Goal: Task Accomplishment & Management: Manage account settings

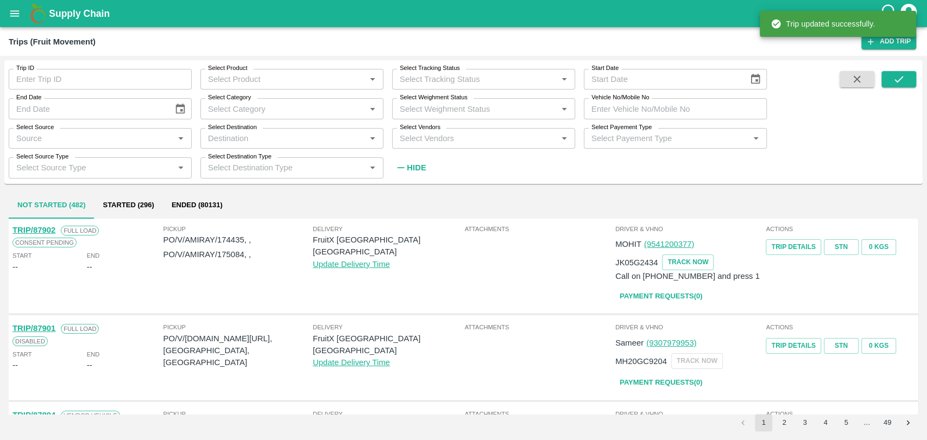
click at [719, 105] on input "Vehicle No/Mobile No" at bounding box center [675, 108] width 183 height 21
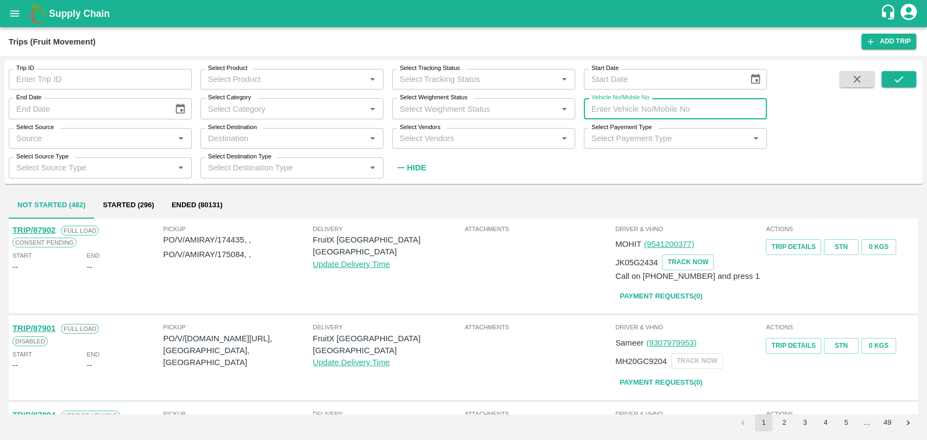
paste input "MH04KF3551"
type input "MH04KF3551"
click at [890, 75] on button "submit" at bounding box center [898, 79] width 35 height 16
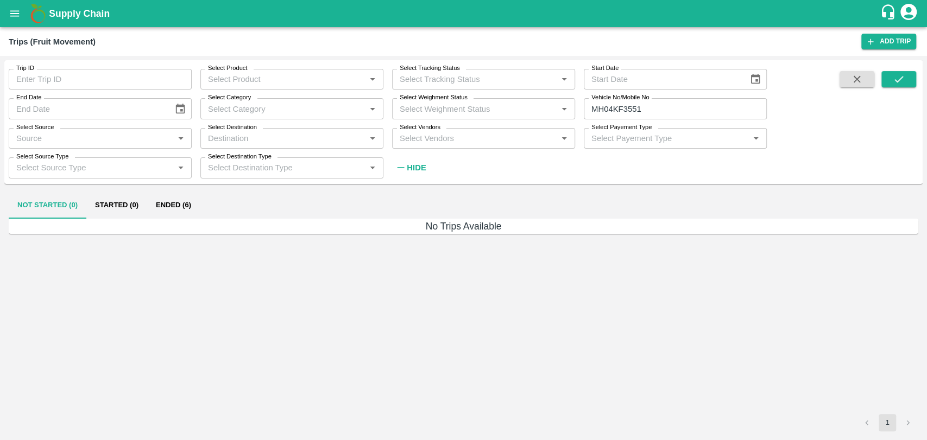
click at [200, 199] on div "Not Started (0) Started (0) Ended (6)" at bounding box center [463, 206] width 909 height 26
click at [187, 202] on button "Ended (6)" at bounding box center [173, 206] width 53 height 26
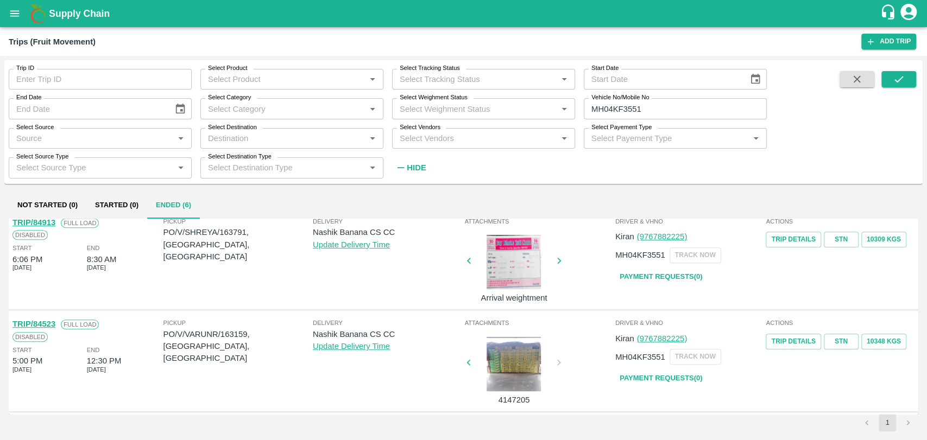
scroll to position [421, 0]
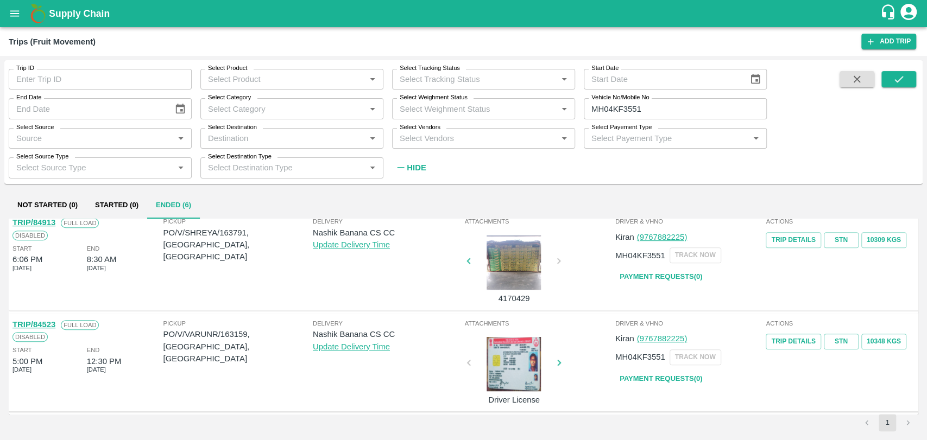
click at [49, 323] on link "TRIP/84523" at bounding box center [33, 324] width 43 height 9
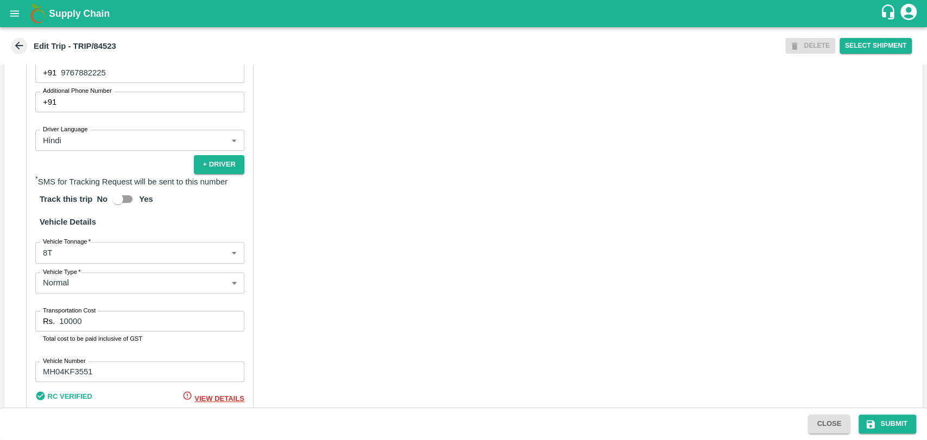
scroll to position [707, 0]
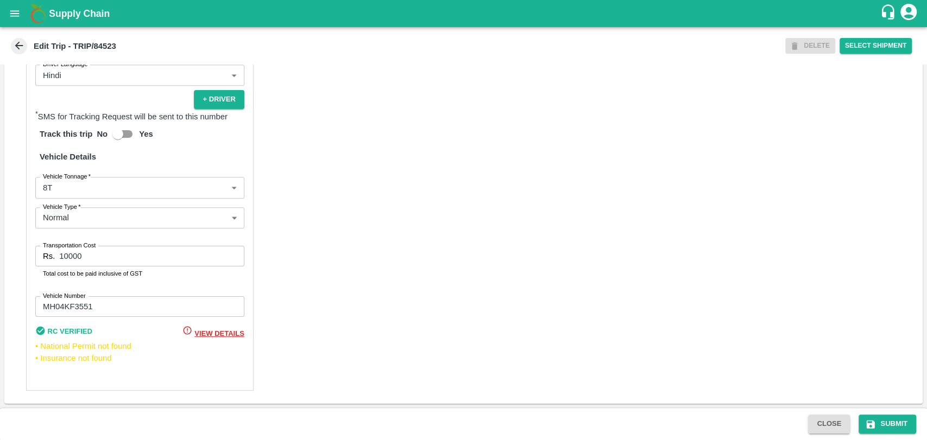
click at [91, 186] on body "Supply Chain Edit Trip - TRIP/84523 DELETE Select Shipment Trip Details Trip Ty…" at bounding box center [463, 220] width 927 height 440
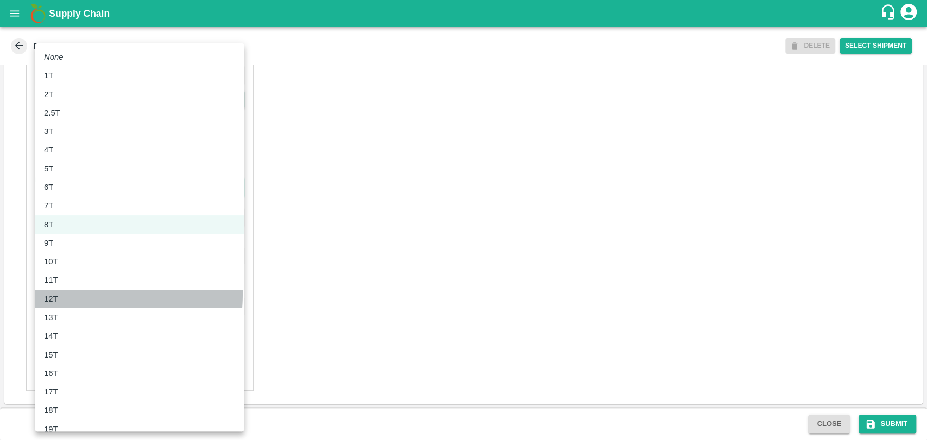
click at [53, 294] on p "12T" at bounding box center [51, 299] width 14 height 12
type input "12000"
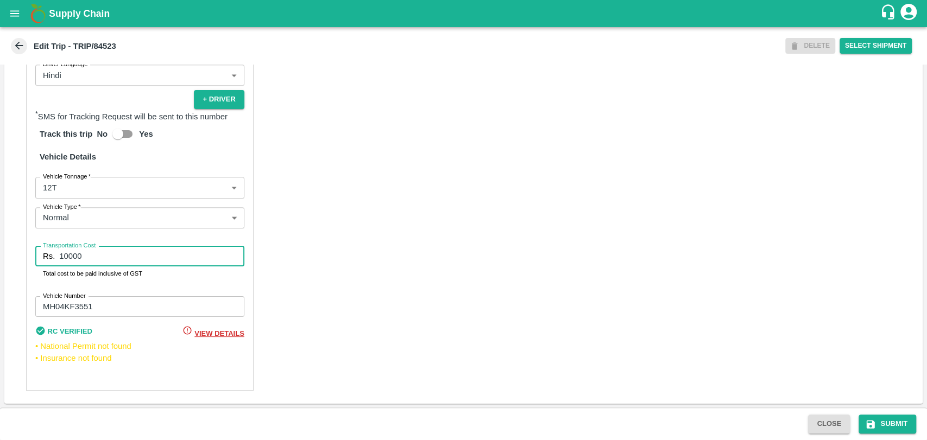
drag, startPoint x: 95, startPoint y: 252, endPoint x: 46, endPoint y: 245, distance: 49.9
click at [46, 246] on div "Transportation Cost Rs. 10000 Transportation Cost Total cost to be paid inclusi…" at bounding box center [139, 262] width 209 height 33
type input "24100"
click at [887, 425] on button "Submit" at bounding box center [887, 424] width 58 height 19
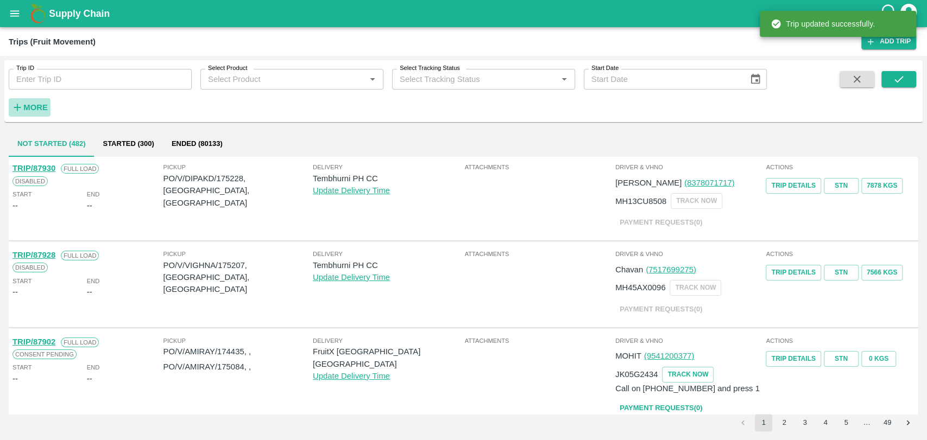
click at [42, 111] on strong "More" at bounding box center [35, 107] width 24 height 9
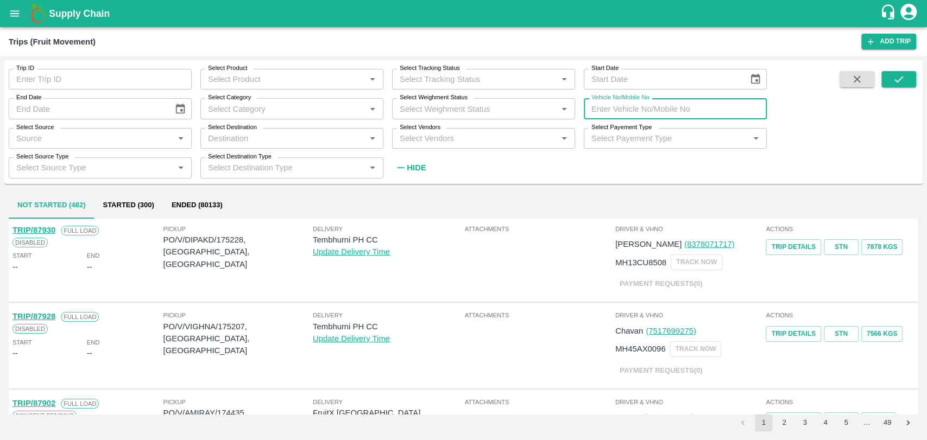
click at [653, 108] on input "Vehicle No/Mobile No" at bounding box center [675, 108] width 183 height 21
paste input "MH18BZ2181"
type input "MH18BZ2181"
click at [896, 76] on icon "submit" at bounding box center [899, 79] width 12 height 12
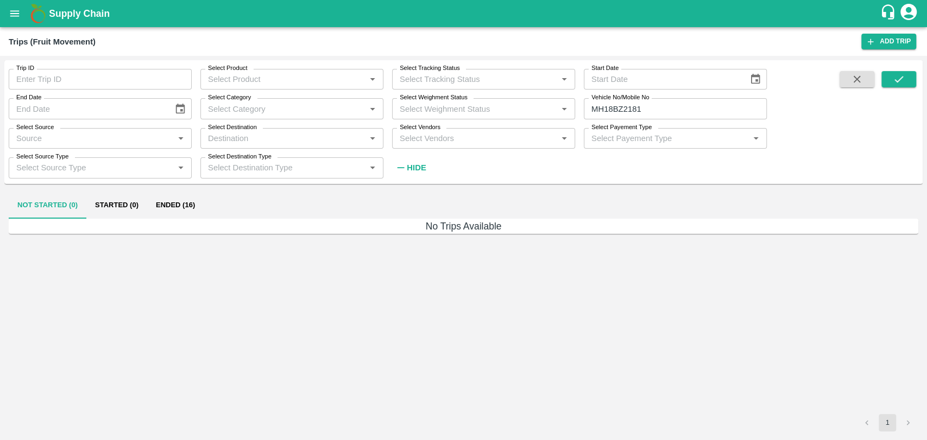
click at [191, 205] on button "Ended (16)" at bounding box center [175, 206] width 56 height 26
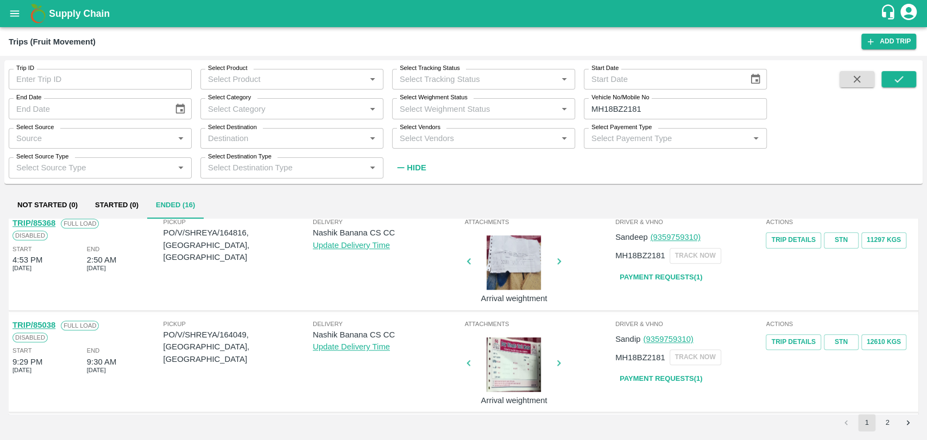
scroll to position [822, 0]
click at [881, 421] on button "2" at bounding box center [887, 422] width 17 height 17
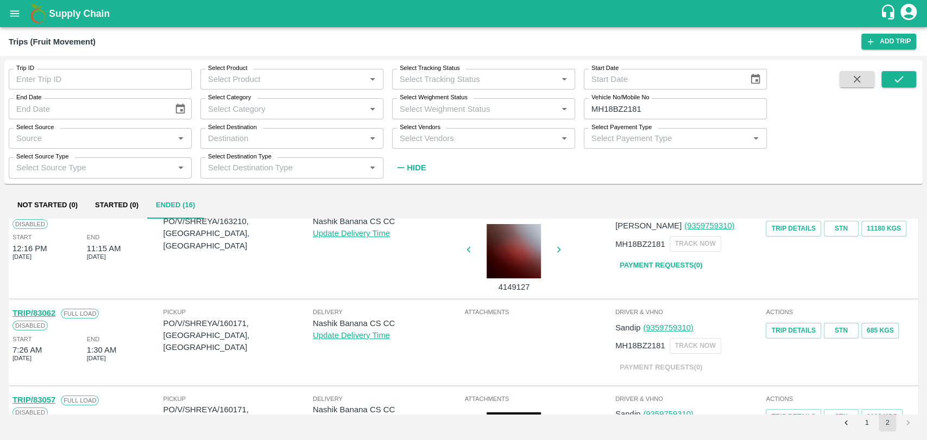
scroll to position [0, 0]
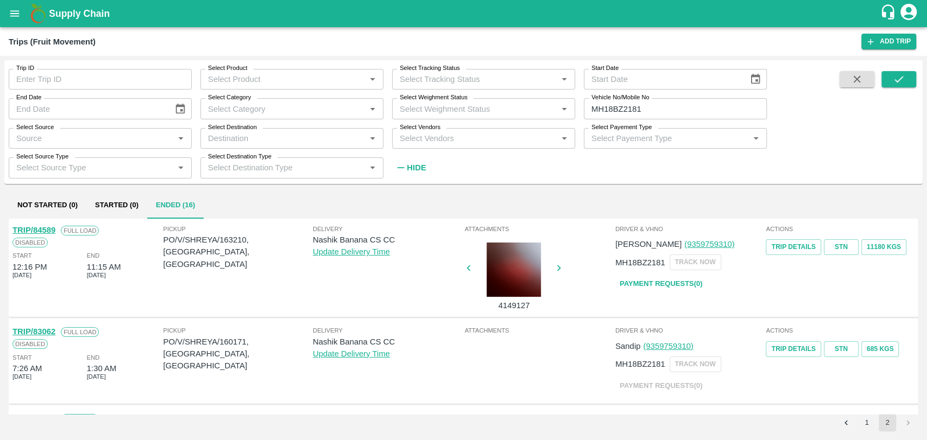
click at [51, 232] on link "TRIP/84589" at bounding box center [33, 230] width 43 height 9
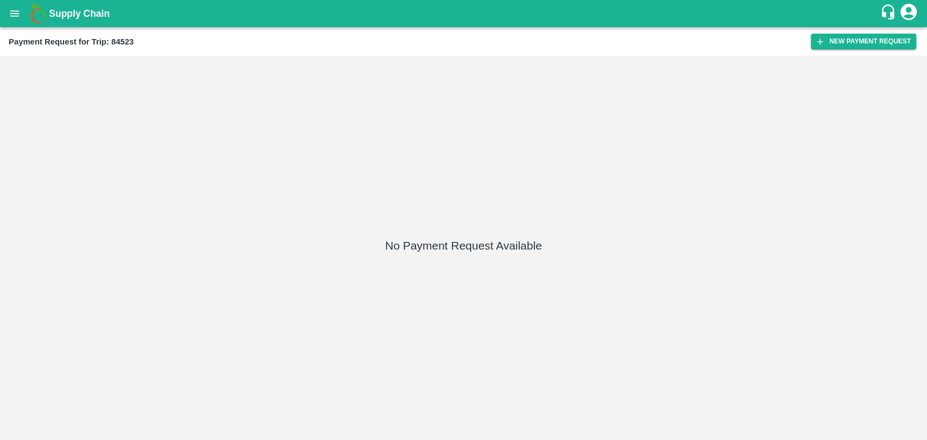
click at [827, 49] on div "Payment Request for Trip: 84523 New Payment Request" at bounding box center [463, 41] width 927 height 29
click at [821, 42] on icon "button" at bounding box center [820, 42] width 10 height 10
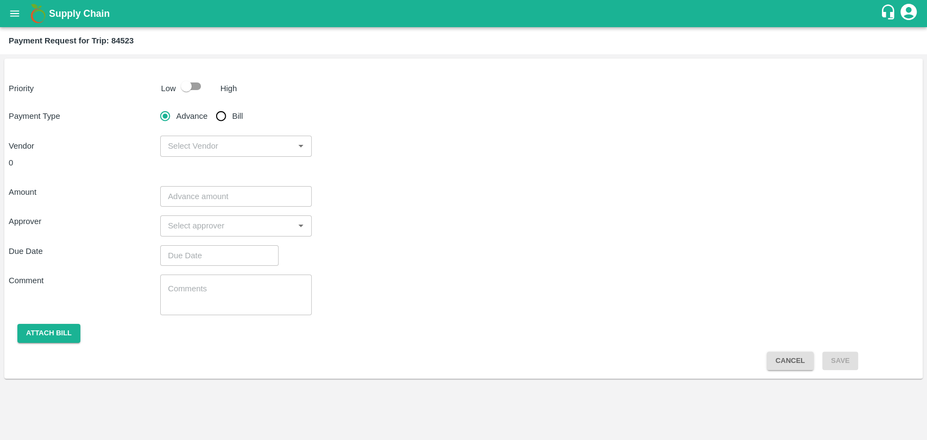
click at [185, 93] on input "checkbox" at bounding box center [186, 86] width 62 height 21
checkbox input "true"
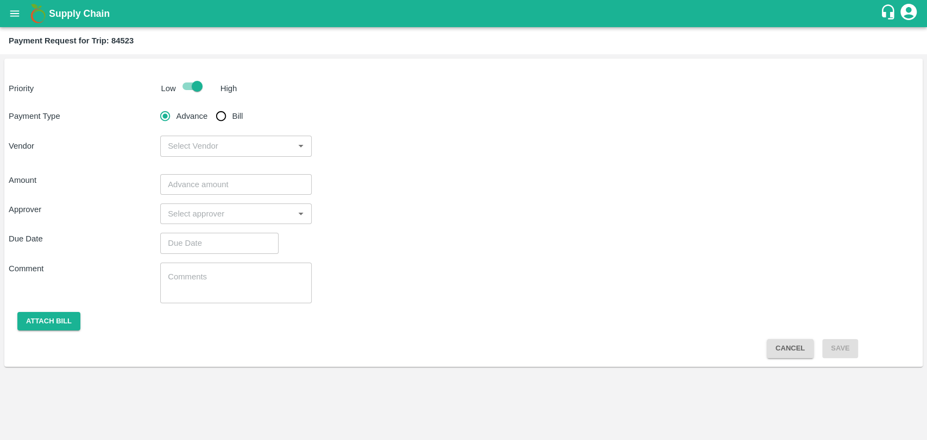
click at [226, 115] on input "Bill" at bounding box center [221, 116] width 22 height 22
radio input "true"
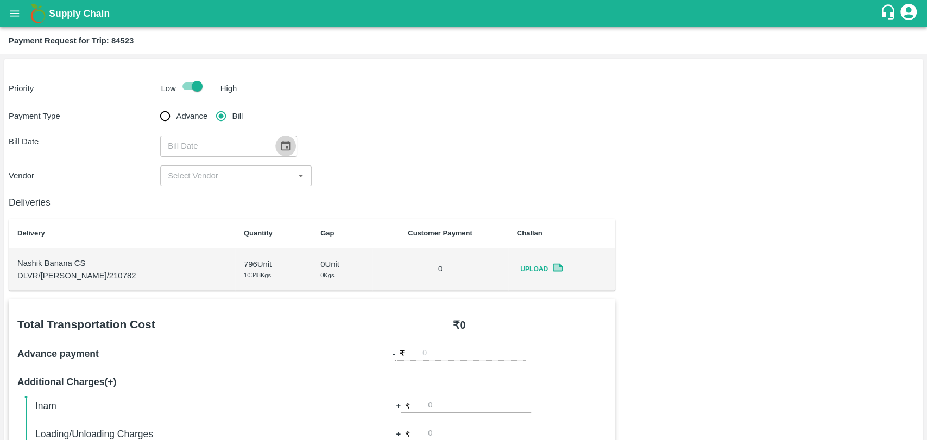
click at [280, 143] on icon "Choose date" at bounding box center [286, 146] width 12 height 12
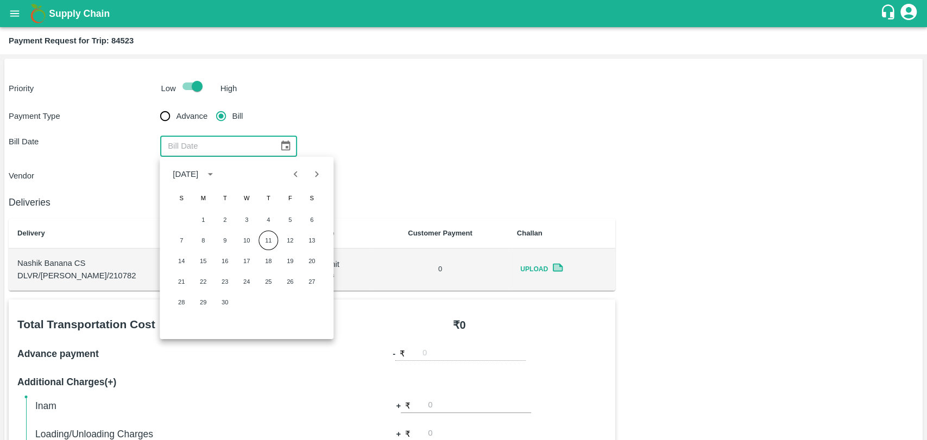
click at [293, 176] on icon "Previous month" at bounding box center [296, 174] width 12 height 12
click at [290, 181] on button "Previous month" at bounding box center [296, 174] width 21 height 21
click at [266, 244] on button "10" at bounding box center [268, 241] width 20 height 20
type input "10/07/2025"
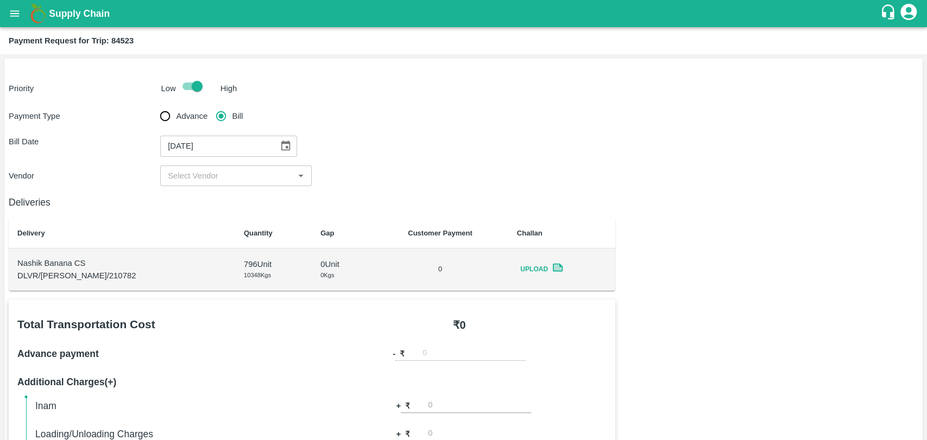
click at [211, 184] on div "​" at bounding box center [235, 176] width 151 height 21
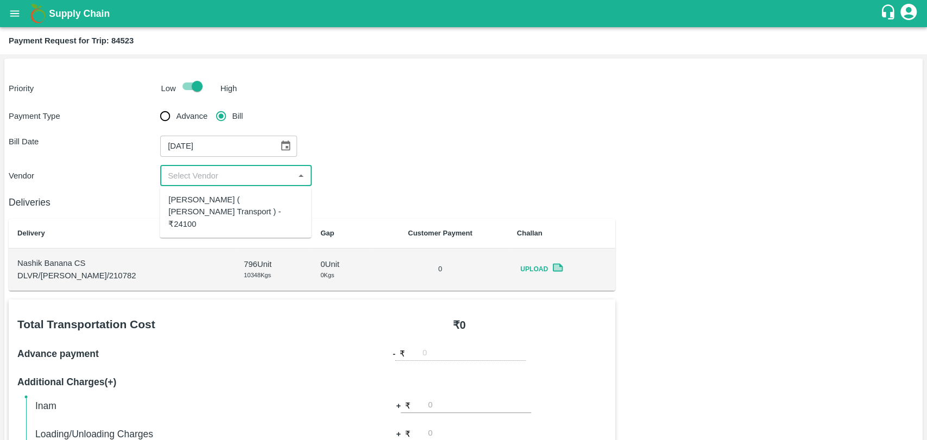
click at [212, 200] on div "Nitin Rasal ( Bhairavnath Transport ) - ₹24100" at bounding box center [235, 212] width 134 height 36
type input "Nitin Rasal ( Bhairavnath Transport ) - ₹24100"
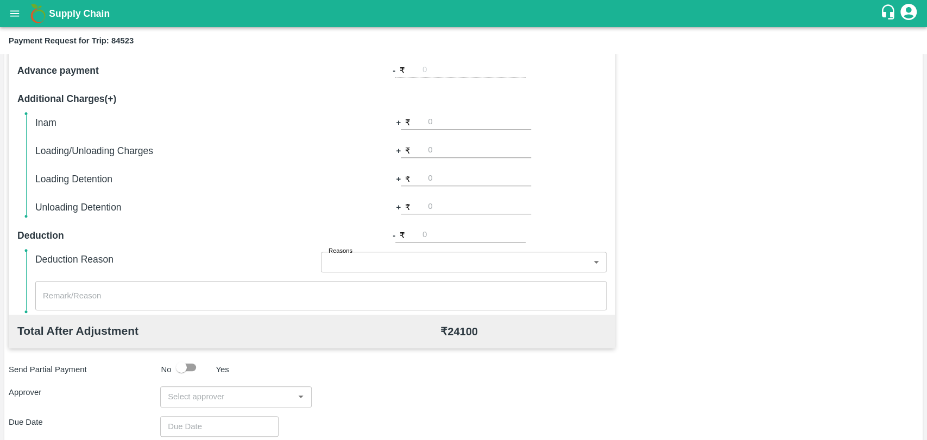
scroll to position [301, 0]
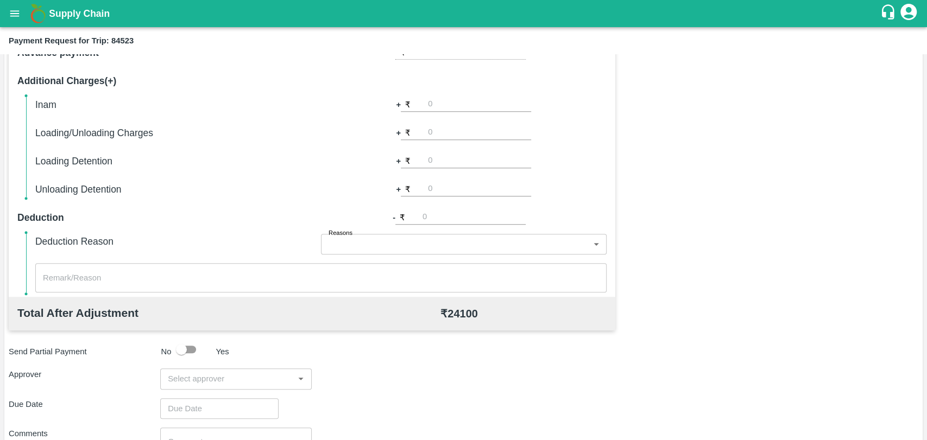
click at [229, 377] on input "input" at bounding box center [226, 379] width 127 height 14
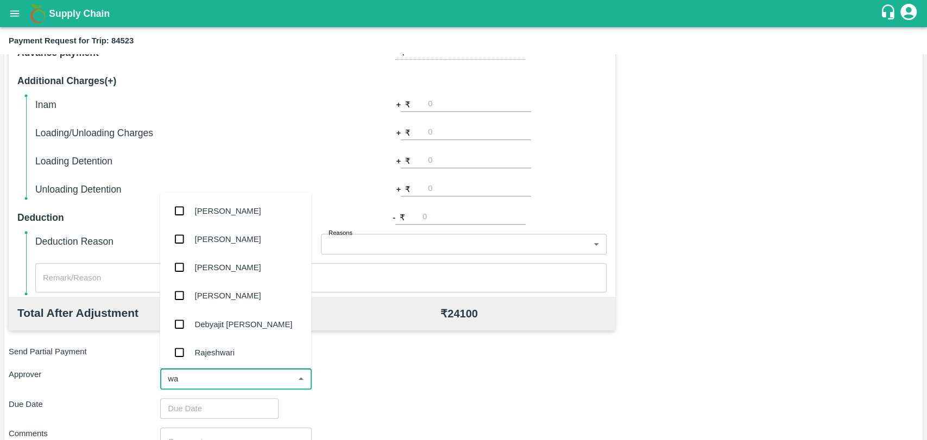
type input "wag"
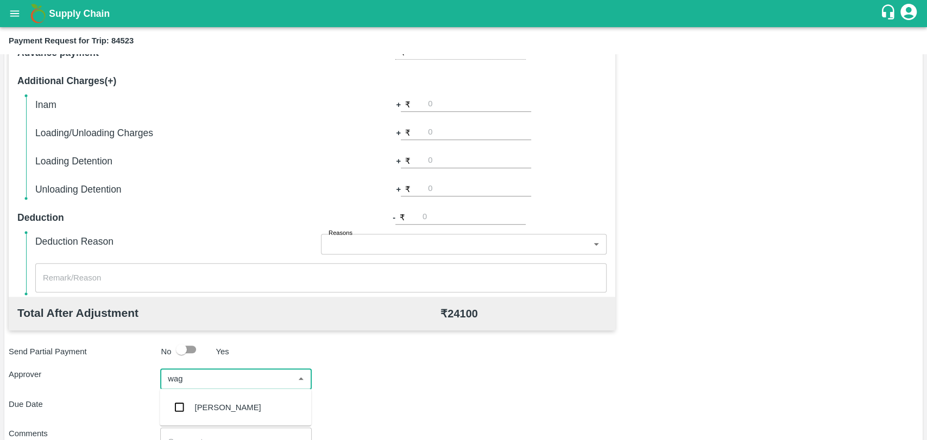
click at [226, 401] on div "Prasad Waghade" at bounding box center [235, 407] width 151 height 28
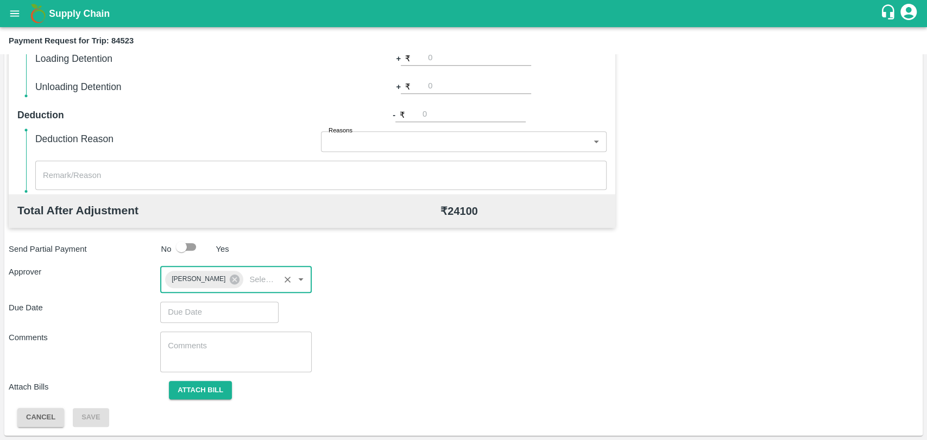
click at [210, 310] on input "Choose date" at bounding box center [215, 312] width 111 height 21
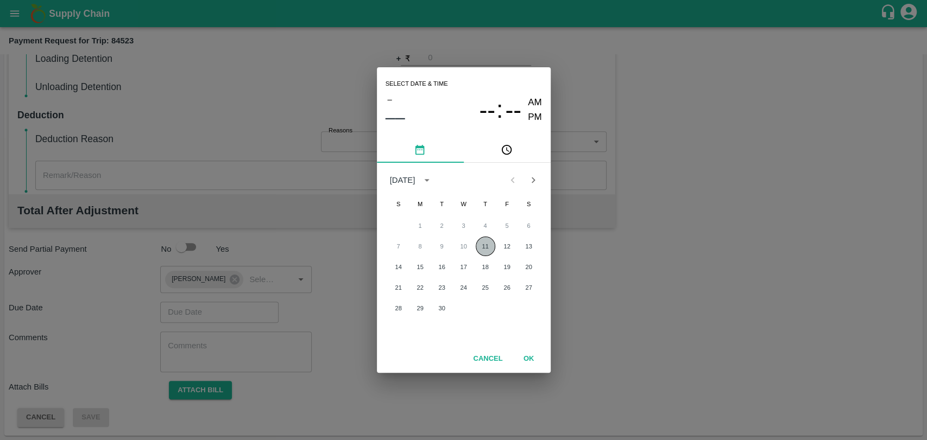
click at [487, 240] on button "11" at bounding box center [486, 247] width 20 height 20
type input "[DATE] 12:00 AM"
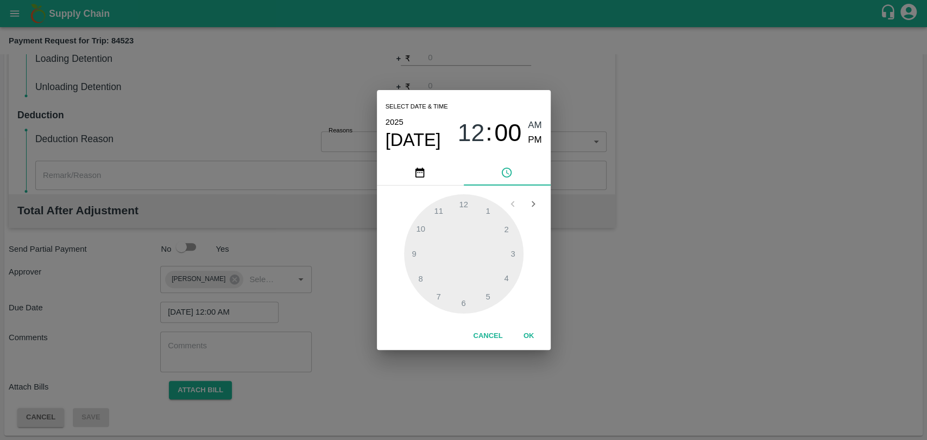
click at [524, 331] on button "OK" at bounding box center [528, 336] width 35 height 19
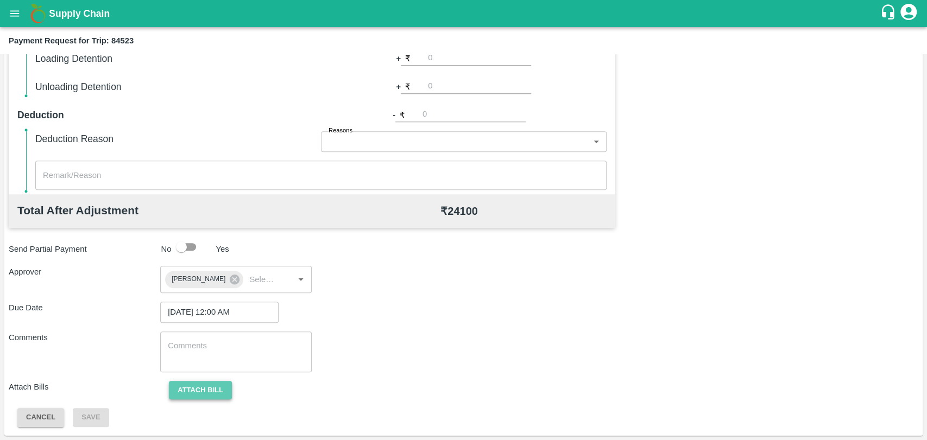
click at [200, 384] on button "Attach bill" at bounding box center [200, 390] width 63 height 19
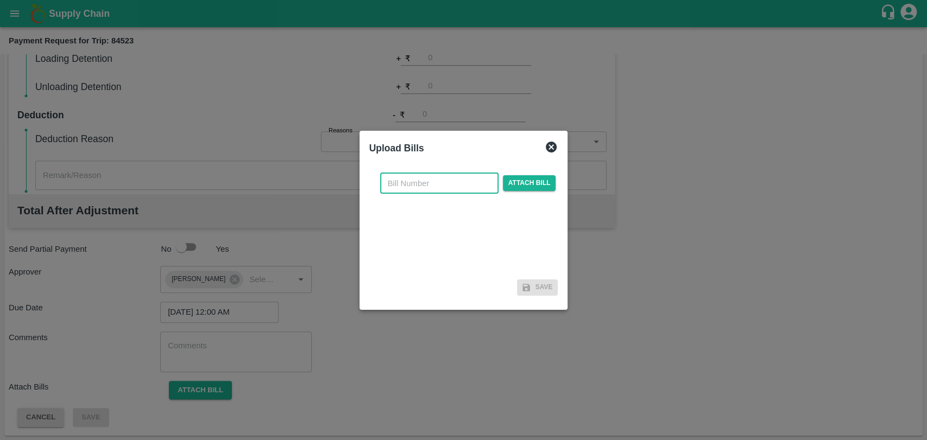
click at [408, 181] on input "text" at bounding box center [439, 183] width 118 height 21
type input "3725"
click at [534, 175] on div "3725 ​ Attach bill" at bounding box center [468, 183] width 180 height 21
click at [534, 180] on span "Attach bill" at bounding box center [529, 183] width 53 height 16
click at [0, 0] on input "Attach bill" at bounding box center [0, 0] width 0 height 0
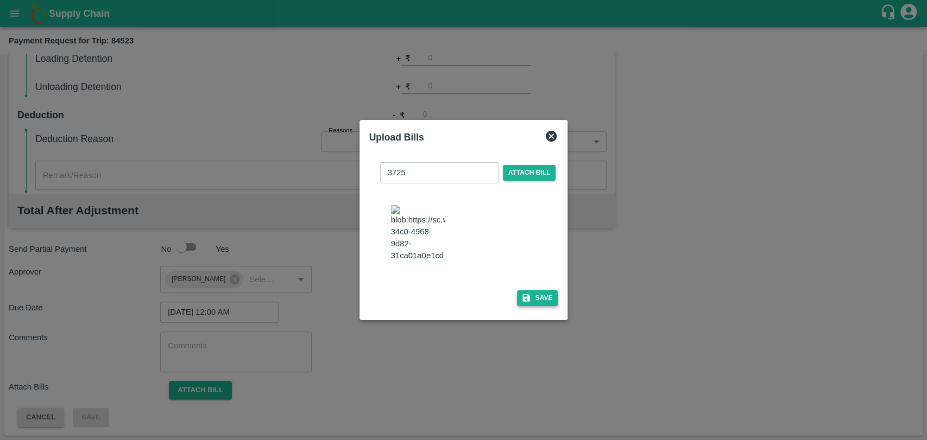
click at [553, 303] on button "Save" at bounding box center [537, 298] width 41 height 16
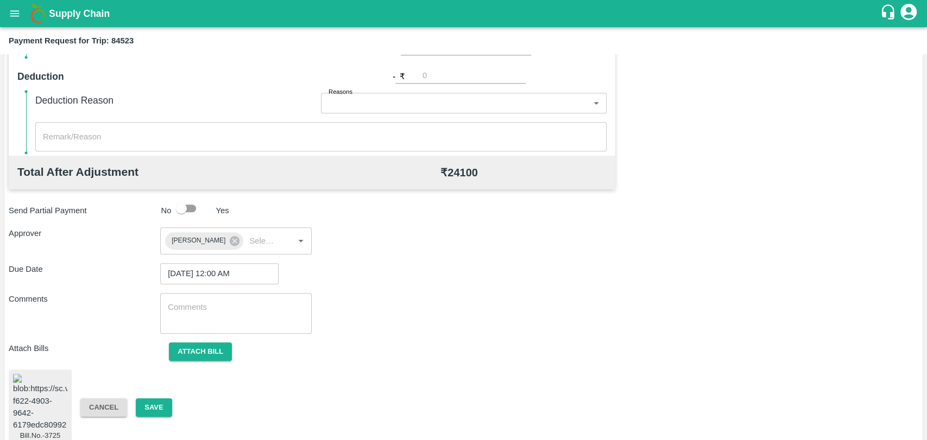
scroll to position [476, 0]
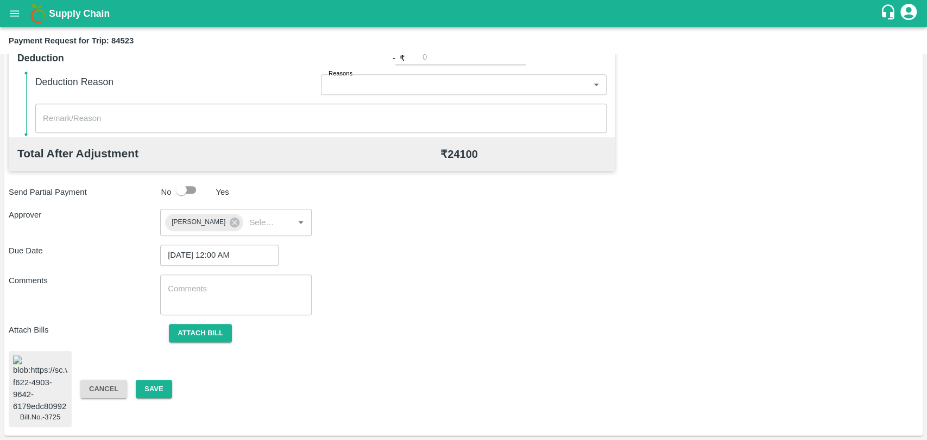
click at [173, 380] on div "Cancel Save" at bounding box center [147, 389] width 151 height 19
click at [169, 380] on button "Save" at bounding box center [154, 389] width 36 height 19
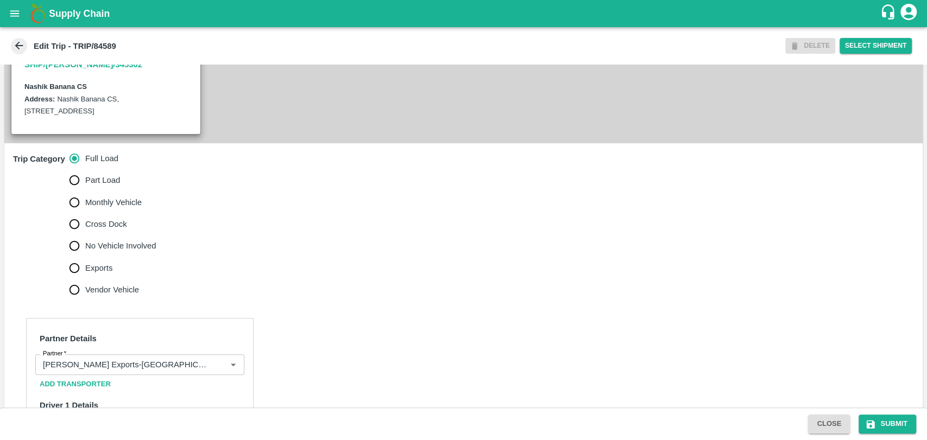
scroll to position [362, 0]
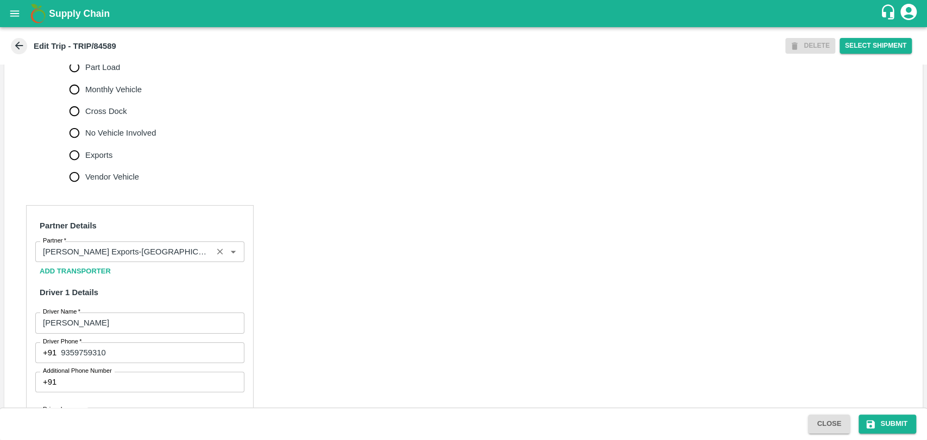
click at [110, 259] on input "Partner   *" at bounding box center [124, 252] width 170 height 14
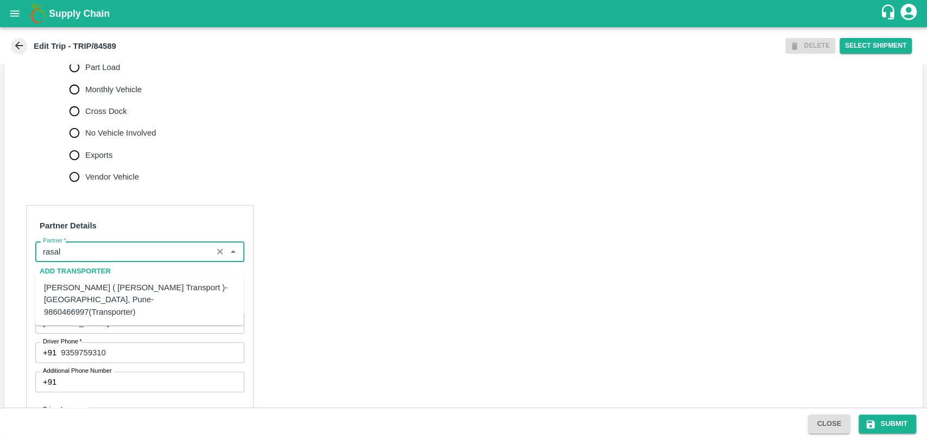
click at [112, 289] on div "Nitin Rasal ( Bhairavnath Transport )-Deulgaon, Pune-9860466997(Transporter)" at bounding box center [139, 300] width 191 height 36
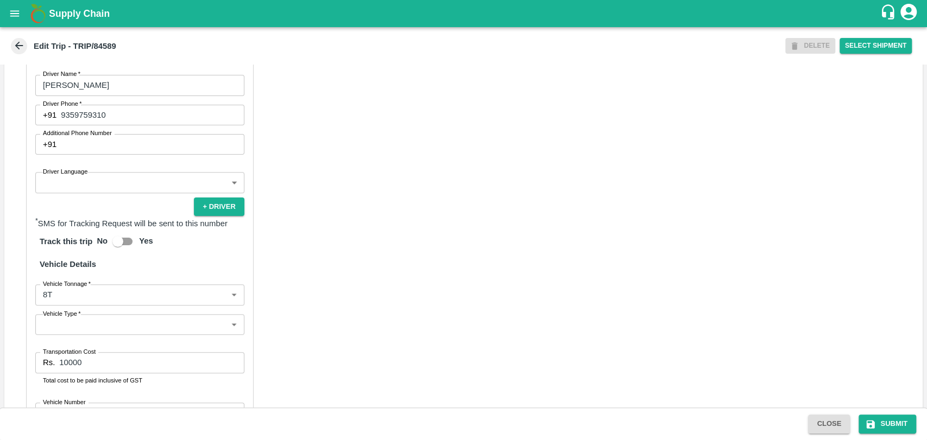
scroll to position [706, 0]
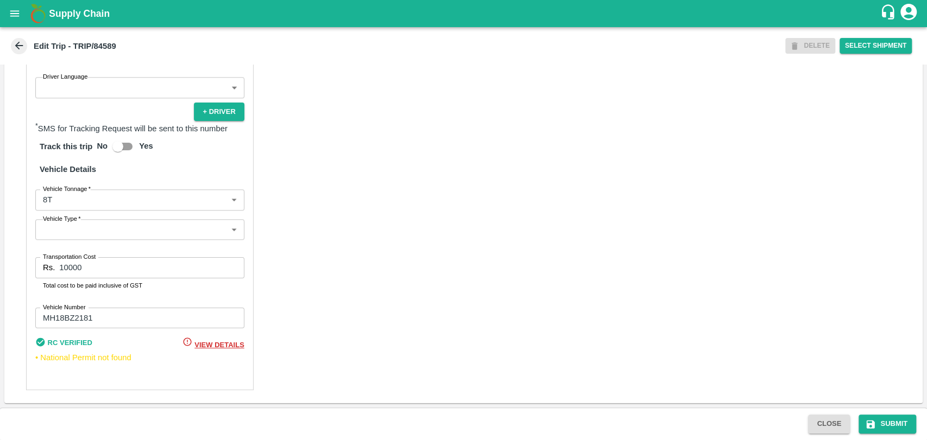
type input "Nitin Rasal ( Bhairavnath Transport )-Deulgaon, Pune-9860466997(Transporter)"
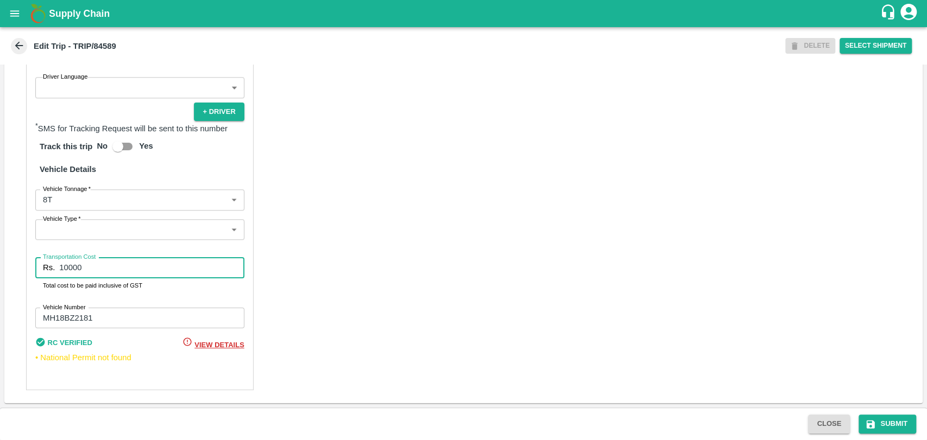
drag, startPoint x: 98, startPoint y: 274, endPoint x: 9, endPoint y: 270, distance: 89.7
click at [9, 270] on div "Partner Details Partner   * Partner Add Transporter Driver 1 Details Driver Nam…" at bounding box center [463, 131] width 918 height 544
type input "26250"
click at [46, 202] on body "Supply Chain Edit Trip - TRIP/84589 DELETE Select Shipment Trip Details Trip Ty…" at bounding box center [463, 220] width 927 height 440
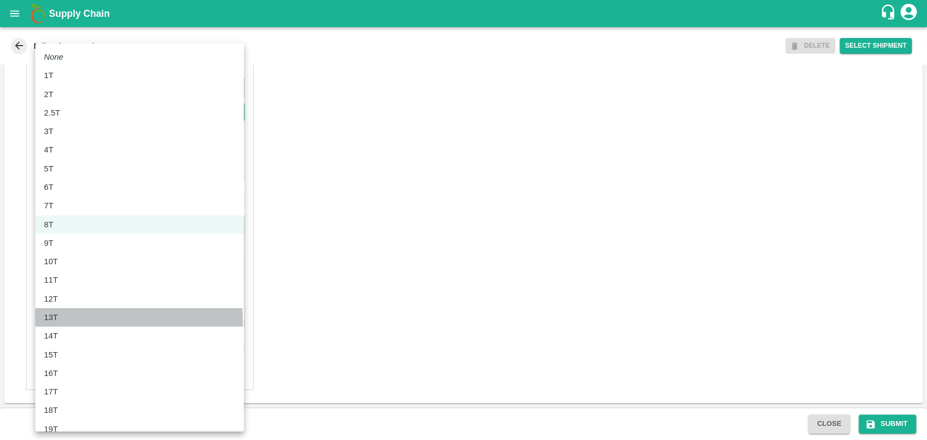
click at [54, 322] on p "13T" at bounding box center [51, 318] width 14 height 12
type input "13000"
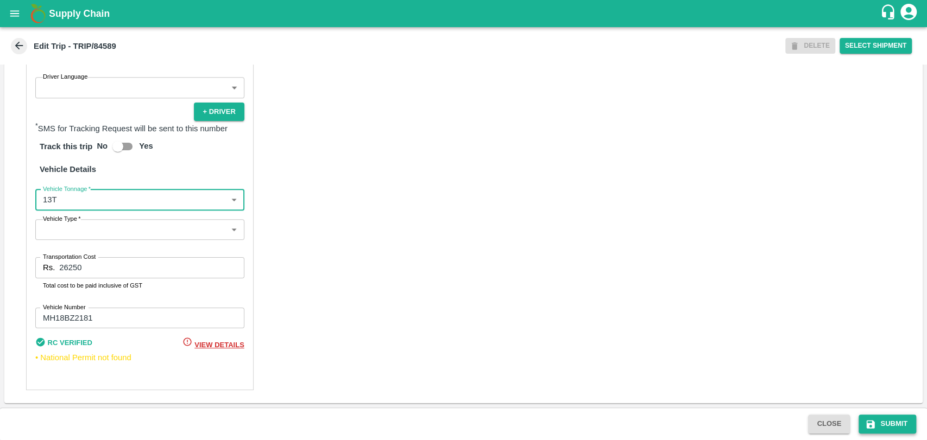
click at [894, 425] on button "Submit" at bounding box center [887, 424] width 58 height 19
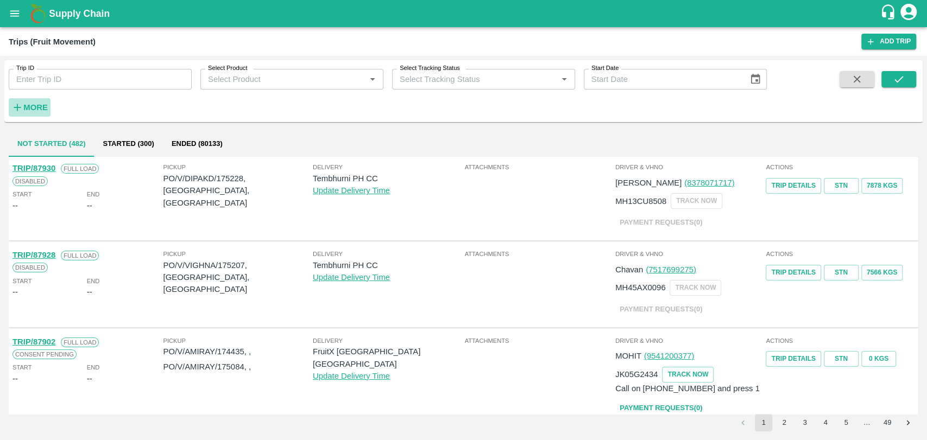
click at [33, 110] on strong "More" at bounding box center [35, 107] width 24 height 9
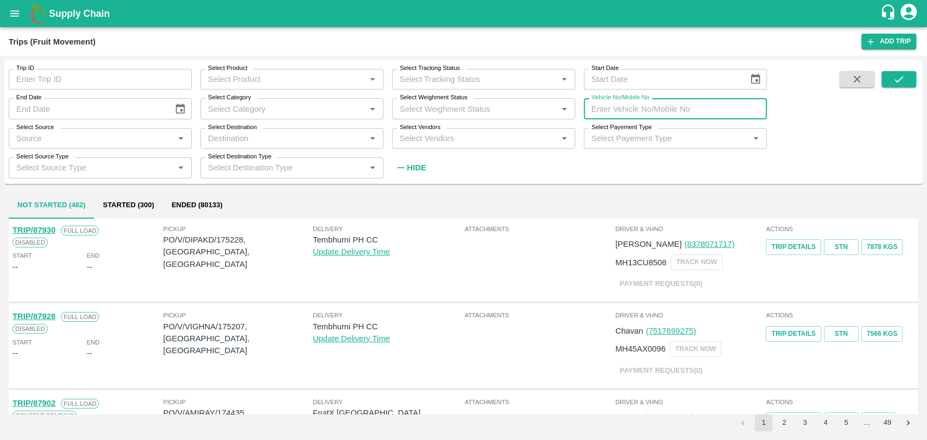
click at [636, 109] on input "Vehicle No/Mobile No" at bounding box center [675, 108] width 183 height 21
paste input "MH04GC4789"
type input "MH04GC4789"
click at [900, 73] on icon "submit" at bounding box center [899, 79] width 12 height 12
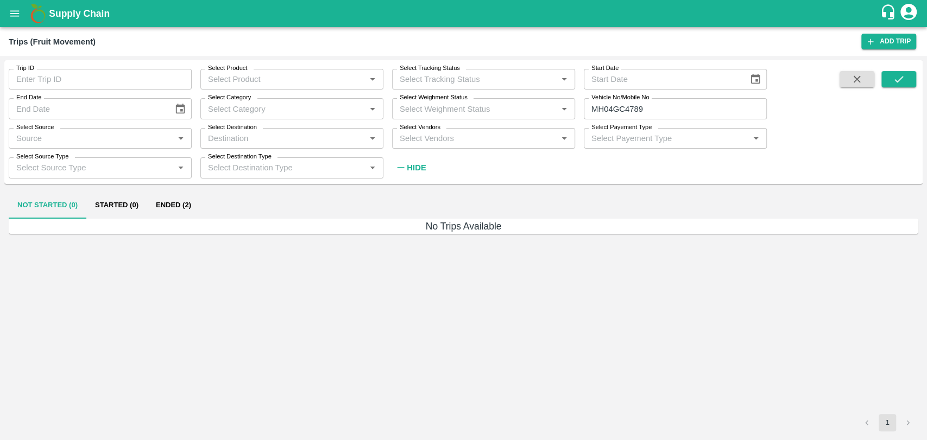
click at [152, 199] on button "Ended (2)" at bounding box center [173, 206] width 53 height 26
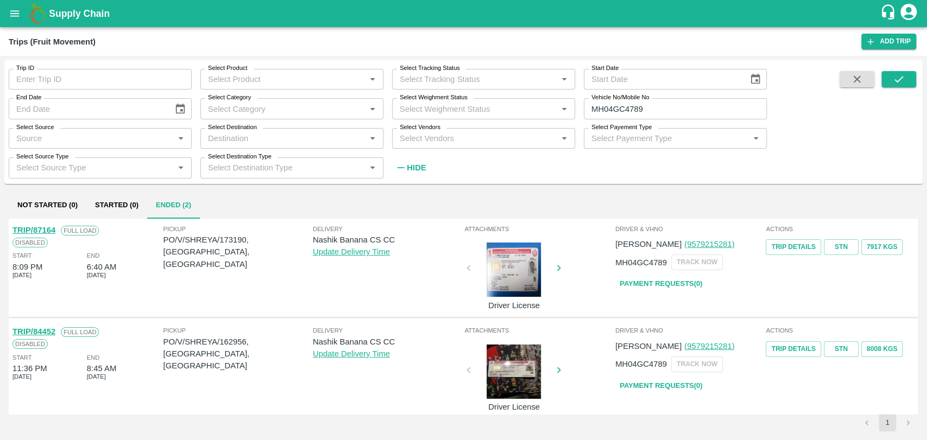
scroll to position [8, 0]
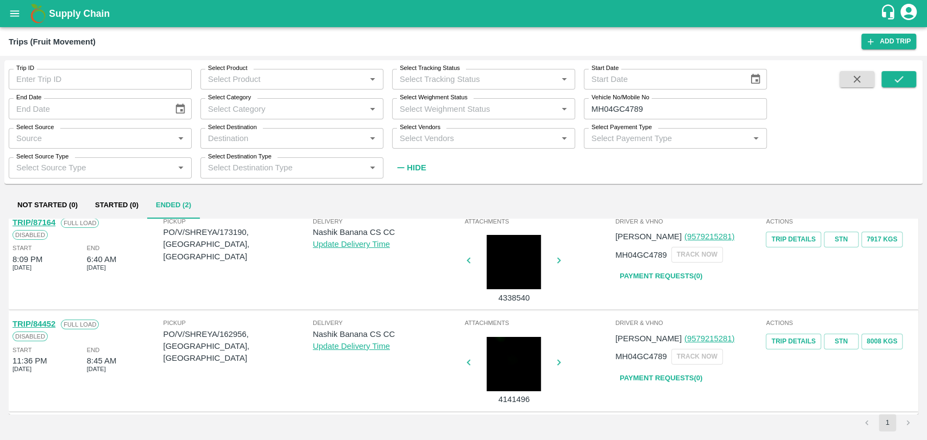
click at [48, 323] on link "TRIP/84452" at bounding box center [33, 324] width 43 height 9
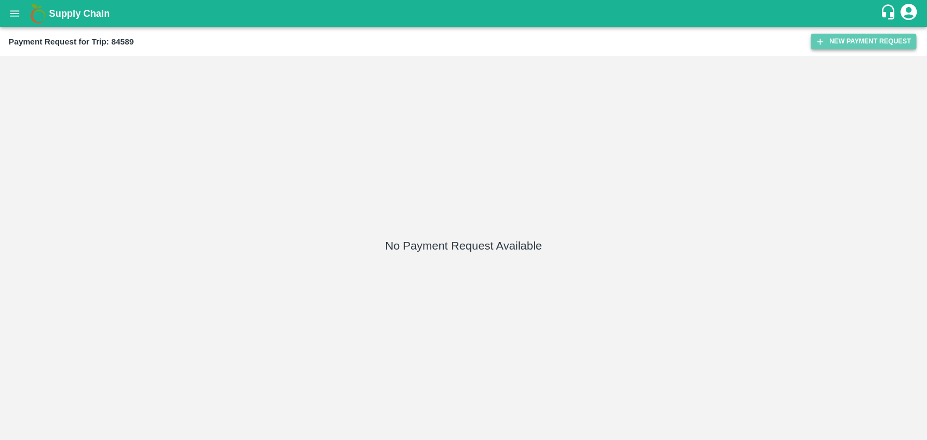
click at [846, 41] on button "New Payment Request" at bounding box center [863, 42] width 105 height 16
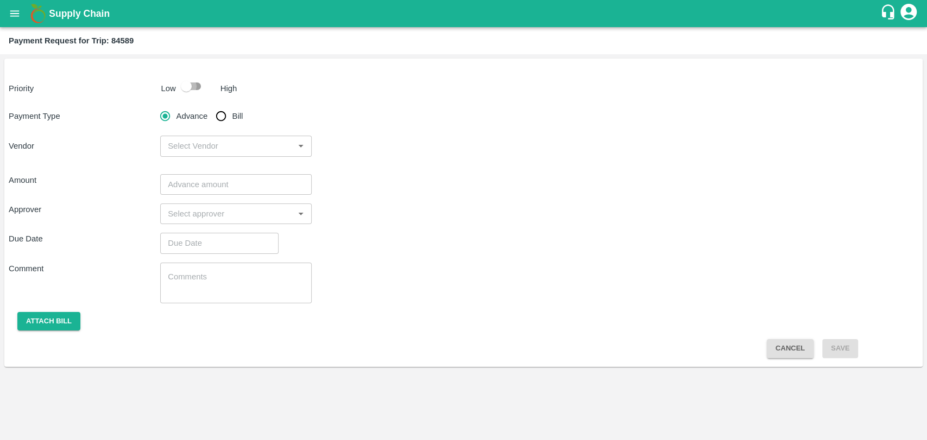
click at [188, 82] on input "checkbox" at bounding box center [186, 86] width 62 height 21
checkbox input "true"
click at [219, 112] on input "Bill" at bounding box center [221, 116] width 22 height 22
radio input "true"
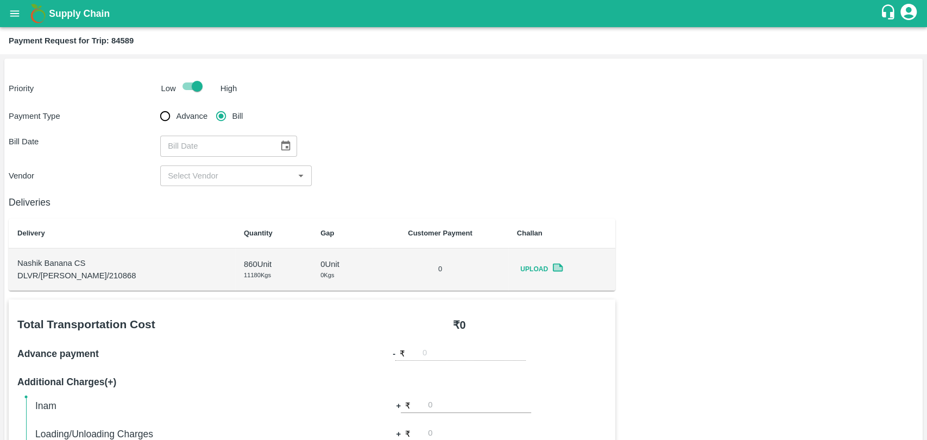
click at [283, 150] on icon "Choose date" at bounding box center [285, 146] width 9 height 10
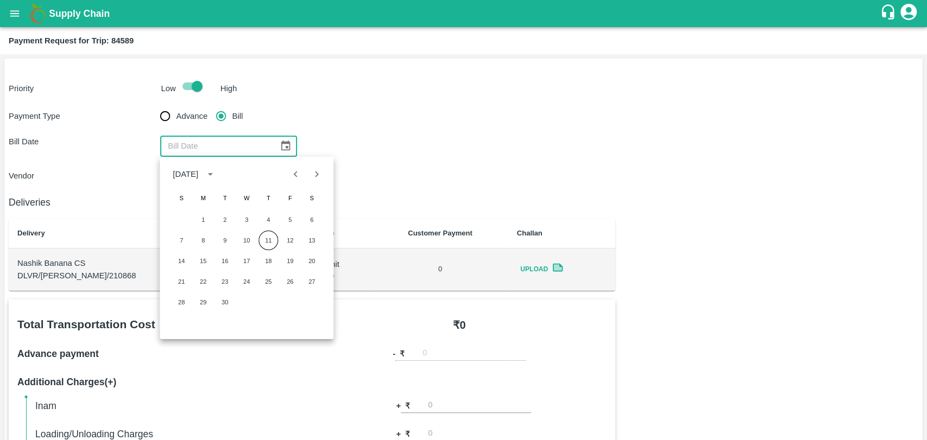
click at [290, 178] on icon "Previous month" at bounding box center [296, 174] width 12 height 12
click at [288, 176] on button "Previous month" at bounding box center [296, 174] width 21 height 21
click at [293, 247] on button "11" at bounding box center [290, 241] width 20 height 20
type input "11/07/2025"
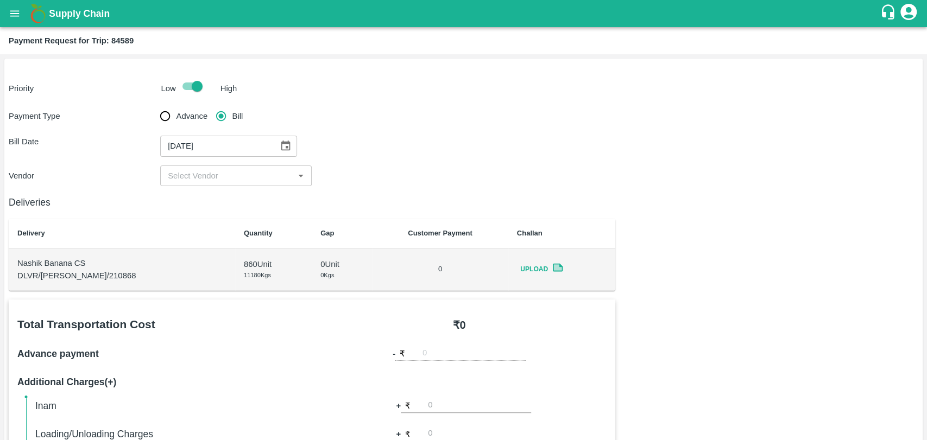
click at [217, 185] on div "​" at bounding box center [235, 176] width 151 height 21
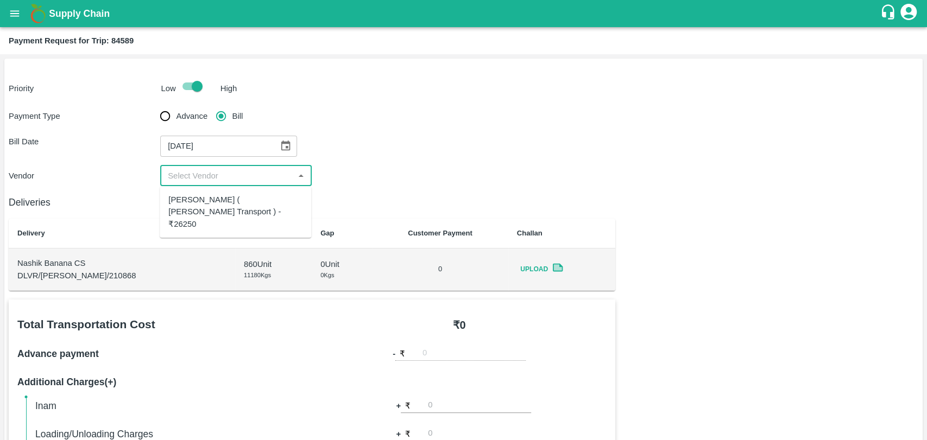
click at [213, 205] on div "Nitin Rasal ( Bhairavnath Transport ) - ₹26250" at bounding box center [235, 212] width 134 height 36
type input "Nitin Rasal ( Bhairavnath Transport ) - ₹26250"
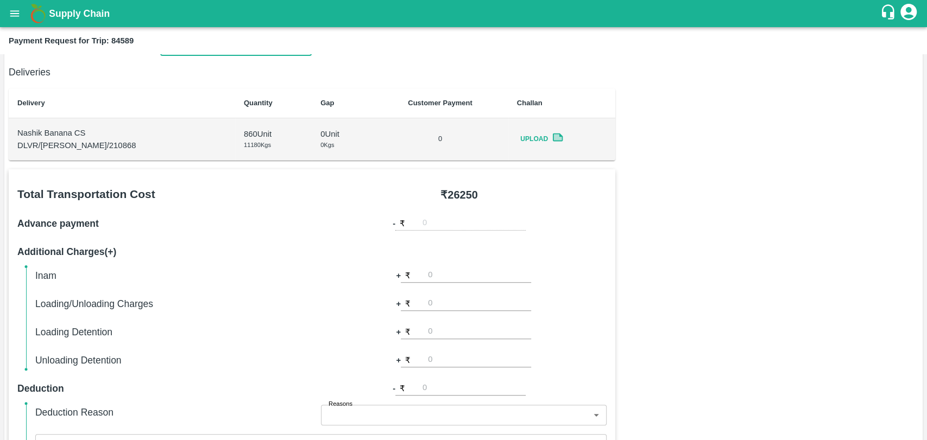
scroll to position [362, 0]
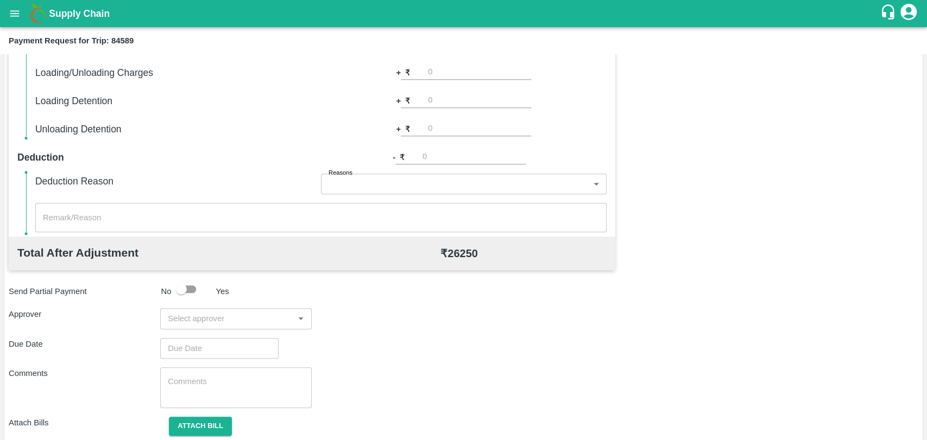
click at [271, 312] on input "input" at bounding box center [226, 319] width 127 height 14
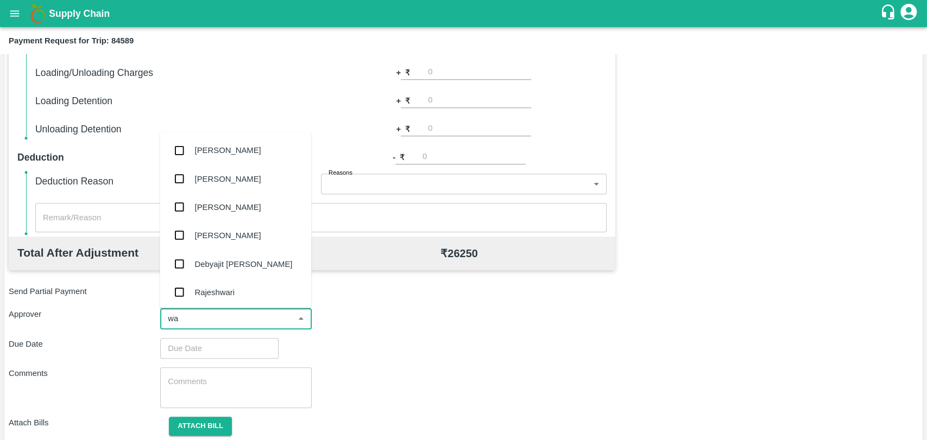
type input "wag"
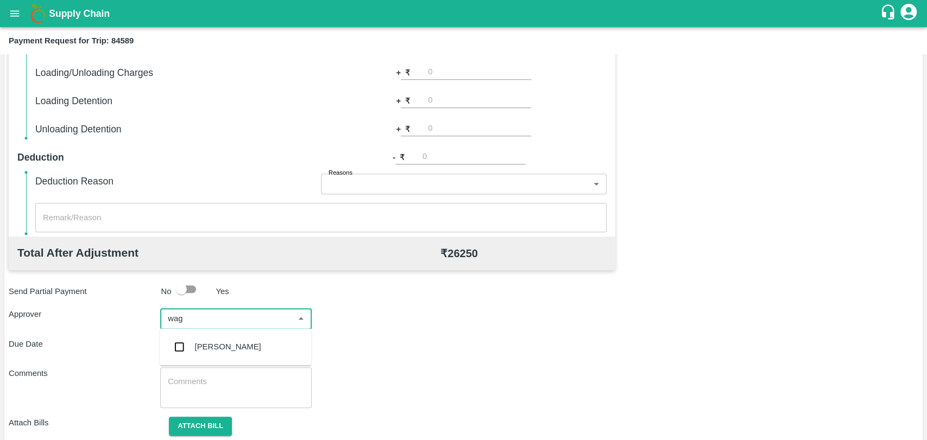
click at [267, 341] on div "Prasad Waghade" at bounding box center [235, 347] width 151 height 28
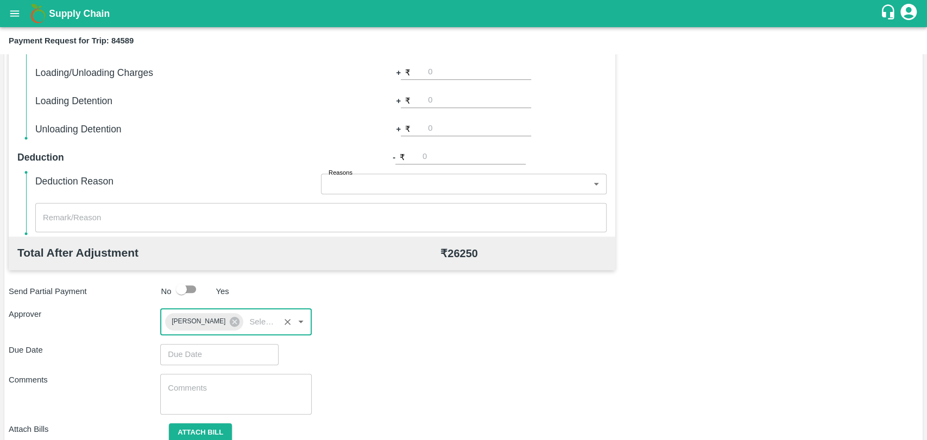
type input "DD/MM/YYYY hh:mm aa"
click at [213, 349] on input "DD/MM/YYYY hh:mm aa" at bounding box center [215, 354] width 111 height 21
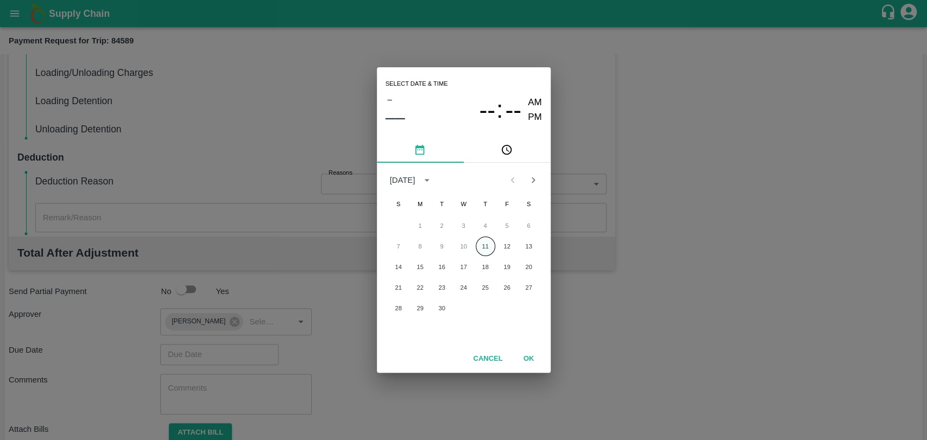
click at [485, 241] on button "11" at bounding box center [486, 247] width 20 height 20
type input "11/09/2025 12:00 AM"
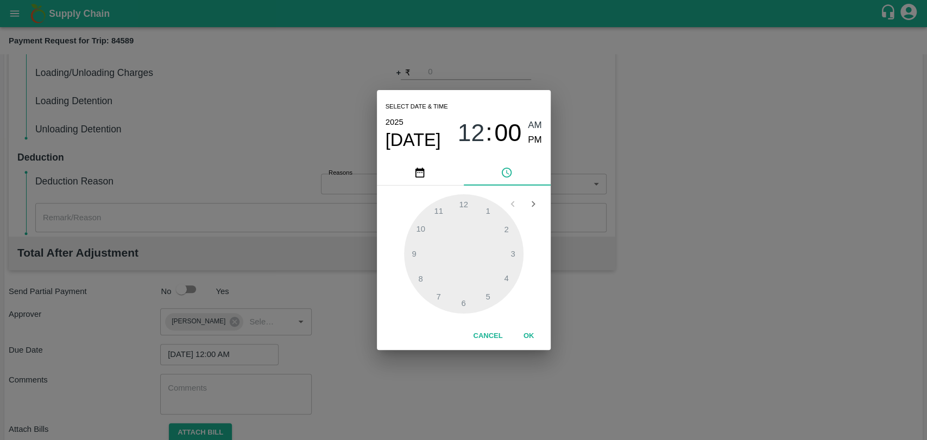
click at [524, 336] on button "OK" at bounding box center [528, 336] width 35 height 19
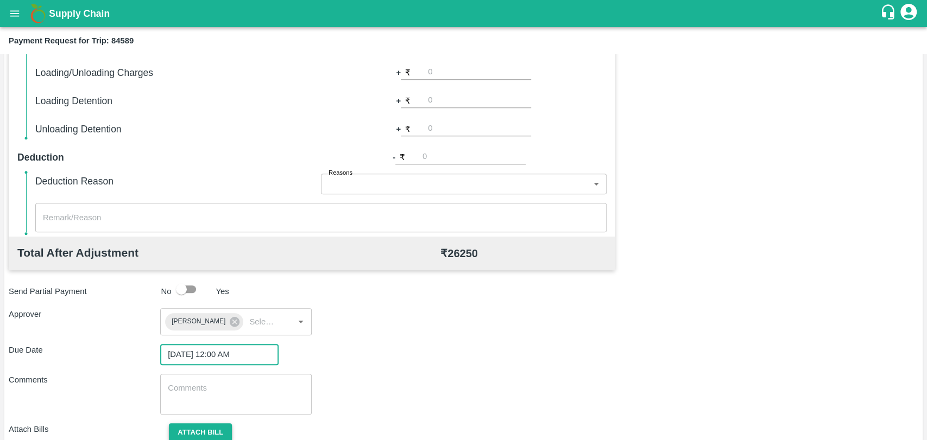
click at [226, 428] on button "Attach bill" at bounding box center [200, 433] width 63 height 19
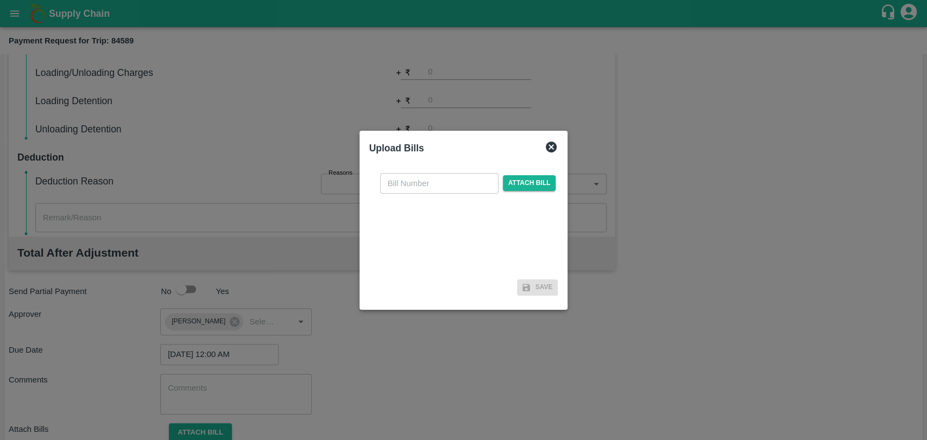
click at [403, 184] on input "text" at bounding box center [439, 183] width 118 height 21
type input "3727"
click at [509, 182] on span "Attach bill" at bounding box center [529, 183] width 53 height 16
click at [0, 0] on input "Attach bill" at bounding box center [0, 0] width 0 height 0
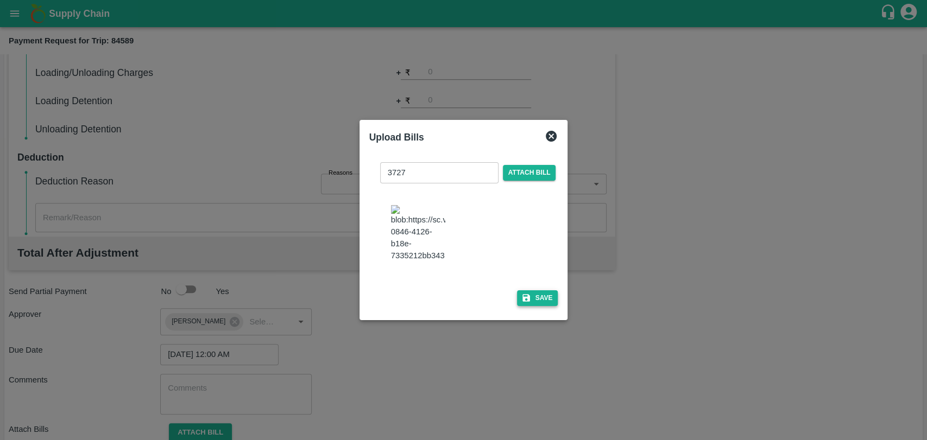
click at [530, 303] on button "Save" at bounding box center [537, 298] width 41 height 16
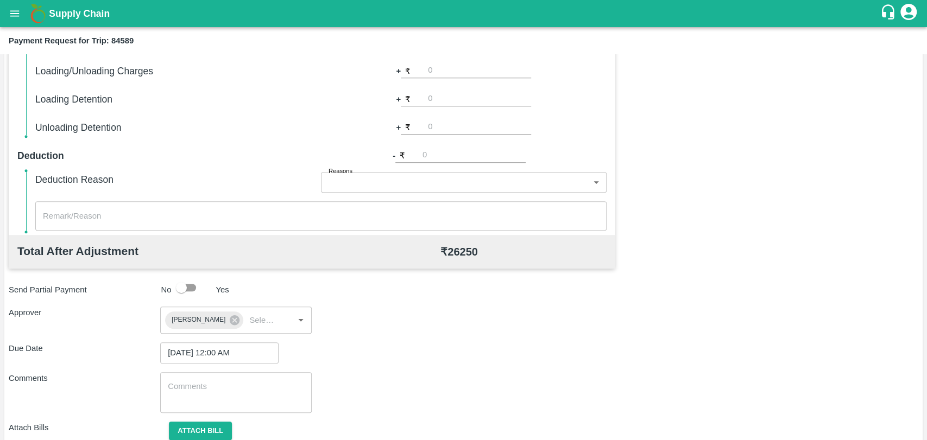
scroll to position [465, 0]
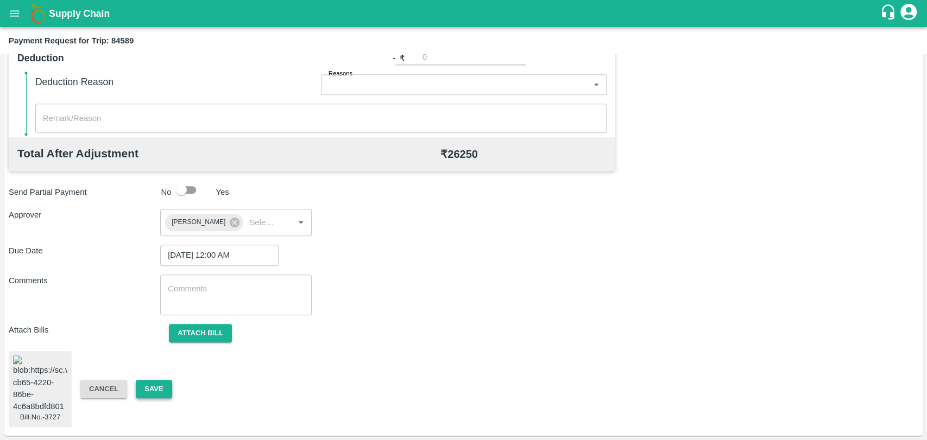
click at [161, 386] on button "Save" at bounding box center [154, 389] width 36 height 19
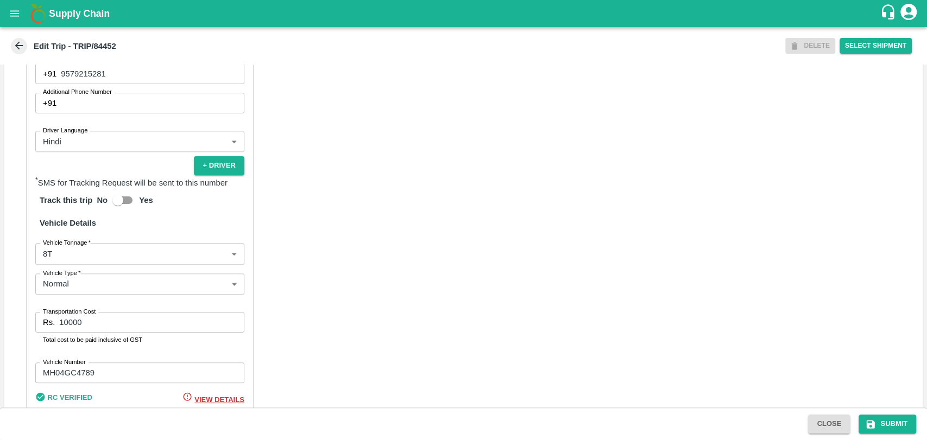
scroll to position [731, 0]
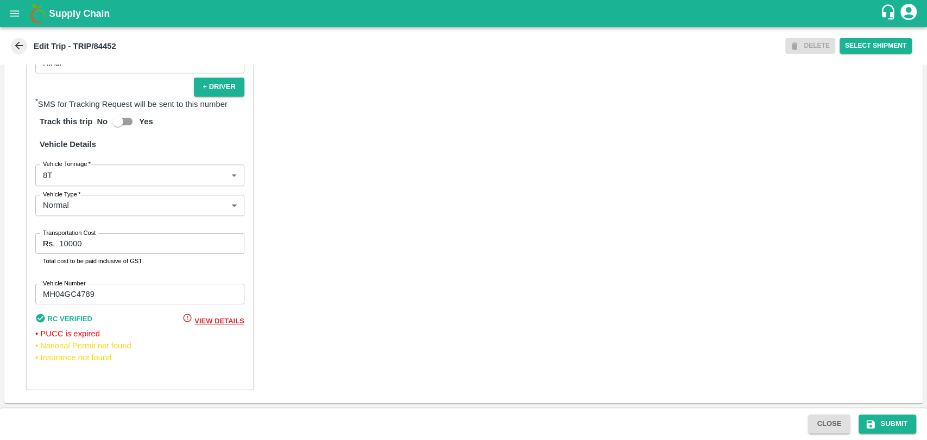
click at [53, 173] on body "Supply Chain Edit Trip - TRIP/84452 DELETE Select Shipment Trip Details Trip Ty…" at bounding box center [463, 220] width 927 height 440
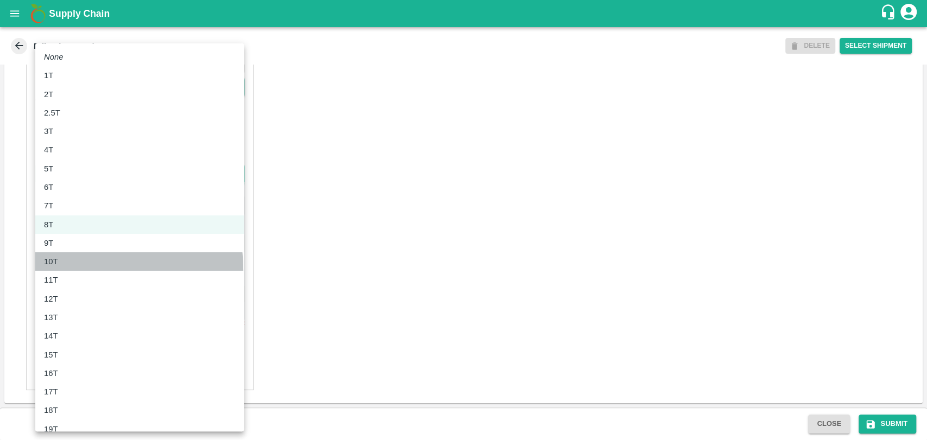
click at [62, 270] on li "10T" at bounding box center [139, 261] width 209 height 18
type input "10000"
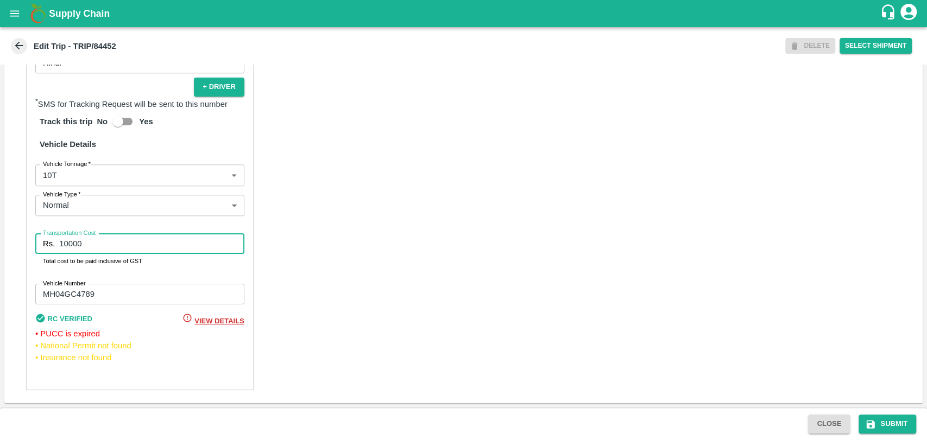
drag, startPoint x: 83, startPoint y: 244, endPoint x: 38, endPoint y: 245, distance: 44.5
click at [38, 245] on div "Rs. 10000 Transportation Cost" at bounding box center [139, 243] width 209 height 21
type input "21000"
click at [888, 420] on button "Submit" at bounding box center [887, 424] width 58 height 19
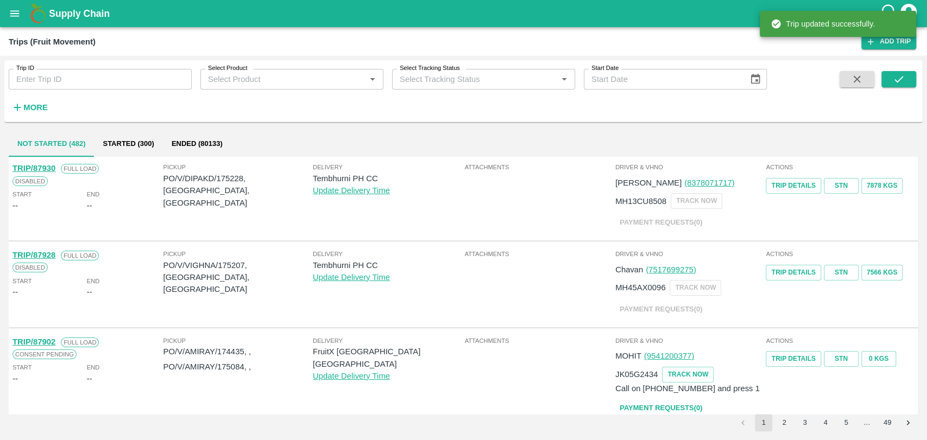
click at [30, 108] on strong "More" at bounding box center [35, 107] width 24 height 9
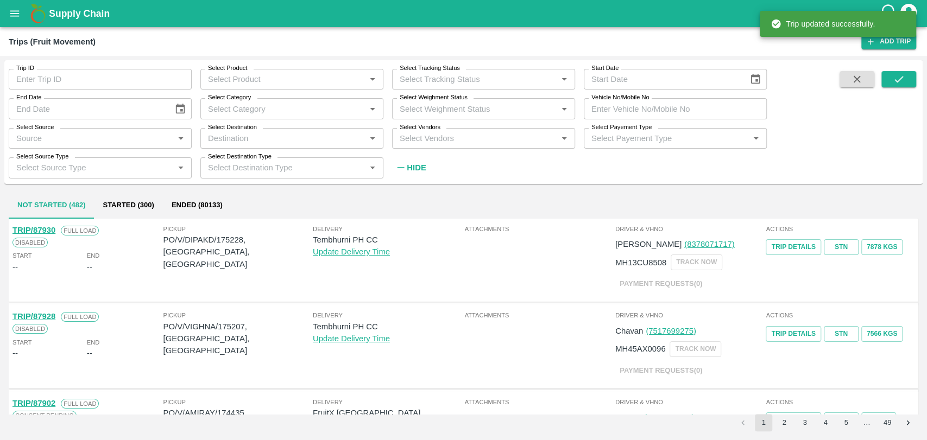
click at [659, 103] on input "Vehicle No/Mobile No" at bounding box center [675, 108] width 183 height 21
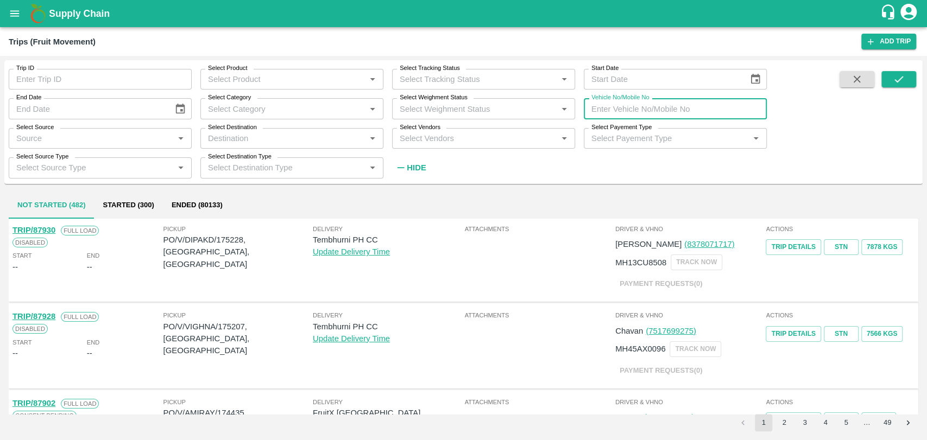
paste input "MH19CY8754"
type input "MH19CY8754"
click at [890, 78] on button "submit" at bounding box center [898, 79] width 35 height 16
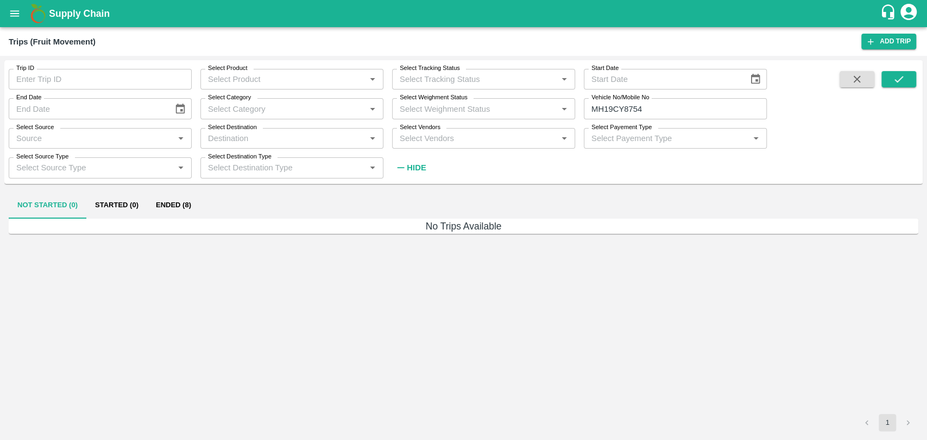
click at [207, 205] on div "Not Started (0) Started (0) Ended (8)" at bounding box center [463, 206] width 909 height 26
click at [200, 205] on div "Not Started (0) Started (0) Ended (8)" at bounding box center [463, 206] width 909 height 26
click at [179, 205] on button "Ended (8)" at bounding box center [173, 206] width 53 height 26
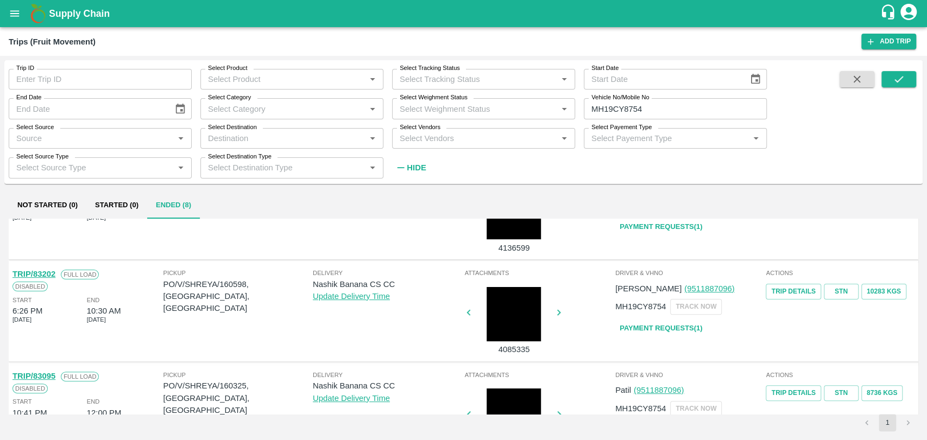
scroll to position [241, 0]
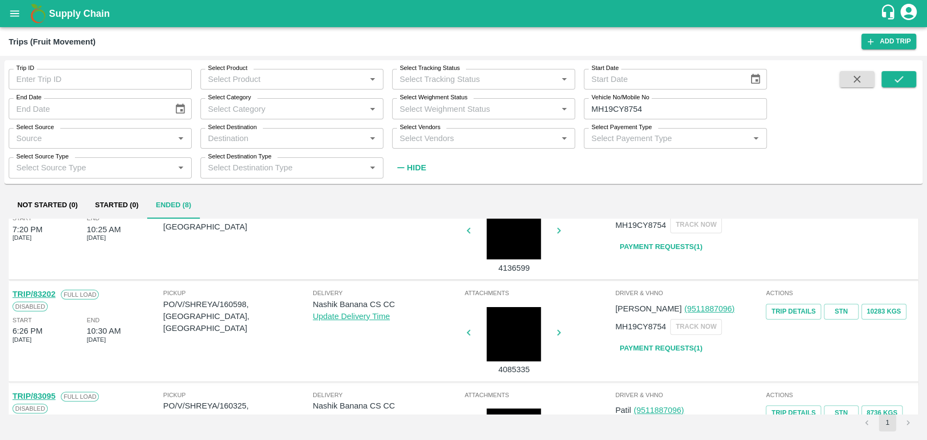
click at [517, 346] on div at bounding box center [513, 334] width 81 height 54
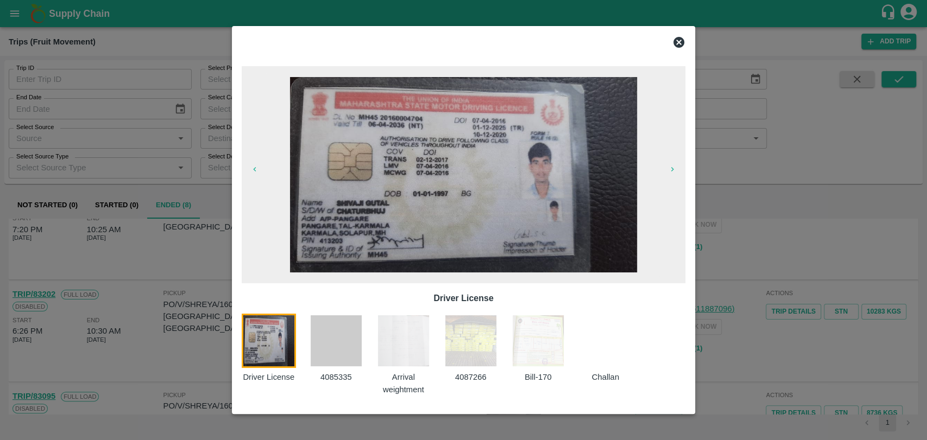
click at [538, 342] on img at bounding box center [538, 341] width 54 height 54
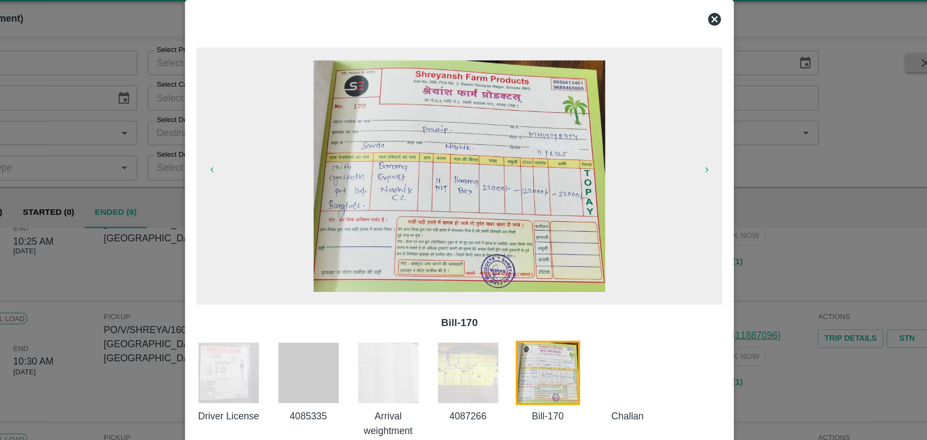
click at [159, 254] on div at bounding box center [463, 220] width 927 height 440
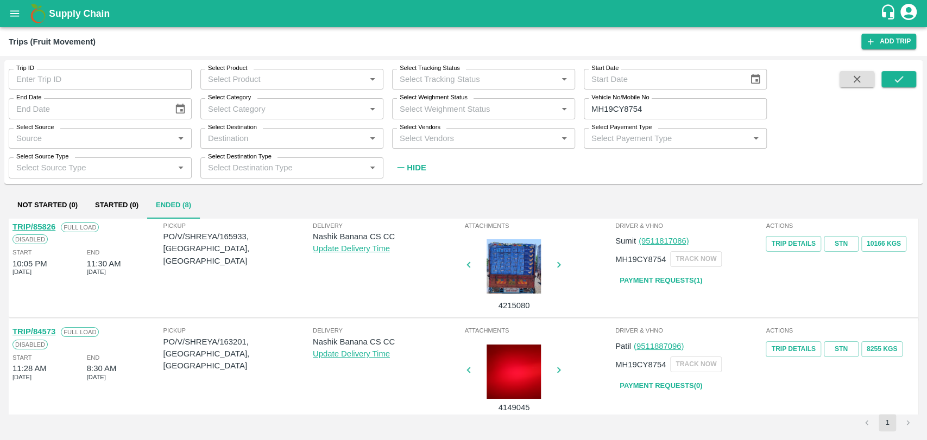
scroll to position [64, 0]
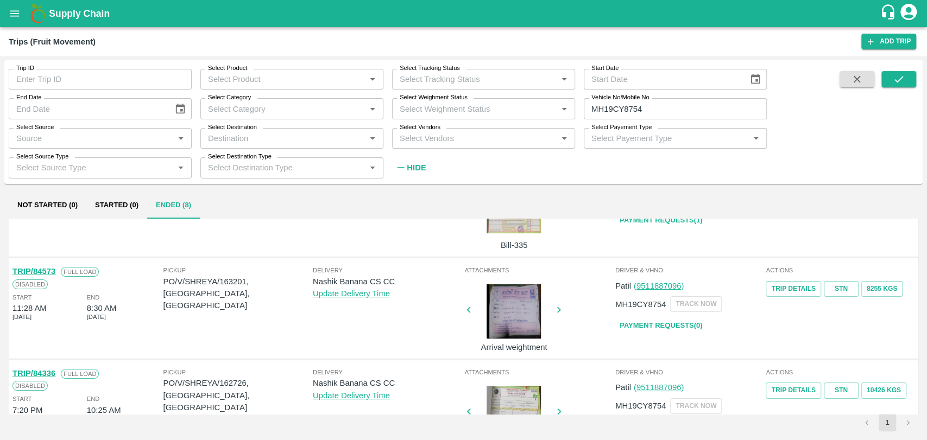
click at [49, 271] on link "TRIP/84573" at bounding box center [33, 271] width 43 height 9
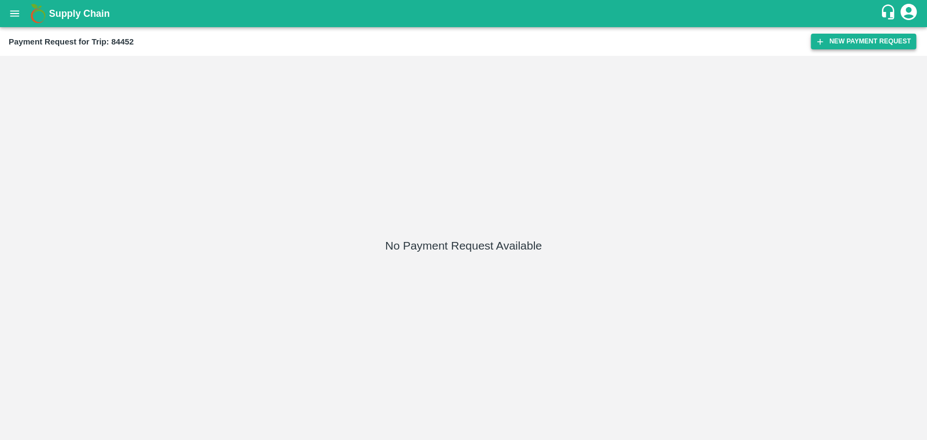
click at [851, 36] on button "New Payment Request" at bounding box center [863, 42] width 105 height 16
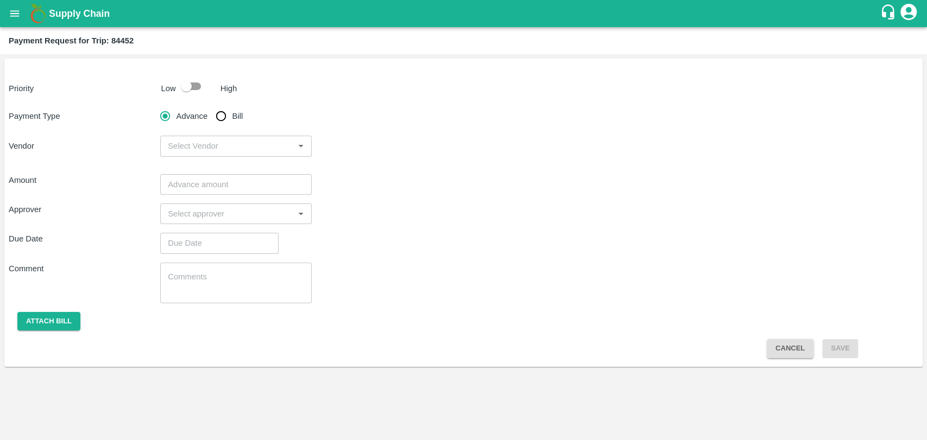
click at [191, 83] on input "checkbox" at bounding box center [186, 86] width 62 height 21
checkbox input "true"
click at [223, 124] on input "Bill" at bounding box center [221, 116] width 22 height 22
radio input "true"
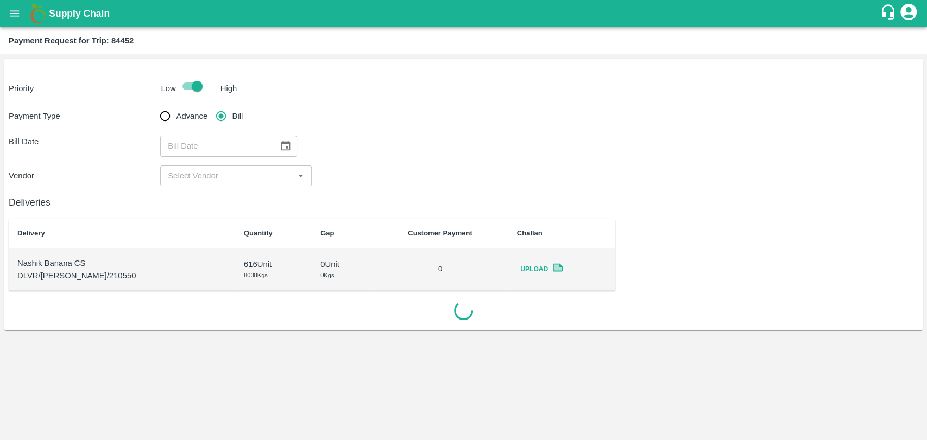
click at [283, 143] on icon "Choose date" at bounding box center [285, 146] width 9 height 10
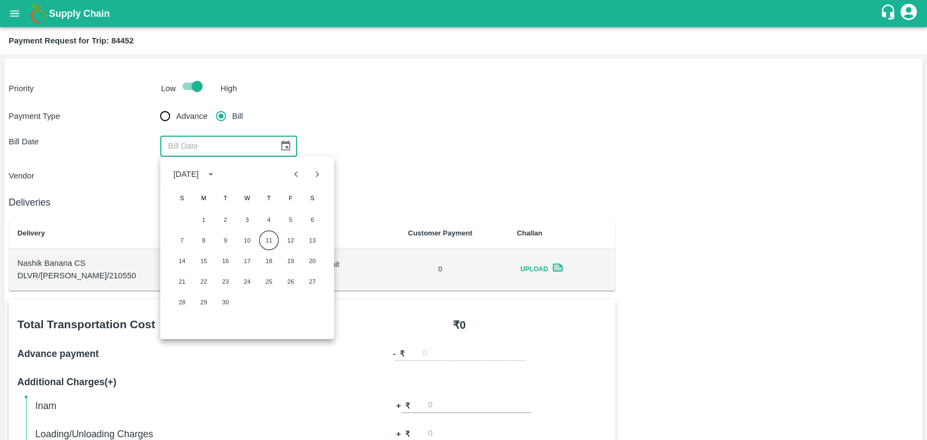
click at [296, 173] on icon "Previous month" at bounding box center [296, 174] width 12 height 12
click at [238, 238] on button "9" at bounding box center [247, 241] width 20 height 20
type input "09/07/2025"
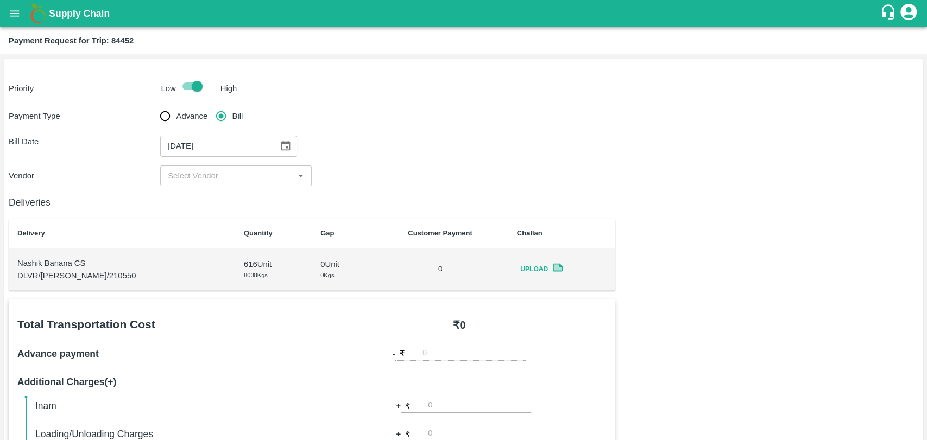
click at [212, 181] on input "input" at bounding box center [226, 176] width 127 height 14
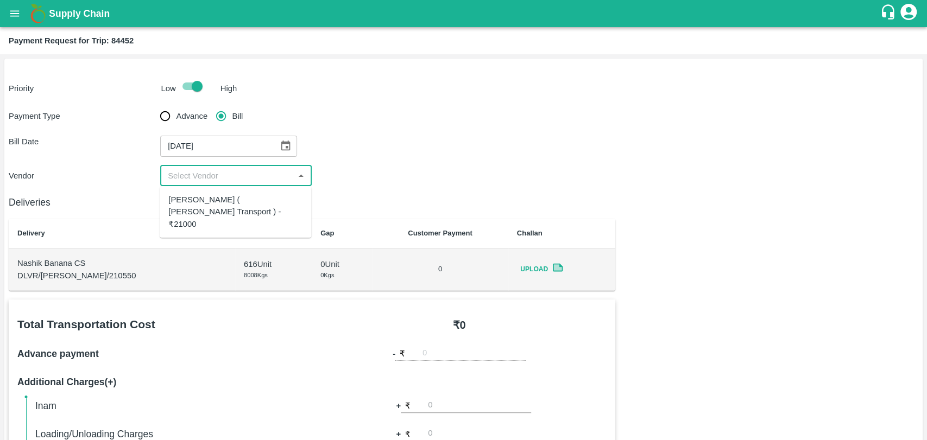
click at [213, 198] on div "Nitin Rasal ( Bhairavnath Transport ) - ₹21000" at bounding box center [235, 212] width 134 height 36
type input "Nitin Rasal ( Bhairavnath Transport ) - ₹21000"
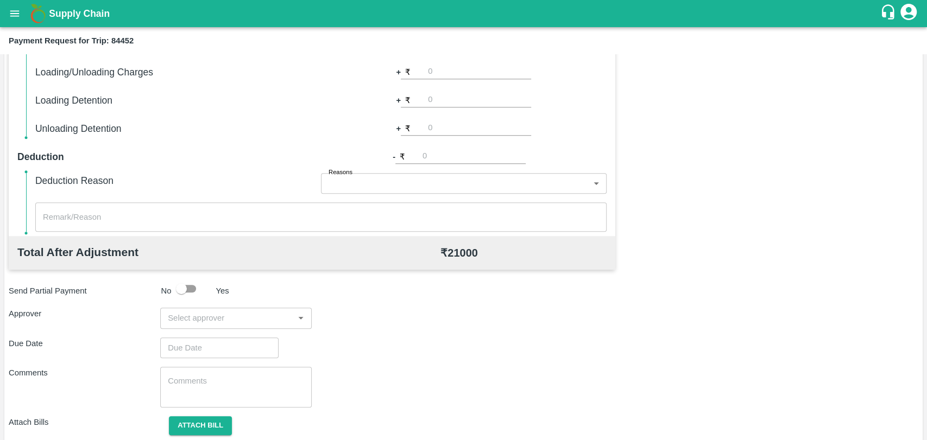
scroll to position [397, 0]
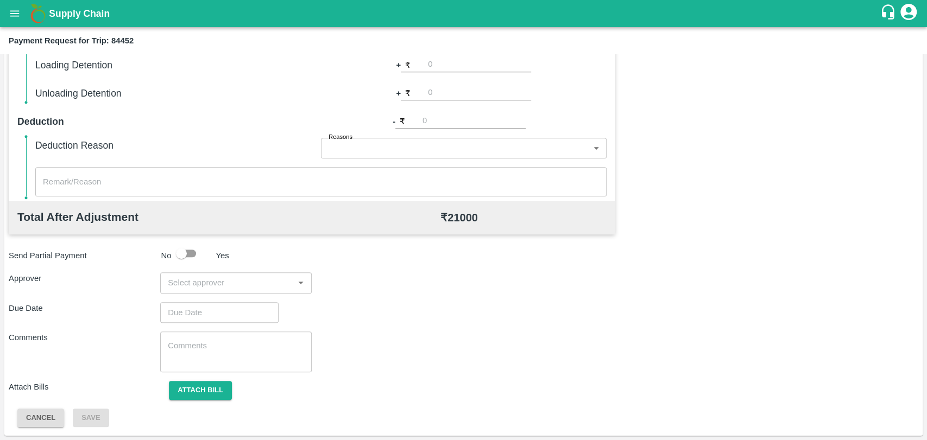
click at [228, 279] on input "input" at bounding box center [226, 283] width 127 height 14
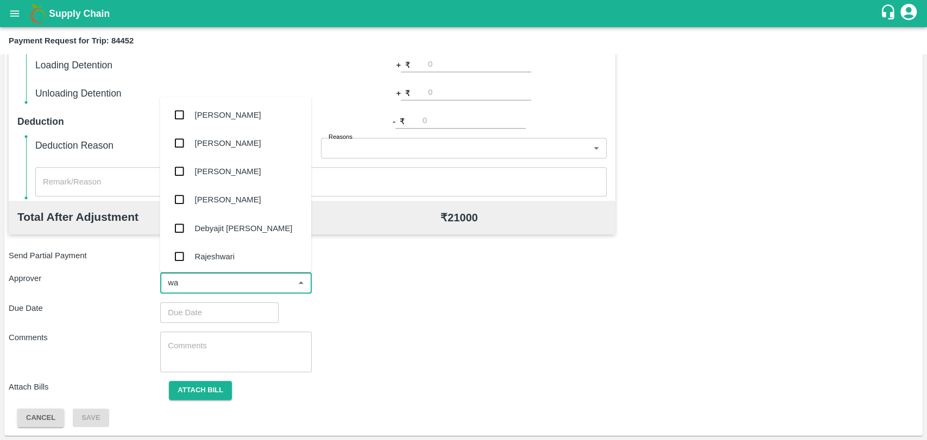
type input "wag"
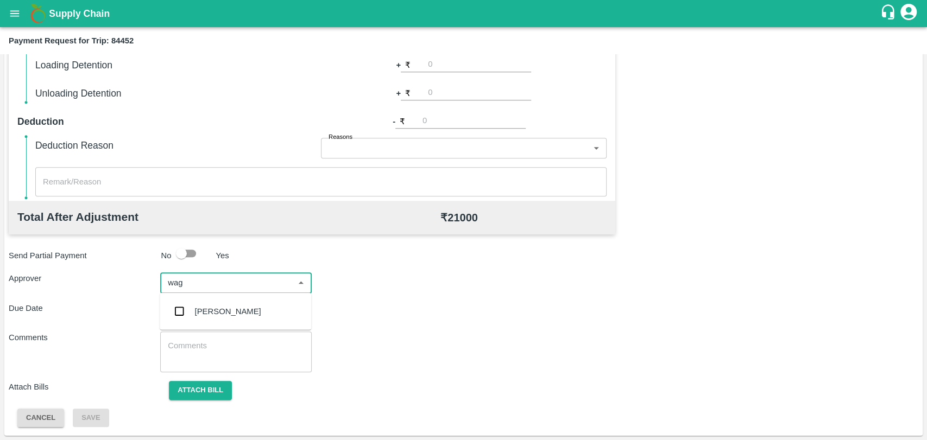
click at [235, 301] on div "Prasad Waghade" at bounding box center [235, 312] width 151 height 28
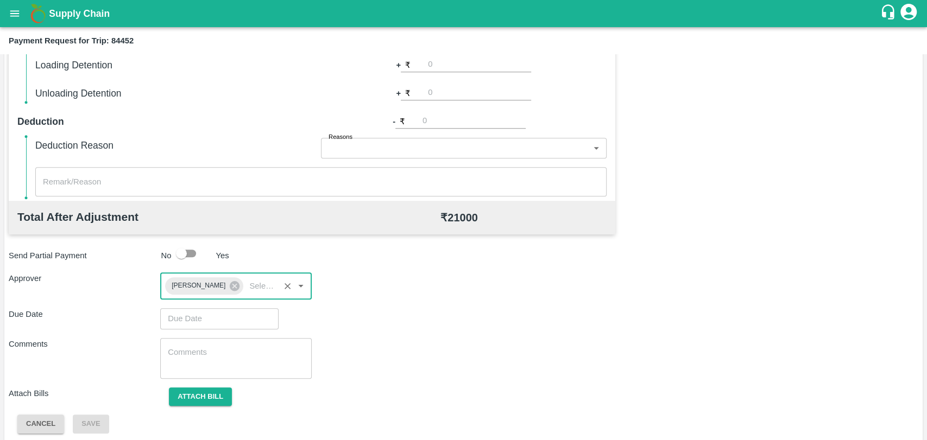
type input "DD/MM/YYYY hh:mm aa"
click at [239, 323] on input "DD/MM/YYYY hh:mm aa" at bounding box center [215, 318] width 111 height 21
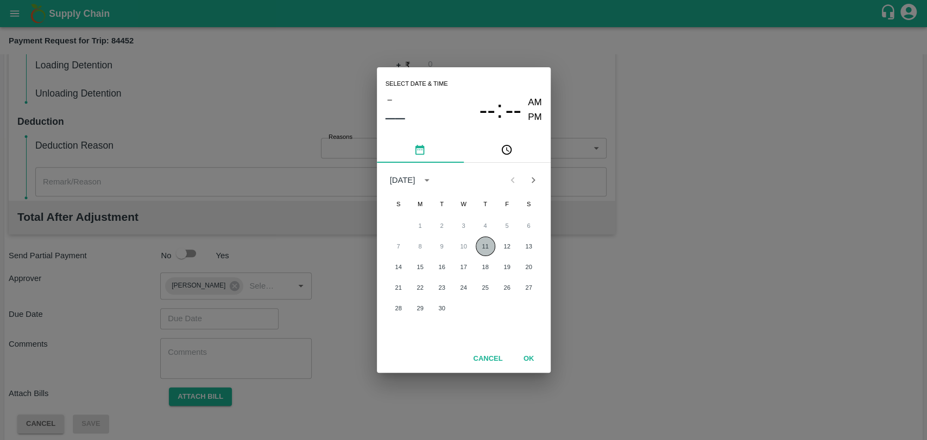
click at [482, 251] on button "11" at bounding box center [486, 247] width 20 height 20
type input "11/09/2025 12:00 AM"
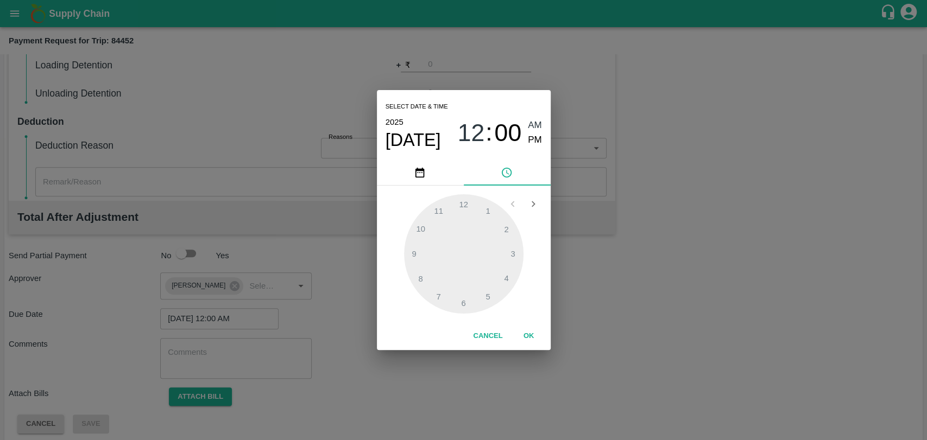
click at [517, 335] on button "OK" at bounding box center [528, 336] width 35 height 19
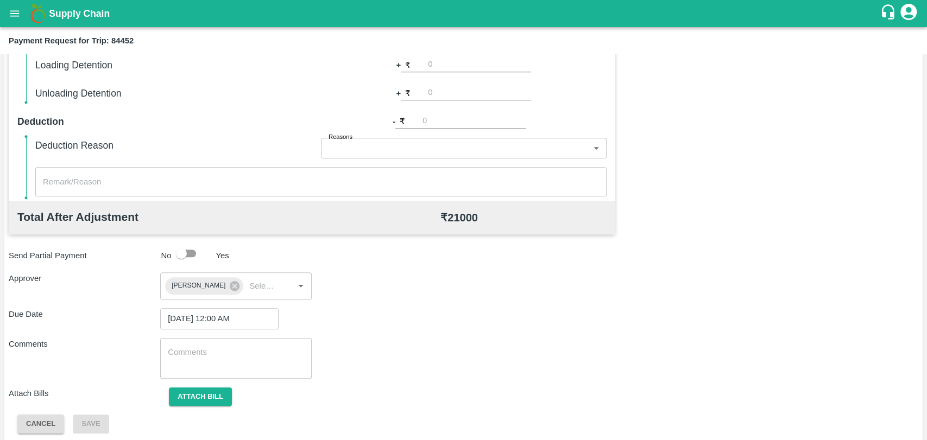
click at [235, 393] on span "Attach bill" at bounding box center [200, 396] width 80 height 9
click at [223, 394] on button "Attach bill" at bounding box center [200, 397] width 63 height 19
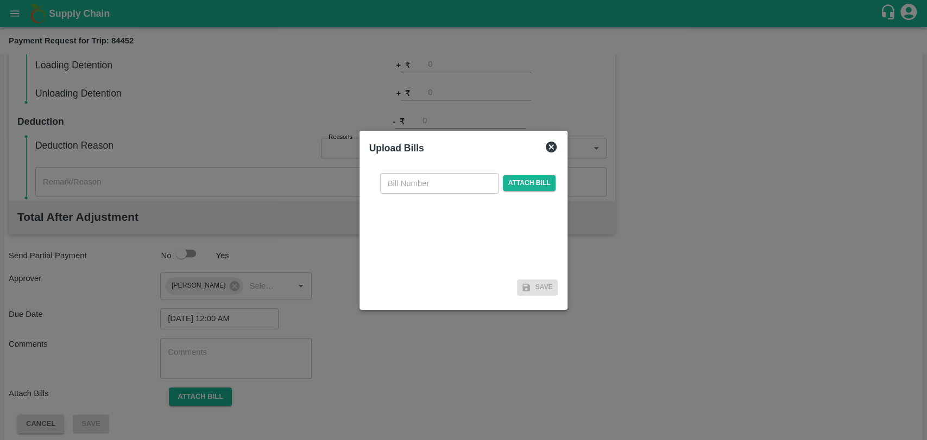
click at [407, 182] on input "text" at bounding box center [439, 183] width 118 height 21
click at [433, 178] on input "text" at bounding box center [439, 183] width 118 height 21
type input "3718"
click at [508, 182] on span "Attach bill" at bounding box center [529, 183] width 53 height 16
click at [0, 0] on input "Attach bill" at bounding box center [0, 0] width 0 height 0
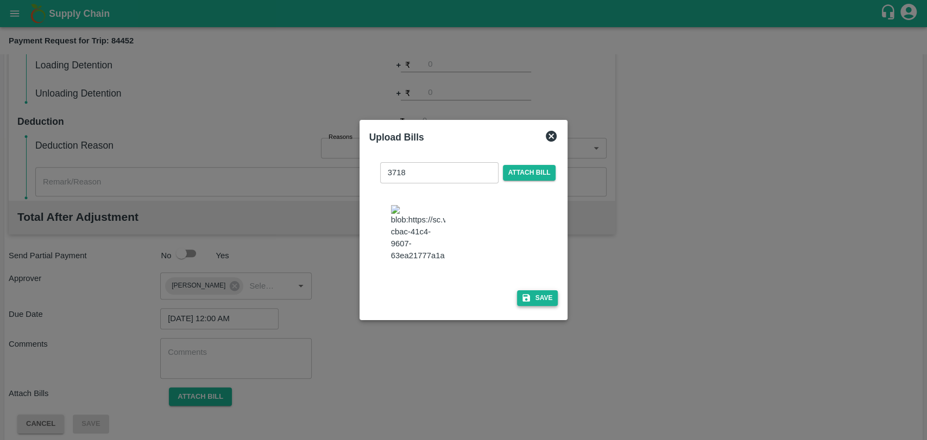
click at [526, 300] on icon "button" at bounding box center [526, 298] width 8 height 8
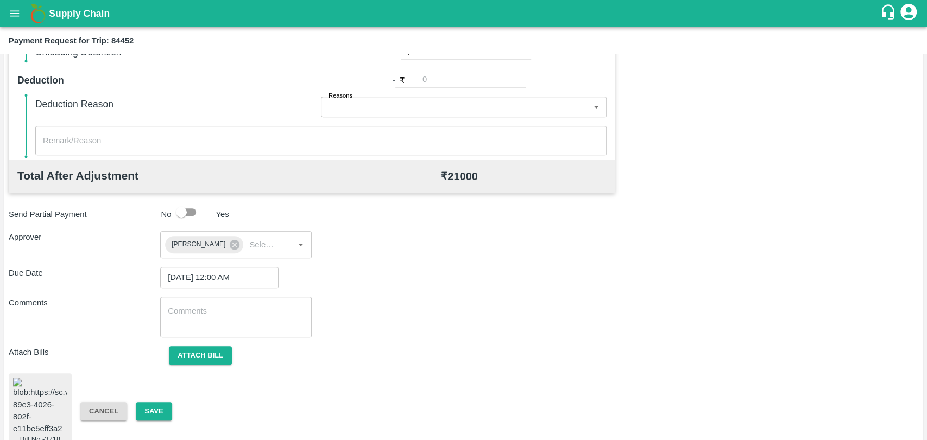
scroll to position [469, 0]
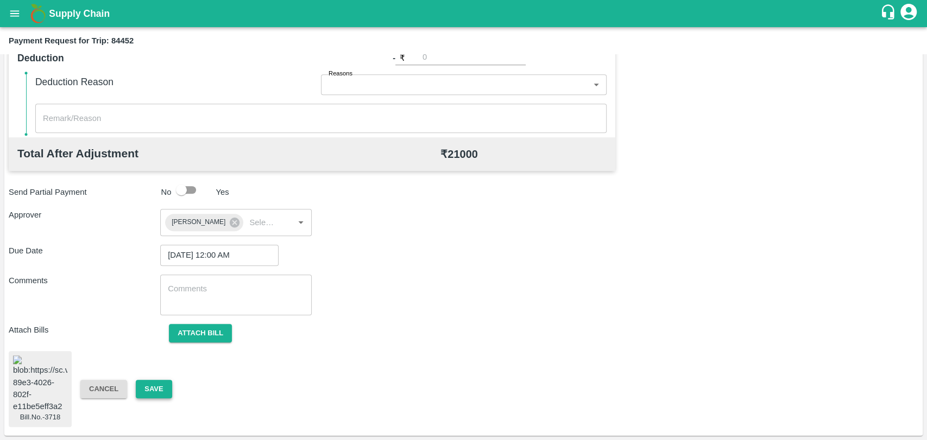
click at [149, 384] on button "Save" at bounding box center [154, 389] width 36 height 19
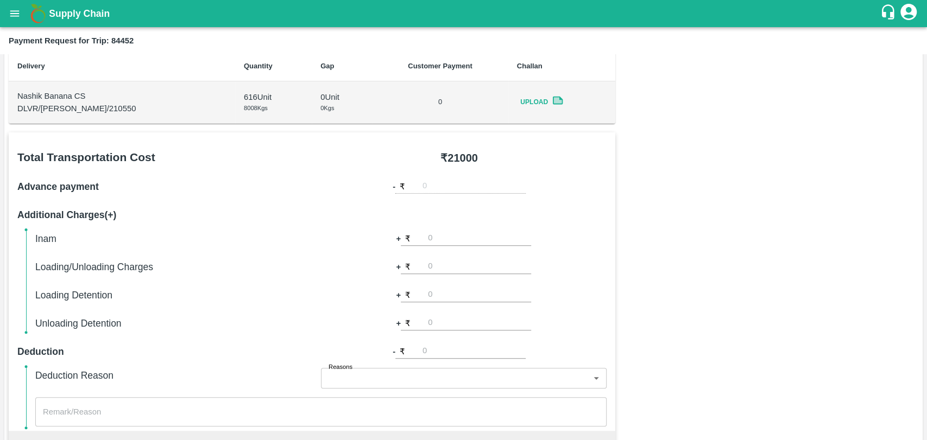
scroll to position [106, 0]
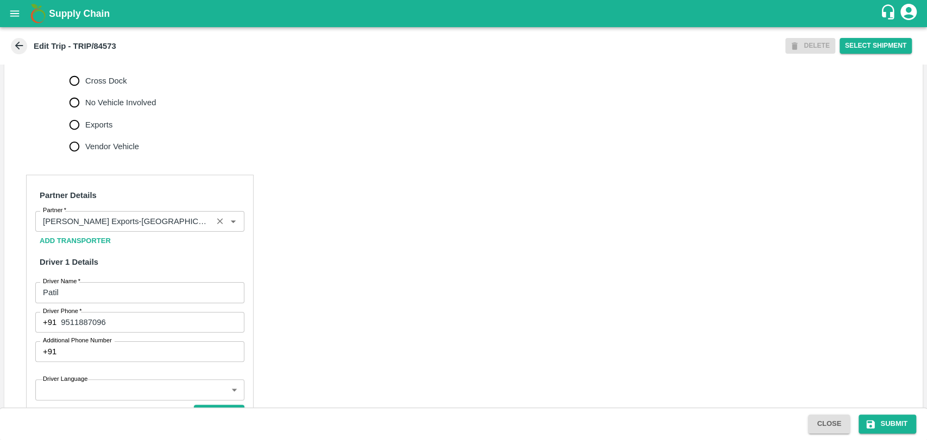
scroll to position [543, 0]
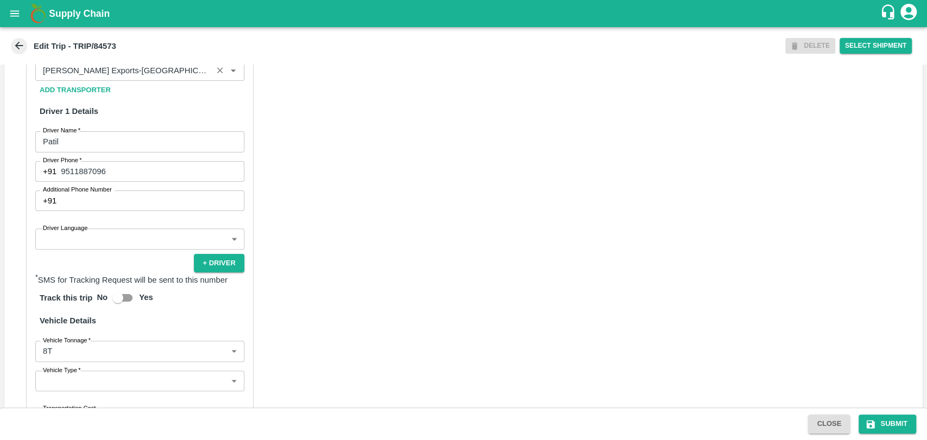
click at [145, 78] on input "Partner   *" at bounding box center [124, 71] width 170 height 14
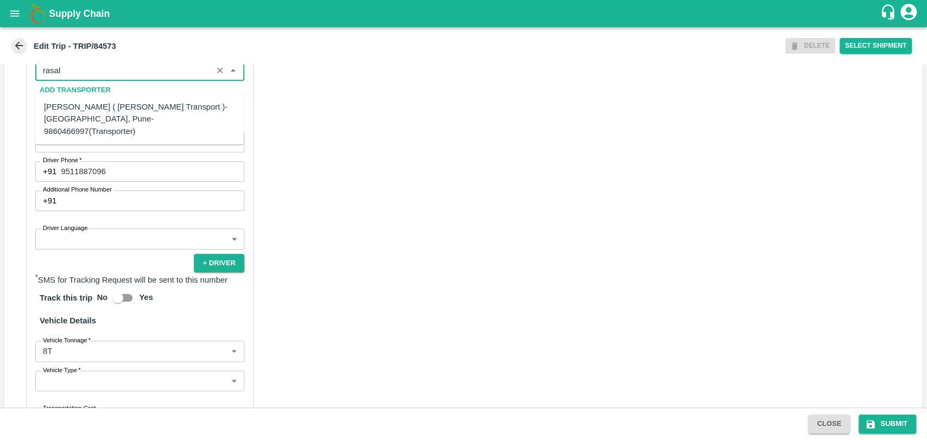
click at [117, 118] on div "[PERSON_NAME] ( [PERSON_NAME] Transport )-[GEOGRAPHIC_DATA], Pune-9860466997(Tr…" at bounding box center [139, 119] width 191 height 36
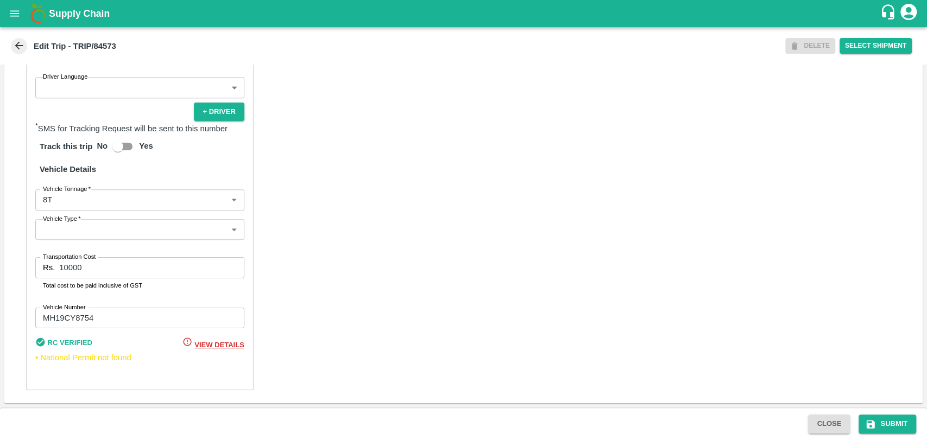
scroll to position [706, 0]
type input "[PERSON_NAME] ( [PERSON_NAME] Transport )-[GEOGRAPHIC_DATA], Pune-9860466997(Tr…"
click at [66, 200] on body "Supply Chain Edit Trip - TRIP/84573 DELETE Select Shipment Trip Details Trip Ty…" at bounding box center [463, 220] width 927 height 440
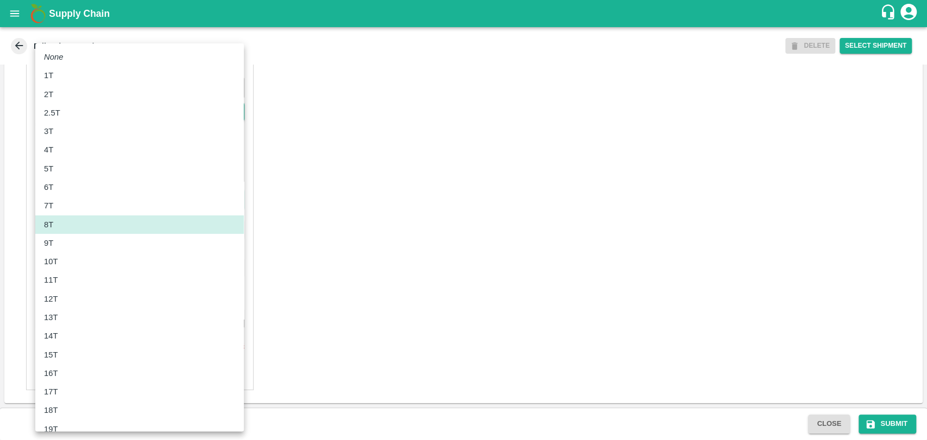
click at [61, 269] on li "10T" at bounding box center [139, 261] width 209 height 18
type input "10000"
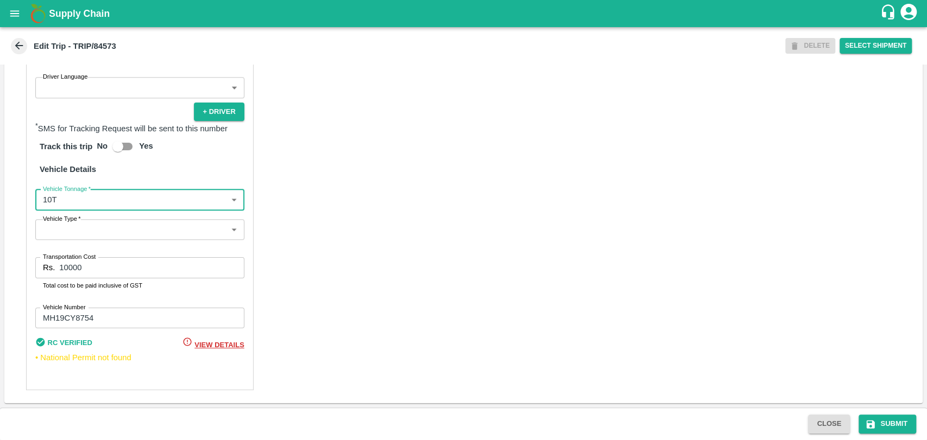
drag, startPoint x: 92, startPoint y: 271, endPoint x: 0, endPoint y: 262, distance: 92.3
click at [0, 263] on div "Trip Details Trip Type Fruit Movement 1 Trip Type Trip Pickup Order SHIP/[PERSO…" at bounding box center [463, 236] width 927 height 343
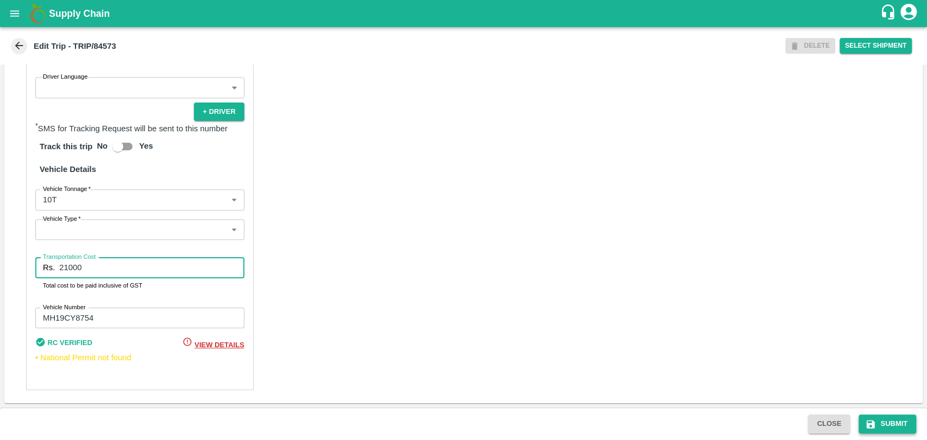
type input "21000"
click at [886, 426] on button "Submit" at bounding box center [887, 424] width 58 height 19
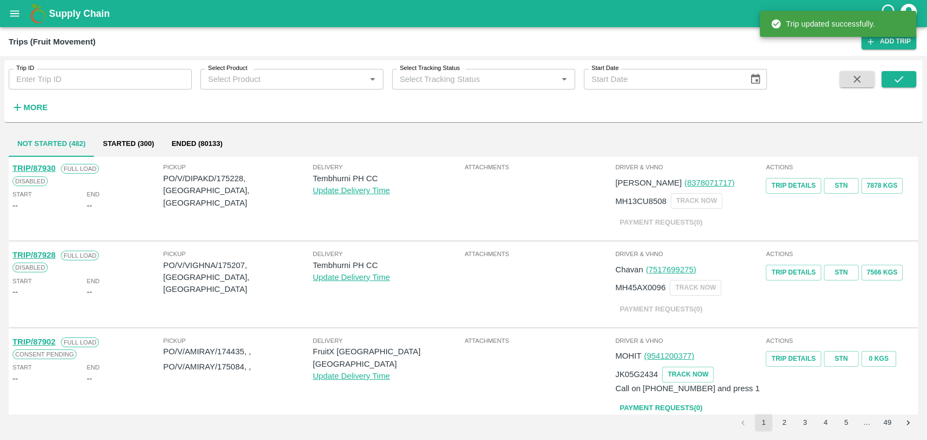
click at [41, 108] on strong "More" at bounding box center [35, 107] width 24 height 9
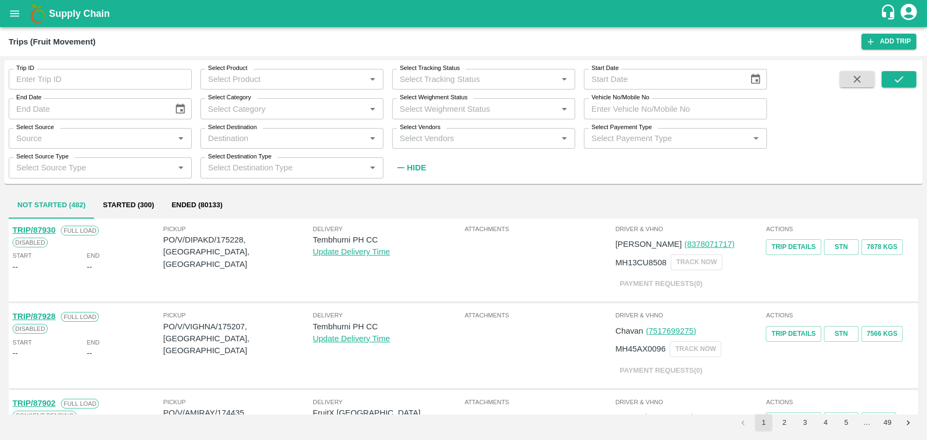
click at [631, 106] on input "Vehicle No/Mobile No" at bounding box center [675, 108] width 183 height 21
paste input "MH47AS5685"
type input "MH47AS5685"
click at [882, 79] on button "submit" at bounding box center [898, 79] width 35 height 16
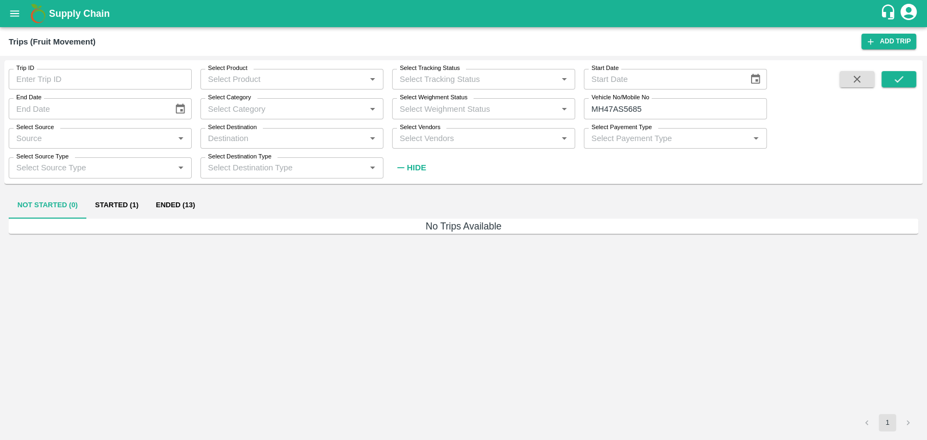
click at [137, 209] on button "Started (1)" at bounding box center [116, 206] width 61 height 26
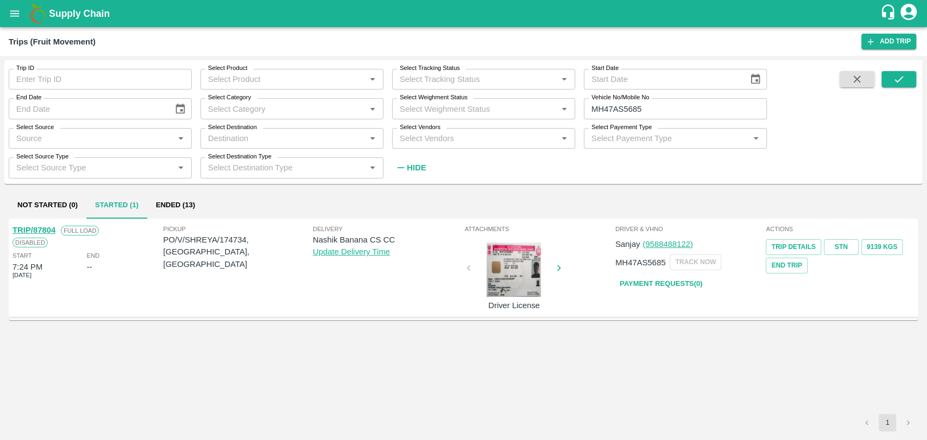
click at [170, 200] on button "Ended (13)" at bounding box center [175, 206] width 56 height 26
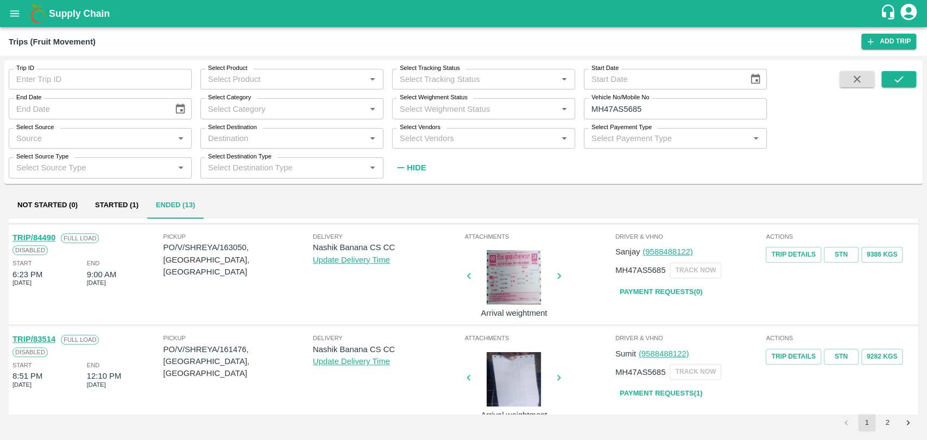
scroll to position [617, 0]
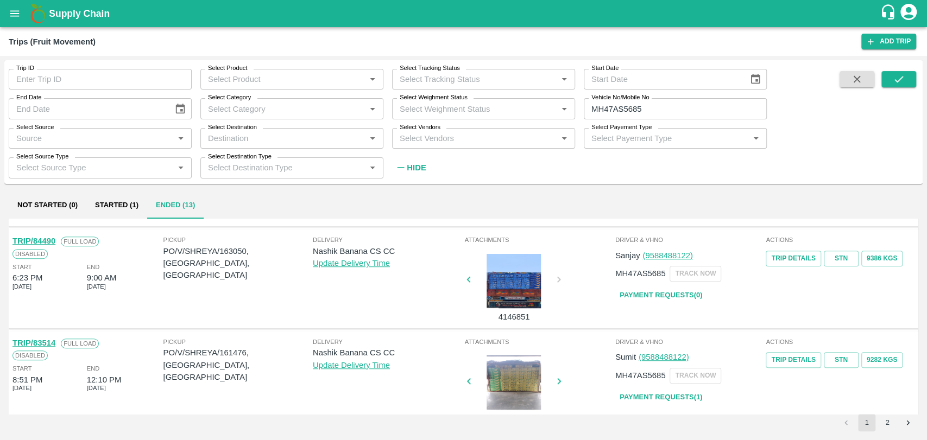
click at [45, 242] on link "TRIP/84490" at bounding box center [33, 241] width 43 height 9
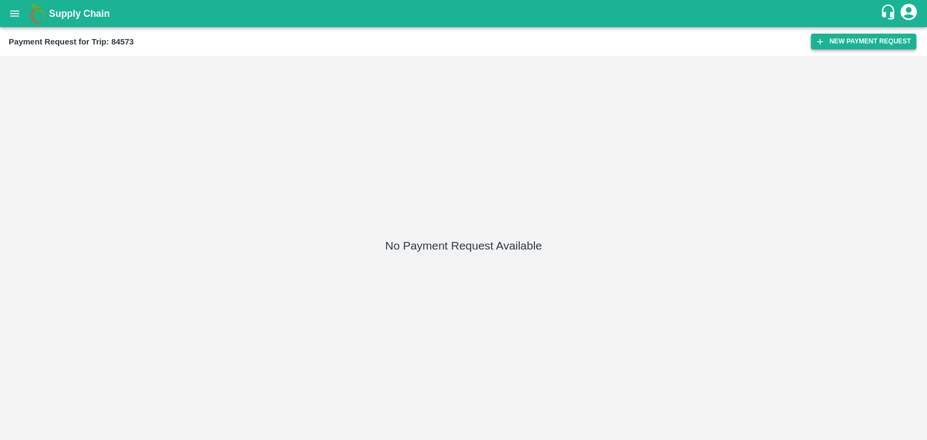
click at [875, 35] on button "New Payment Request" at bounding box center [863, 42] width 105 height 16
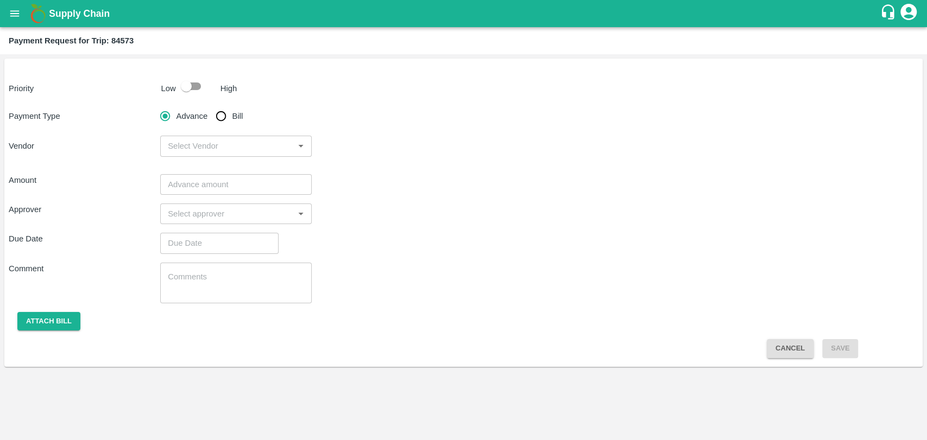
click at [173, 86] on p "Low" at bounding box center [168, 89] width 15 height 12
click at [181, 83] on input "checkbox" at bounding box center [186, 86] width 62 height 21
checkbox input "true"
click at [224, 126] on input "Bill" at bounding box center [221, 116] width 22 height 22
radio input "true"
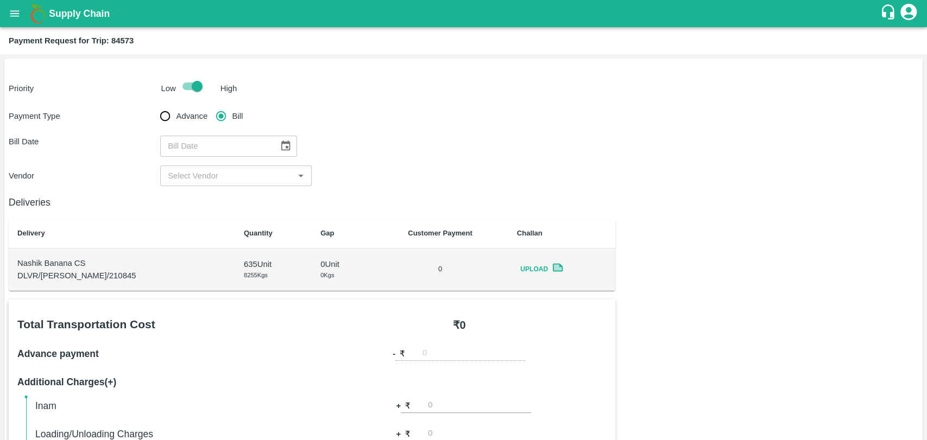
click at [290, 147] on button "Choose date" at bounding box center [285, 146] width 21 height 21
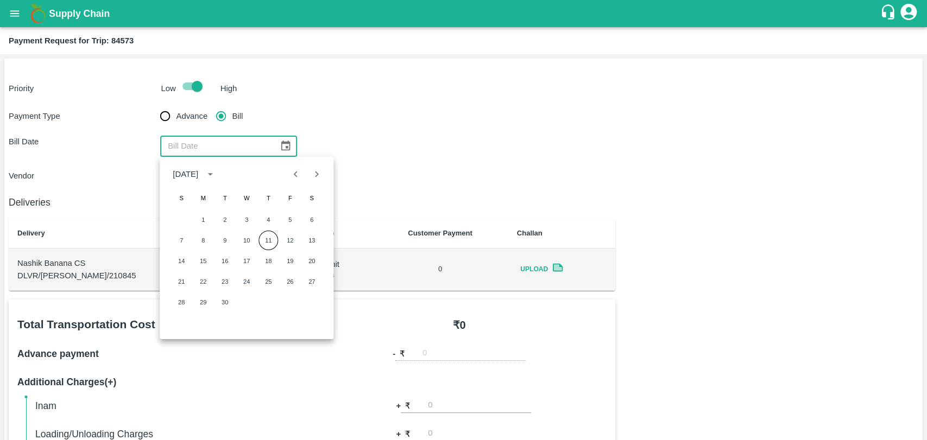
click at [289, 175] on button "Previous month" at bounding box center [296, 174] width 21 height 21
click at [300, 166] on button "Previous month" at bounding box center [296, 174] width 21 height 21
drag, startPoint x: 180, startPoint y: 260, endPoint x: 285, endPoint y: 247, distance: 105.5
click at [285, 247] on div "1 2 3 4 5 6 7 8 9 10 11 12 13 14 15 16 17 18 19 20 21 22 23 24 25 26 27 28 29 3…" at bounding box center [247, 261] width 174 height 104
click at [287, 246] on button "11" at bounding box center [290, 241] width 20 height 20
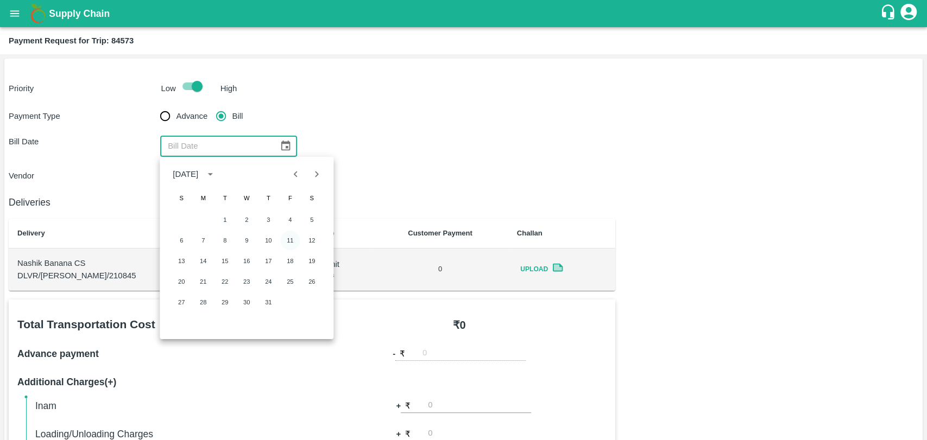
type input "11/07/2025"
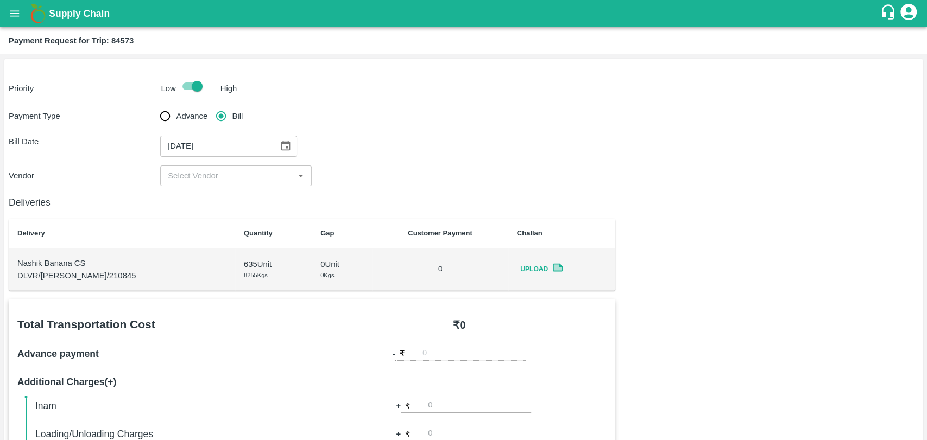
click at [191, 174] on input "input" at bounding box center [226, 176] width 127 height 14
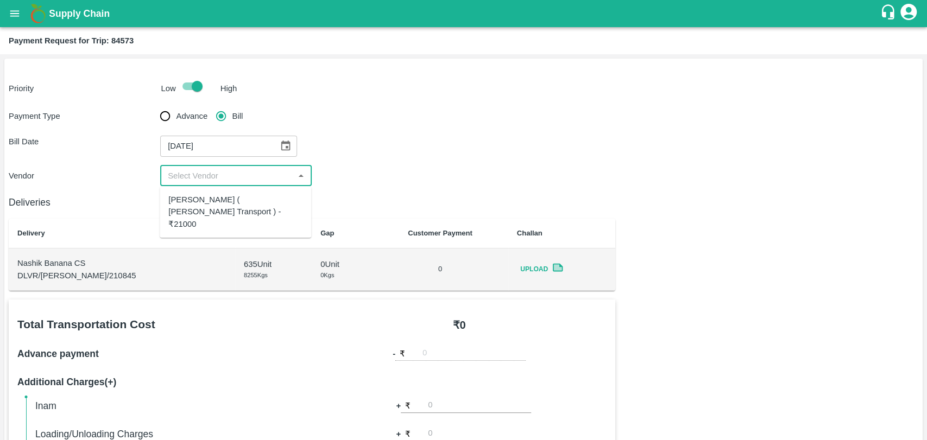
click at [195, 202] on div "Nitin Rasal ( Bhairavnath Transport ) - ₹21000" at bounding box center [235, 212] width 134 height 36
type input "Nitin Rasal ( Bhairavnath Transport ) - ₹21000"
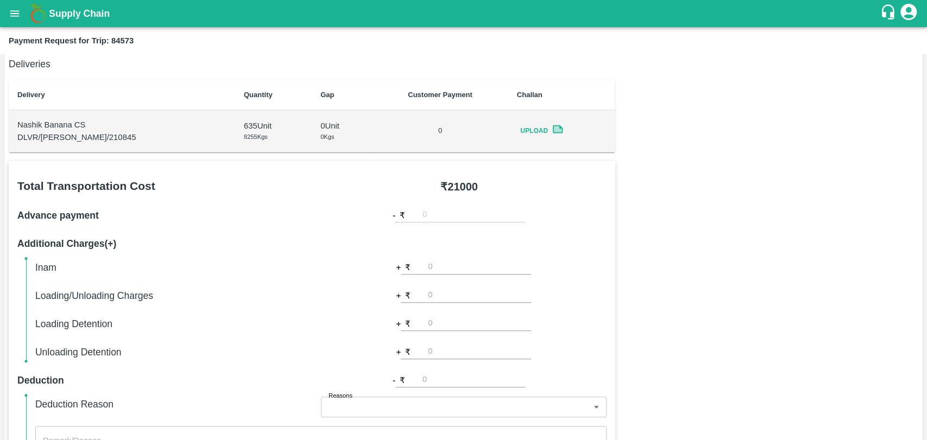
scroll to position [362, 0]
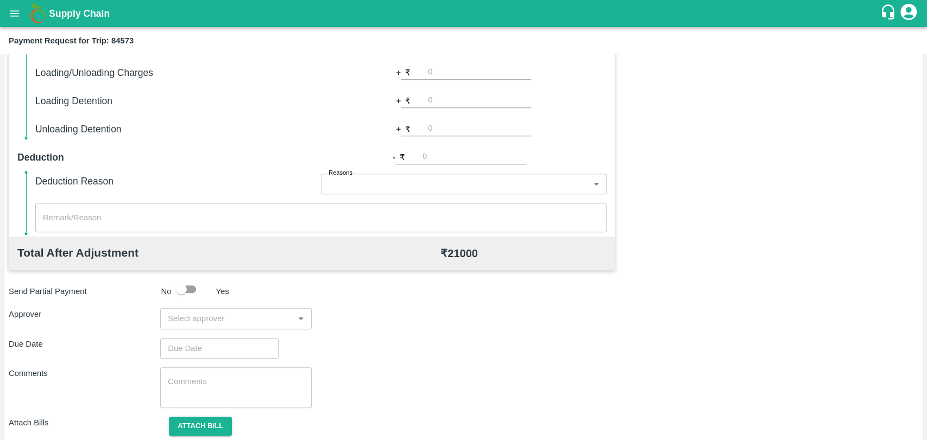
click at [217, 320] on input "input" at bounding box center [226, 319] width 127 height 14
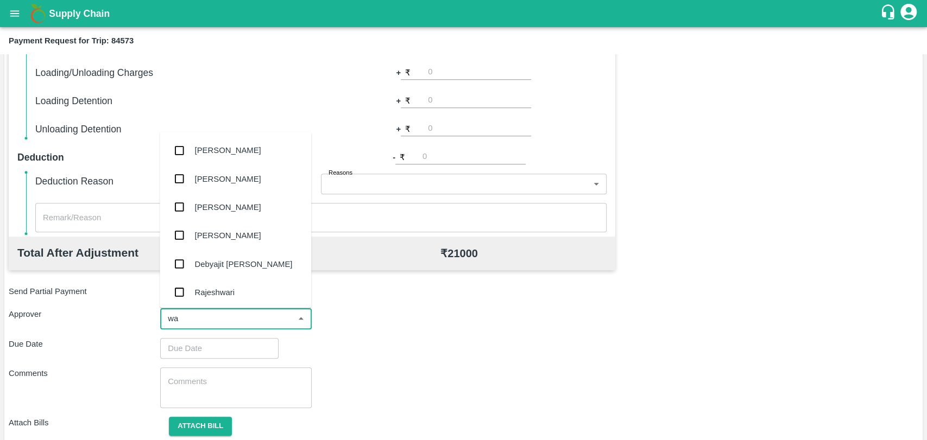
type input "wag"
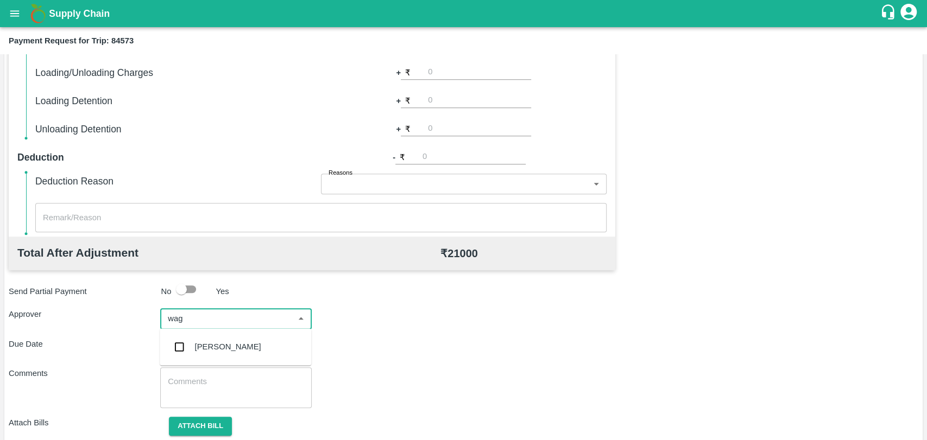
click at [209, 343] on div "[PERSON_NAME]" at bounding box center [228, 347] width 66 height 12
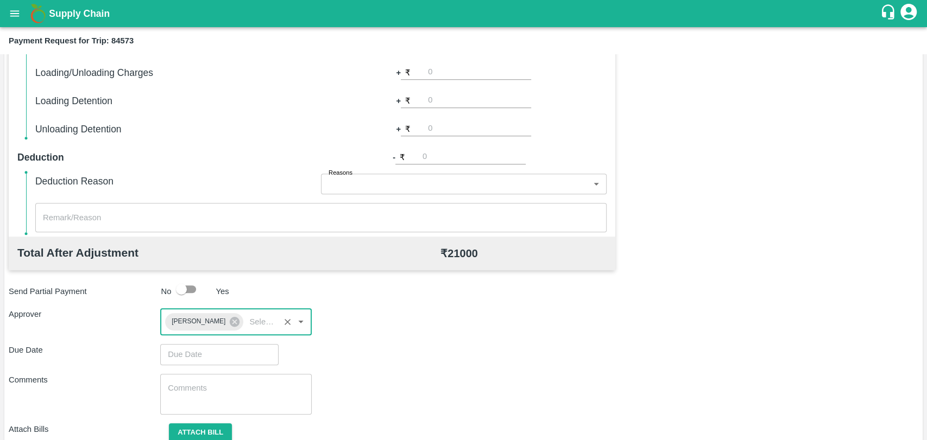
click at [212, 343] on div "Total Transportation Cost ₹ 21000 Advance payment - ₹ Additional Charges(+) Ina…" at bounding box center [463, 204] width 909 height 532
type input "DD/MM/YYYY hh:mm aa"
click at [212, 356] on input "DD/MM/YYYY hh:mm aa" at bounding box center [215, 354] width 111 height 21
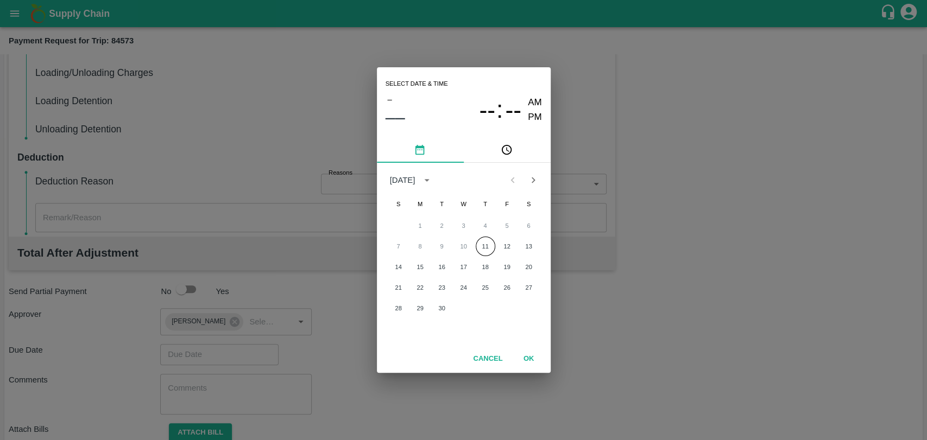
click at [495, 235] on div "1 2 3 4 5 6" at bounding box center [464, 226] width 174 height 20
click at [482, 244] on button "11" at bounding box center [486, 247] width 20 height 20
type input "11/09/2025 12:00 AM"
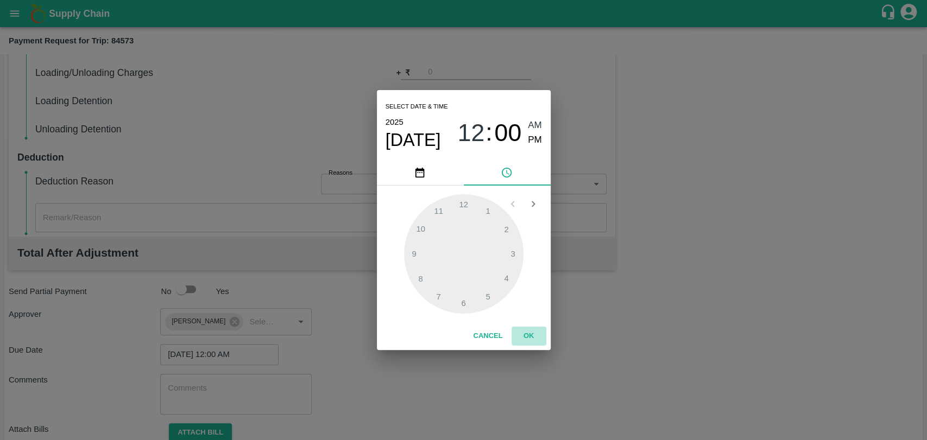
click at [526, 338] on button "OK" at bounding box center [528, 336] width 35 height 19
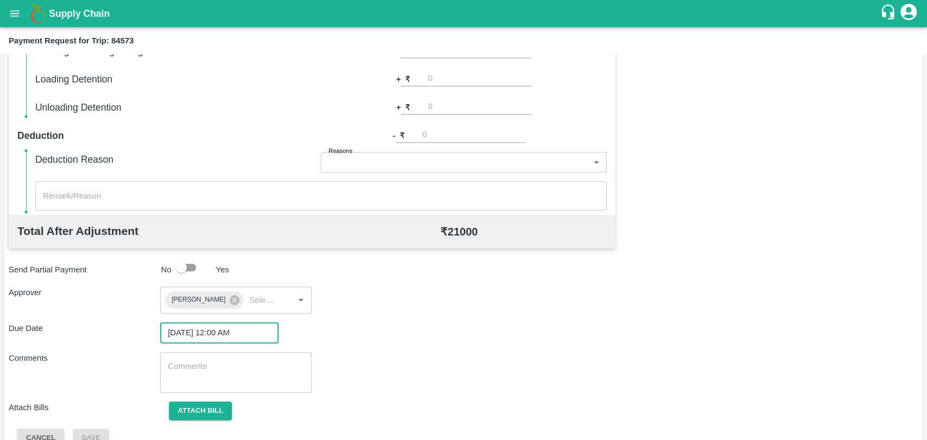
scroll to position [404, 0]
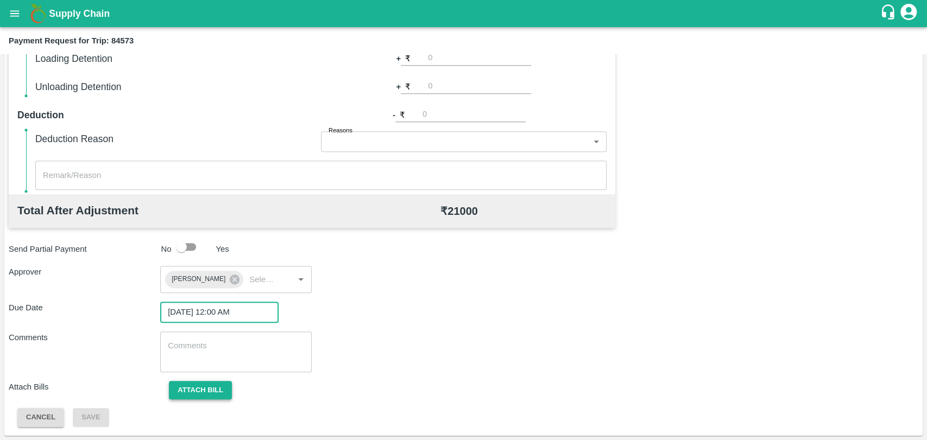
click at [210, 391] on button "Attach bill" at bounding box center [200, 390] width 63 height 19
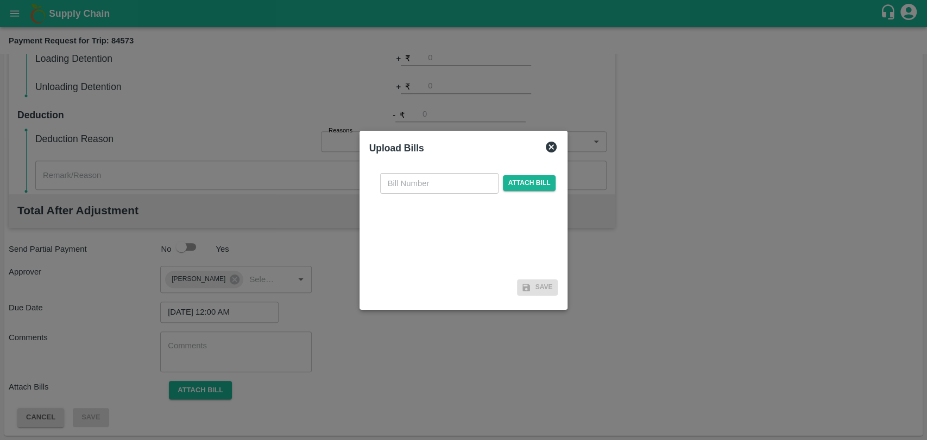
click at [393, 185] on input "text" at bounding box center [439, 183] width 118 height 21
type input "3728"
click at [523, 175] on span "Attach bill" at bounding box center [529, 183] width 53 height 16
click at [0, 0] on input "Attach bill" at bounding box center [0, 0] width 0 height 0
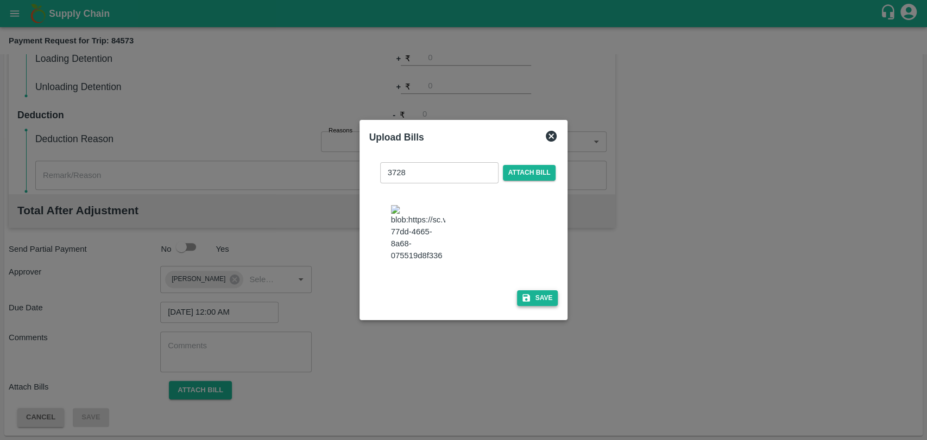
click at [544, 297] on button "Save" at bounding box center [537, 298] width 41 height 16
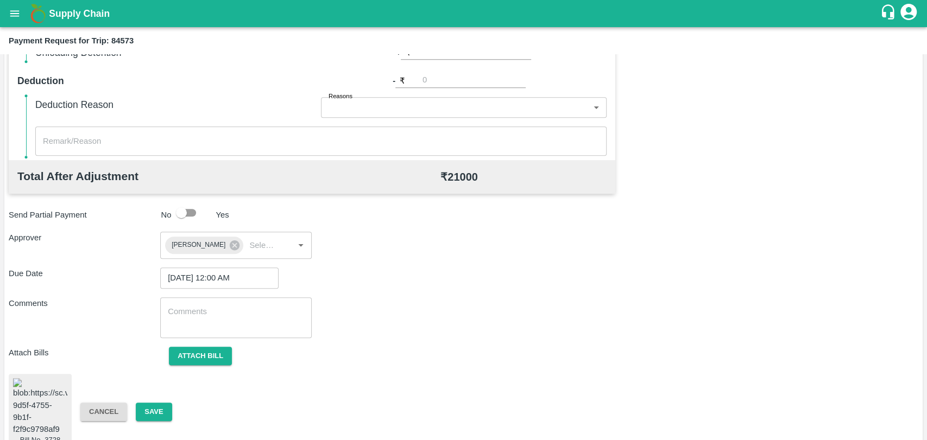
scroll to position [469, 0]
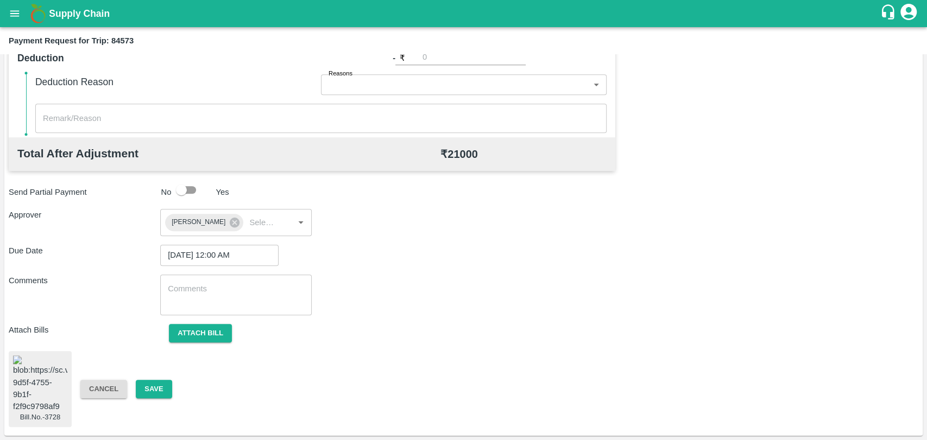
click at [153, 395] on div "Bill.No.-3728 Cancel Save" at bounding box center [463, 389] width 909 height 76
click at [153, 389] on button "Save" at bounding box center [154, 389] width 36 height 19
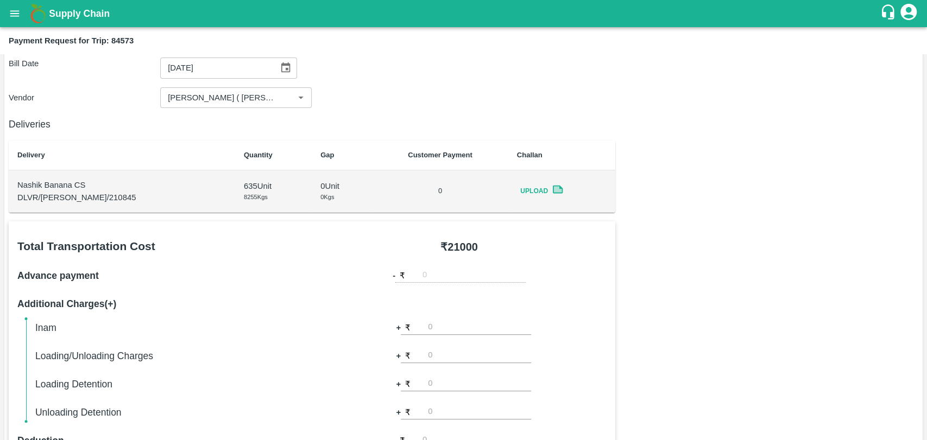
scroll to position [0, 0]
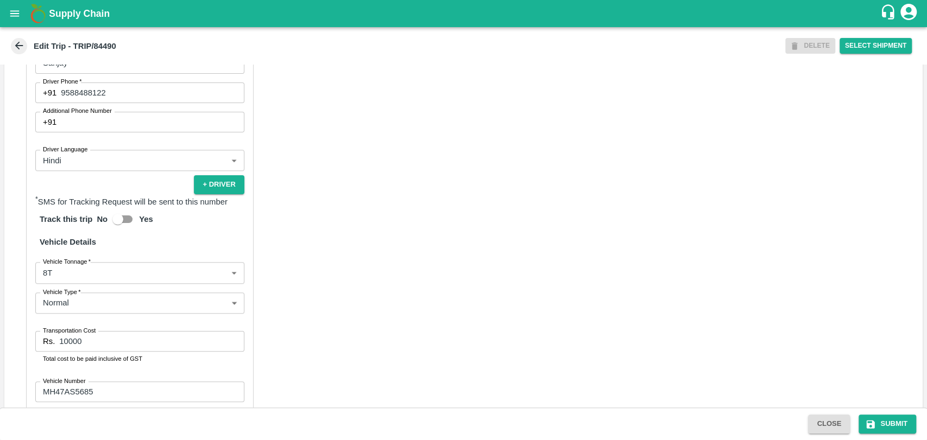
scroll to position [664, 0]
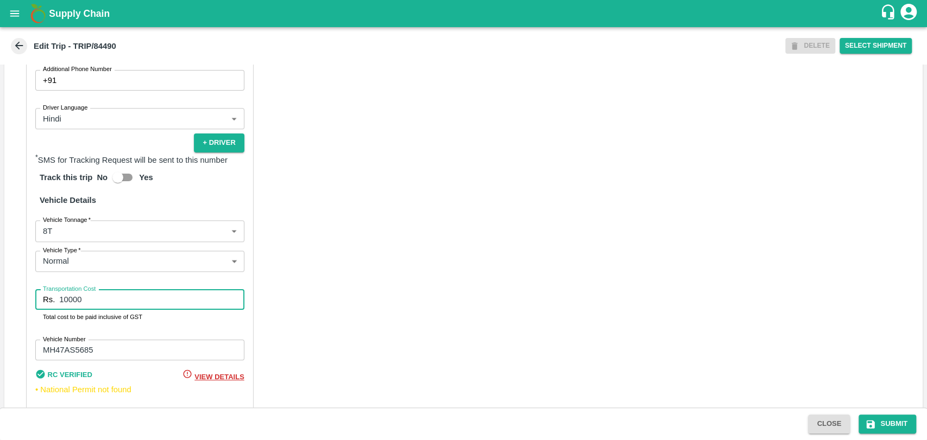
drag, startPoint x: 30, startPoint y: 313, endPoint x: 17, endPoint y: 312, distance: 13.6
click at [17, 312] on div "Partner Details Partner   * Partner Add Transporter Driver 1 Details Driver Nam…" at bounding box center [463, 162] width 918 height 545
type input "22000"
click at [56, 224] on label "Vehicle Tonnage   *" at bounding box center [67, 220] width 48 height 9
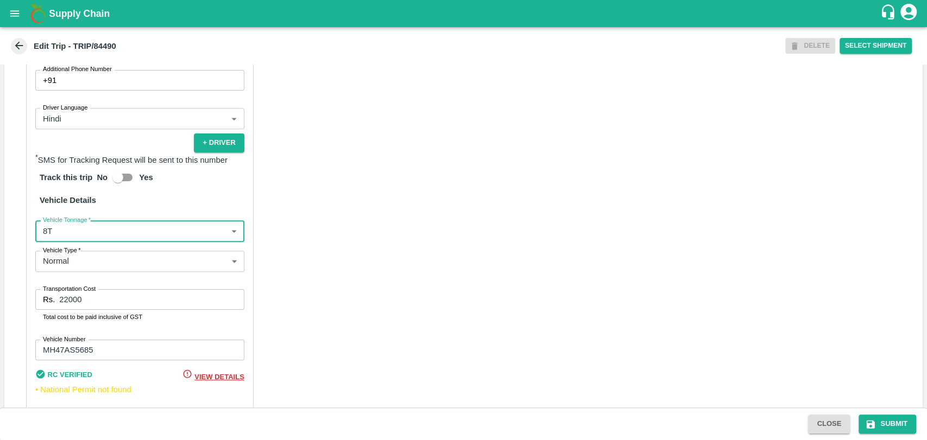
click at [58, 245] on body "Supply Chain Edit Trip - TRIP/84490 DELETE Select Shipment Trip Details Trip Ty…" at bounding box center [463, 220] width 927 height 440
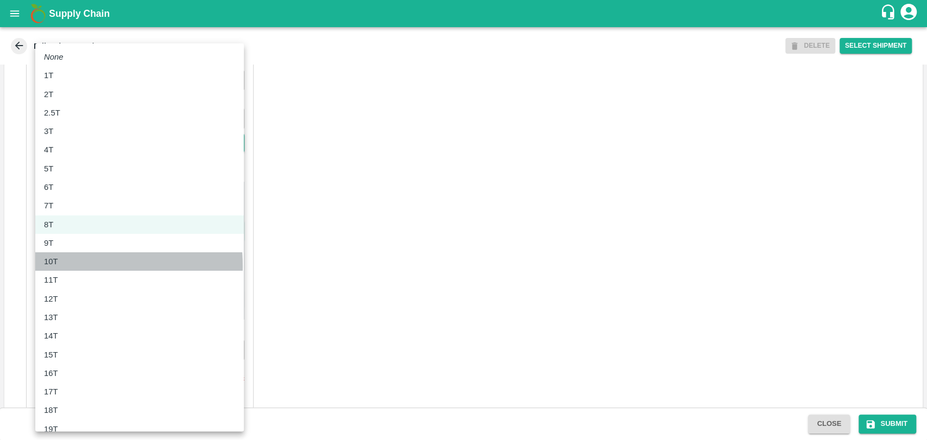
click at [56, 266] on p "10T" at bounding box center [51, 262] width 14 height 12
type input "10000"
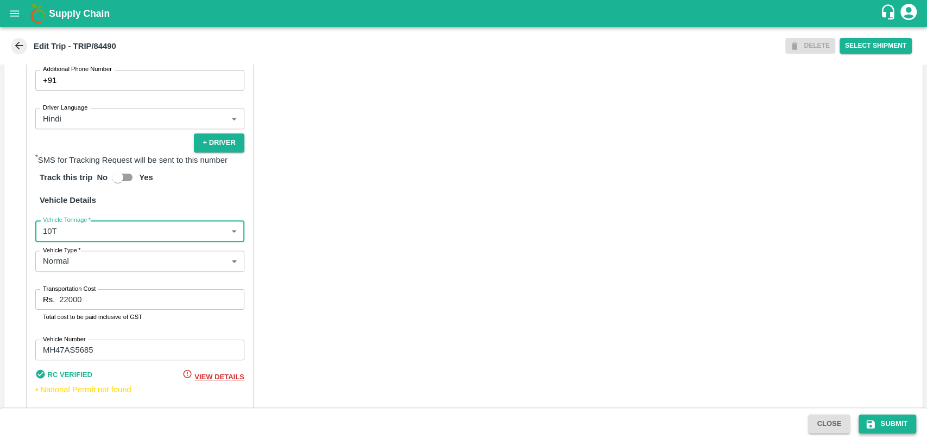
click at [885, 424] on button "Submit" at bounding box center [887, 424] width 58 height 19
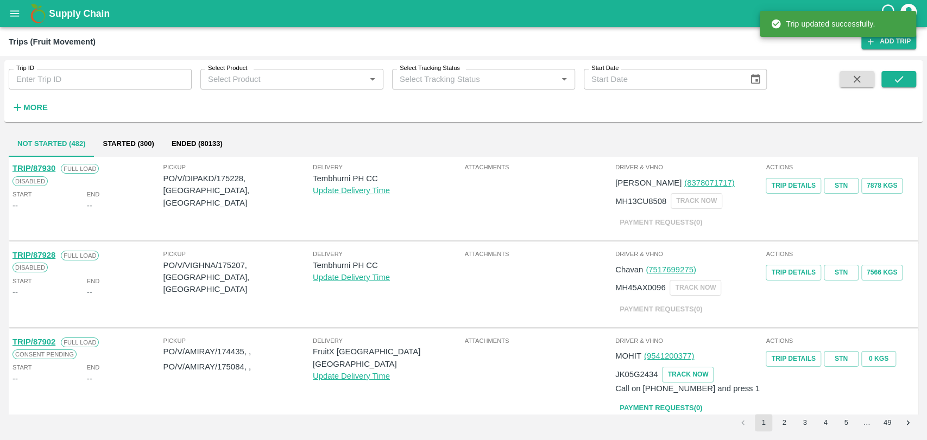
click at [20, 108] on icon "button" at bounding box center [17, 107] width 7 height 7
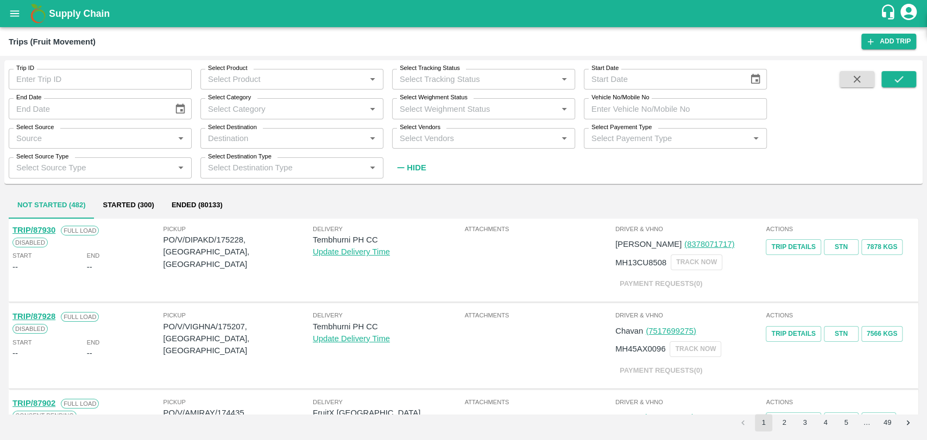
click at [630, 115] on input "Vehicle No/Mobile No" at bounding box center [675, 108] width 183 height 21
paste input "MH03CP8034"
type input "MH03CP8034"
click at [898, 79] on icon "submit" at bounding box center [899, 79] width 12 height 12
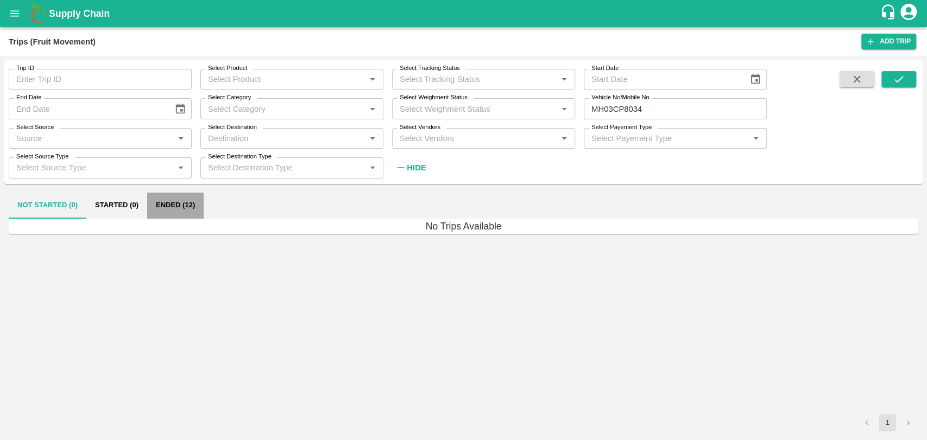
click at [174, 204] on button "Ended (12)" at bounding box center [175, 206] width 56 height 26
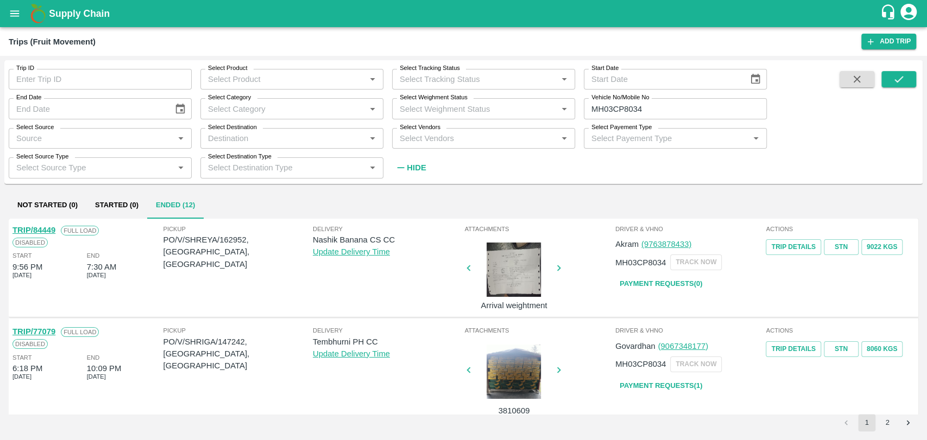
click at [49, 230] on link "TRIP/84449" at bounding box center [33, 230] width 43 height 9
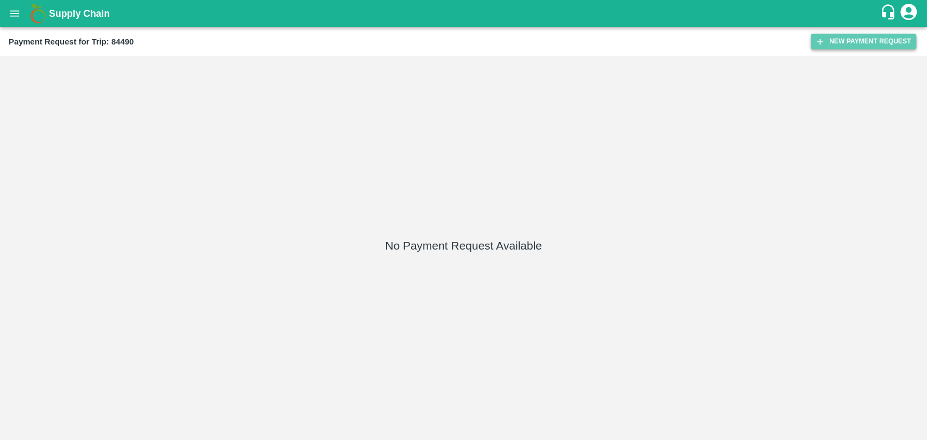
click at [885, 36] on button "New Payment Request" at bounding box center [863, 42] width 105 height 16
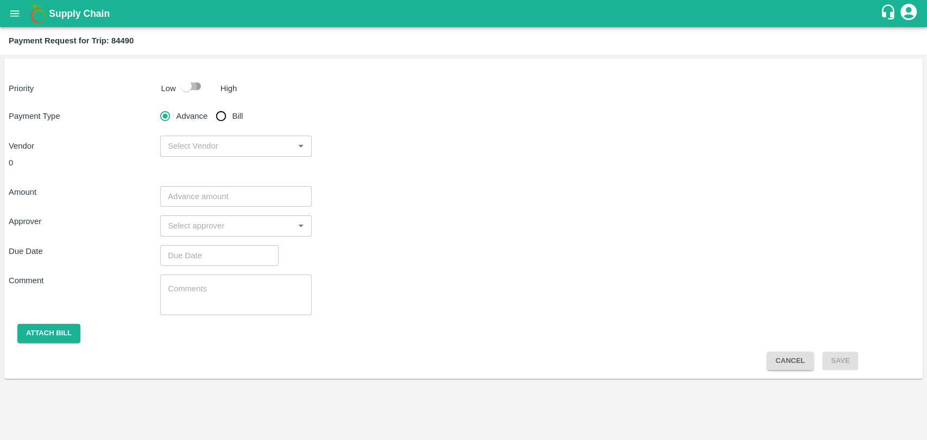
click at [195, 92] on input "checkbox" at bounding box center [186, 86] width 62 height 21
checkbox input "true"
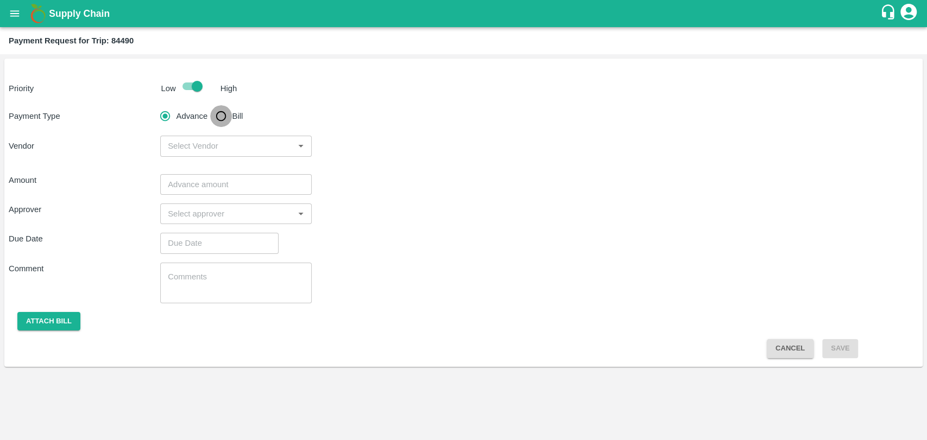
click at [217, 119] on input "Bill" at bounding box center [221, 116] width 22 height 22
radio input "true"
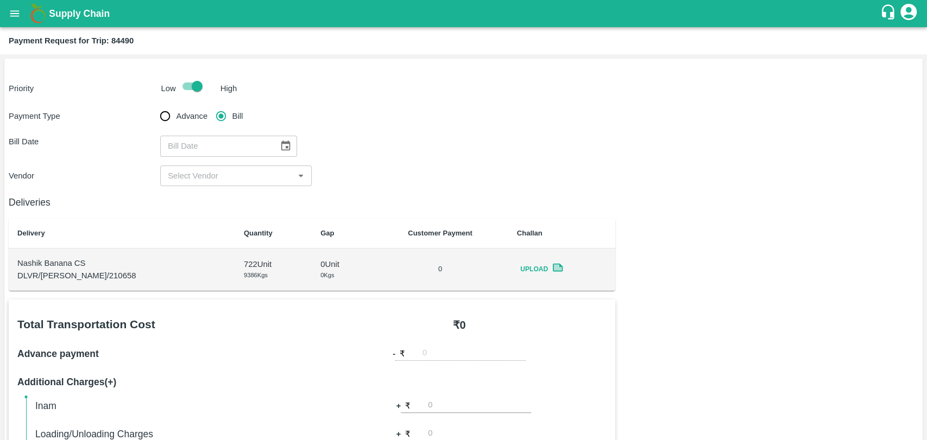
click at [281, 144] on icon "Choose date" at bounding box center [285, 146] width 9 height 10
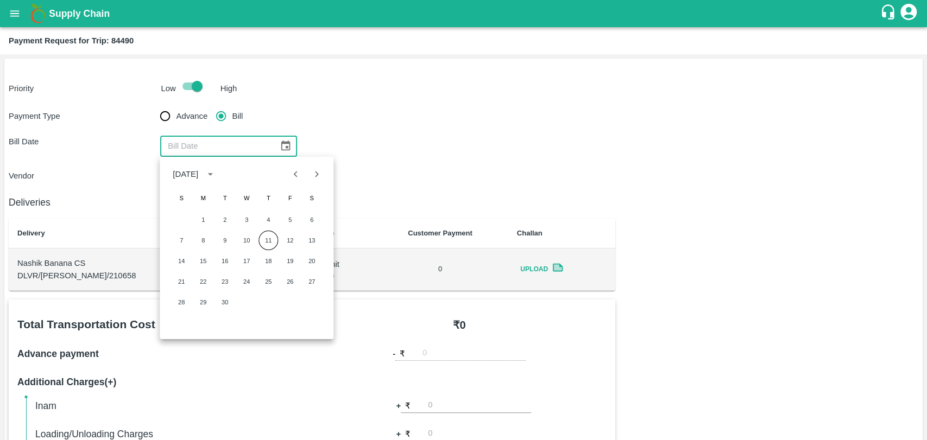
click at [294, 177] on icon "Previous month" at bounding box center [296, 174] width 12 height 12
click at [275, 241] on button "10" at bounding box center [268, 241] width 20 height 20
type input "10/07/2025"
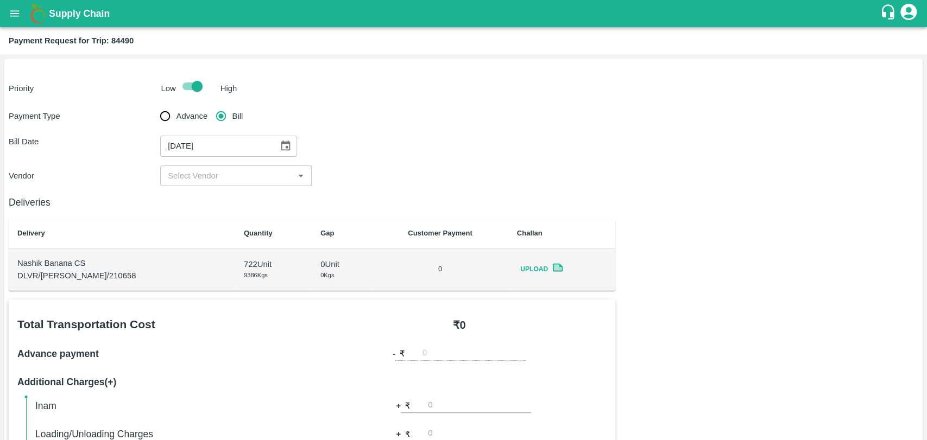
click at [219, 181] on input "input" at bounding box center [226, 176] width 127 height 14
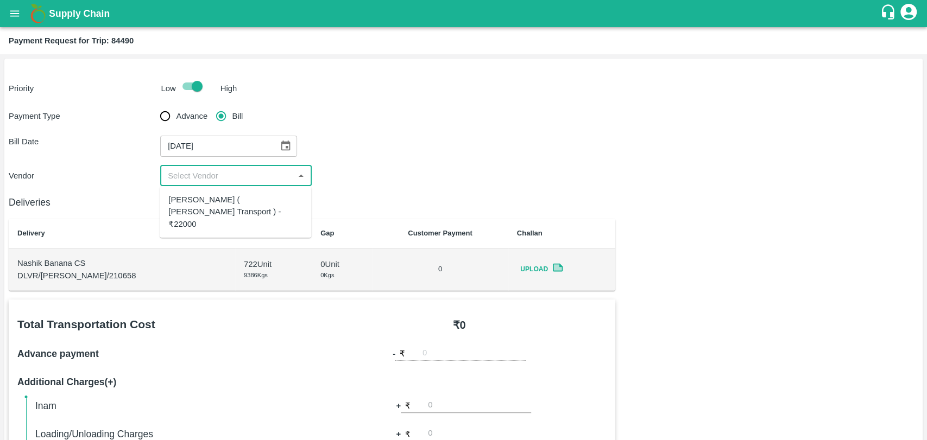
click at [217, 195] on div "Nitin Rasal ( Bhairavnath Transport ) - ₹22000" at bounding box center [235, 212] width 134 height 36
type input "Nitin Rasal ( Bhairavnath Transport ) - ₹22000"
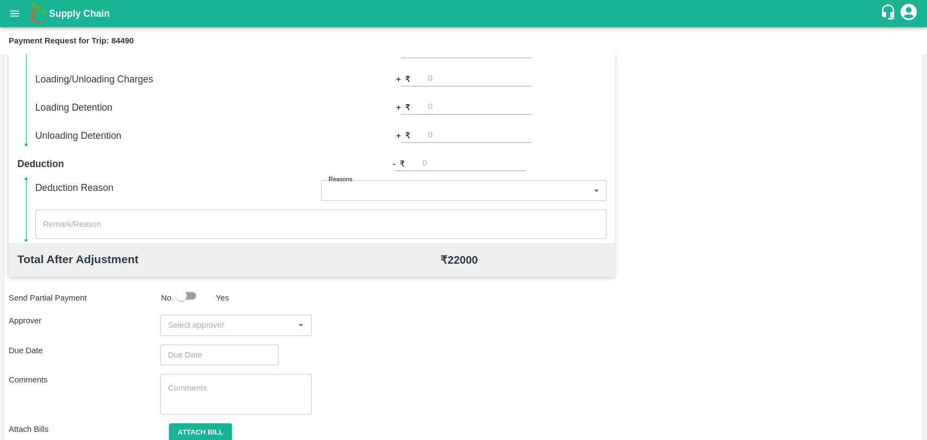
scroll to position [397, 0]
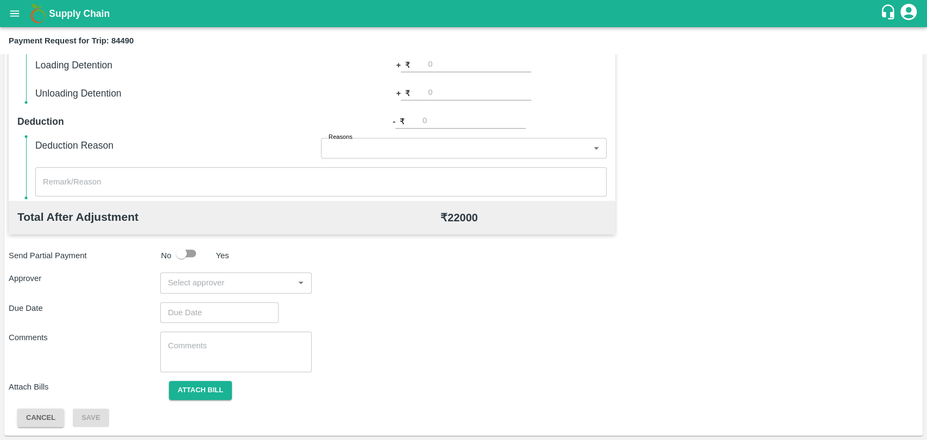
click at [189, 288] on input "input" at bounding box center [226, 283] width 127 height 14
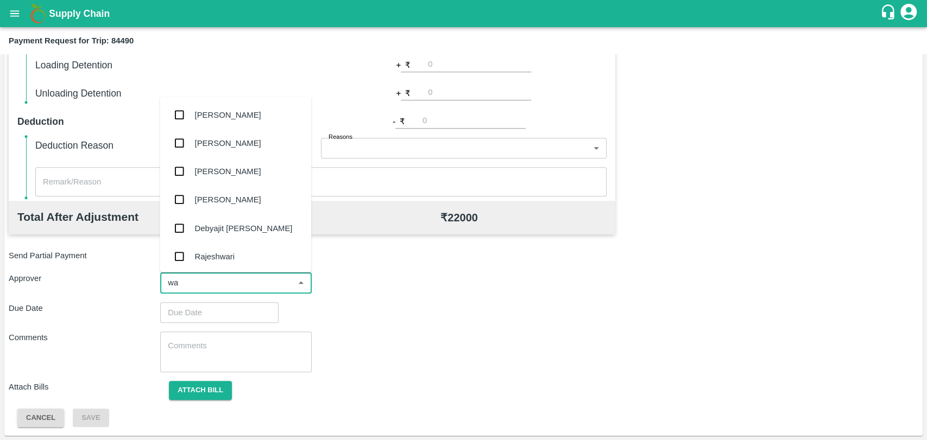
type input "wag"
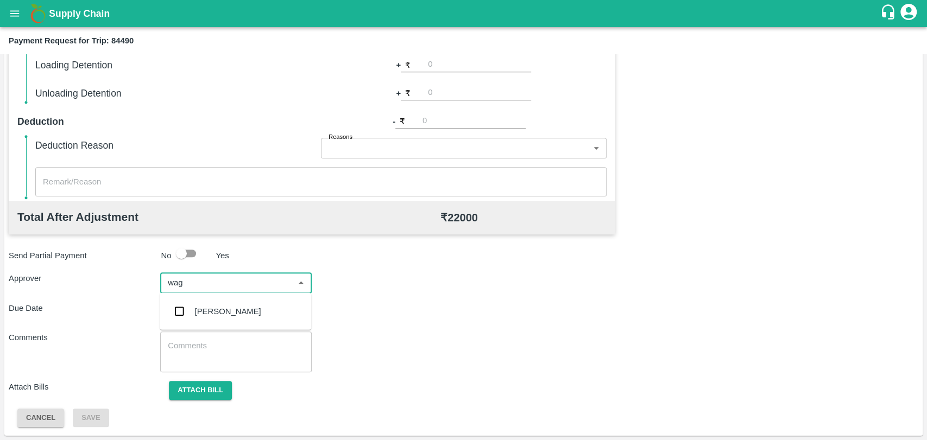
click at [195, 309] on div "[PERSON_NAME]" at bounding box center [228, 312] width 66 height 12
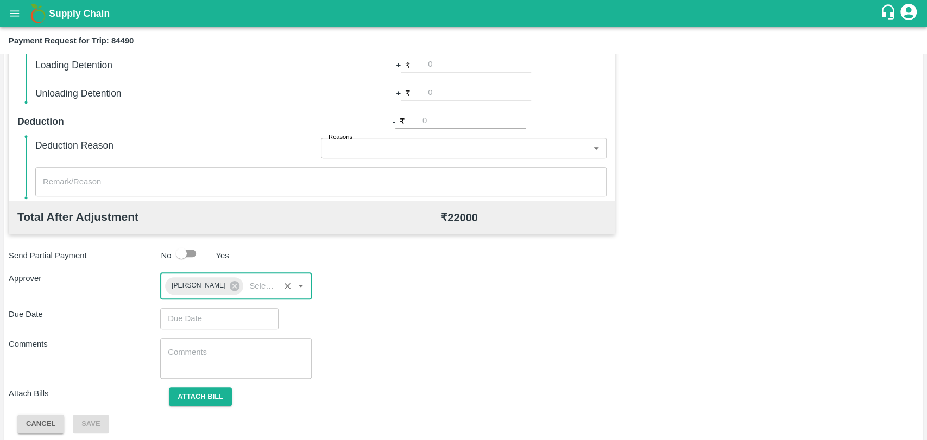
type input "DD/MM/YYYY hh:mm aa"
click at [189, 315] on input "DD/MM/YYYY hh:mm aa" at bounding box center [215, 318] width 111 height 21
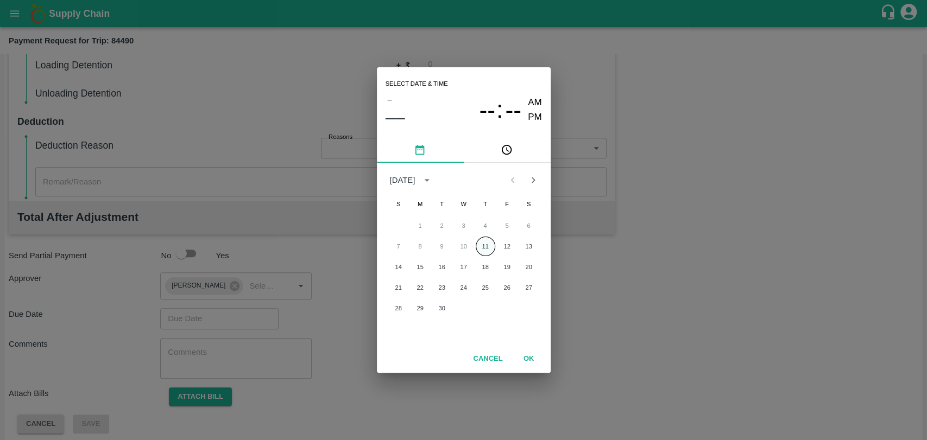
click at [485, 242] on button "11" at bounding box center [486, 247] width 20 height 20
type input "11/09/2025 12:00 AM"
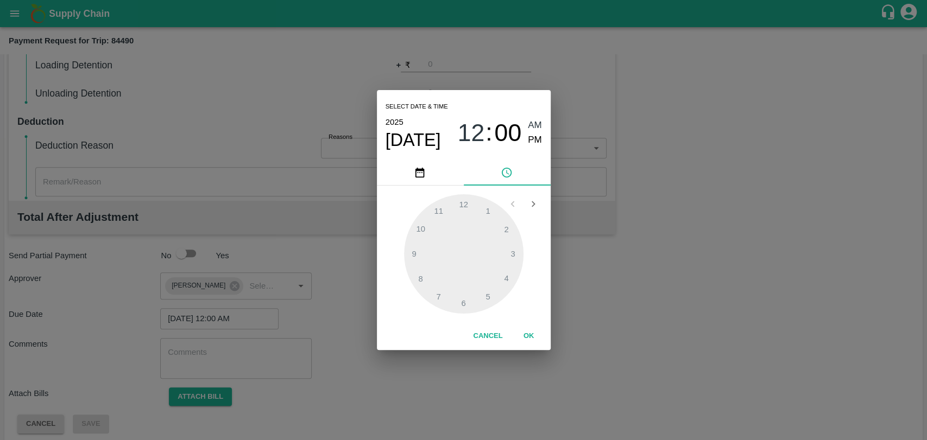
click at [535, 344] on button "OK" at bounding box center [528, 336] width 35 height 19
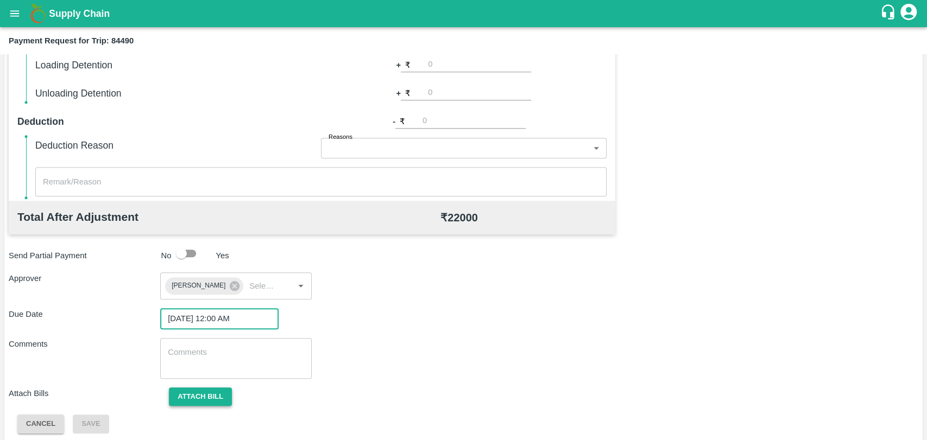
click at [206, 397] on button "Attach bill" at bounding box center [200, 397] width 63 height 19
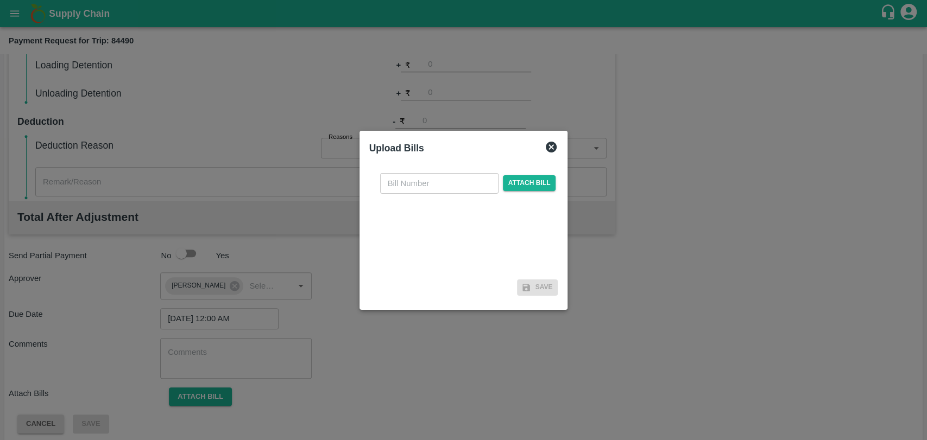
click at [422, 184] on input "text" at bounding box center [439, 183] width 118 height 21
type input "3726"
click at [538, 179] on span "Attach bill" at bounding box center [529, 183] width 53 height 16
click at [0, 0] on input "Attach bill" at bounding box center [0, 0] width 0 height 0
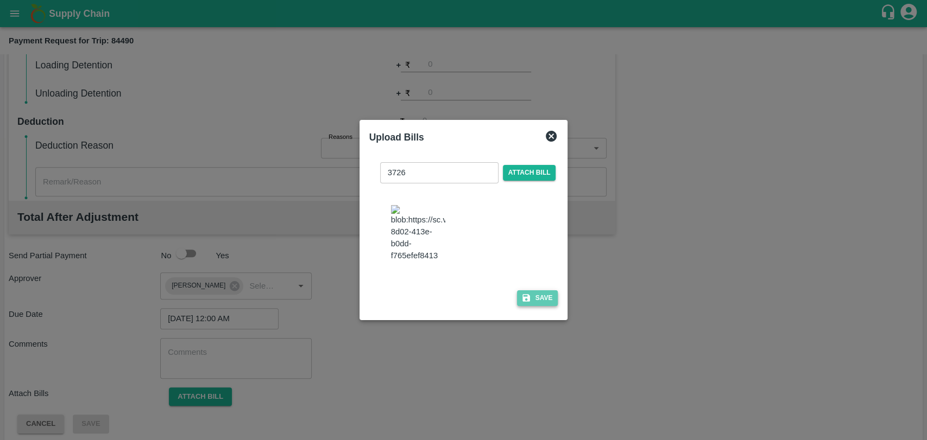
click at [530, 297] on button "Save" at bounding box center [537, 298] width 41 height 16
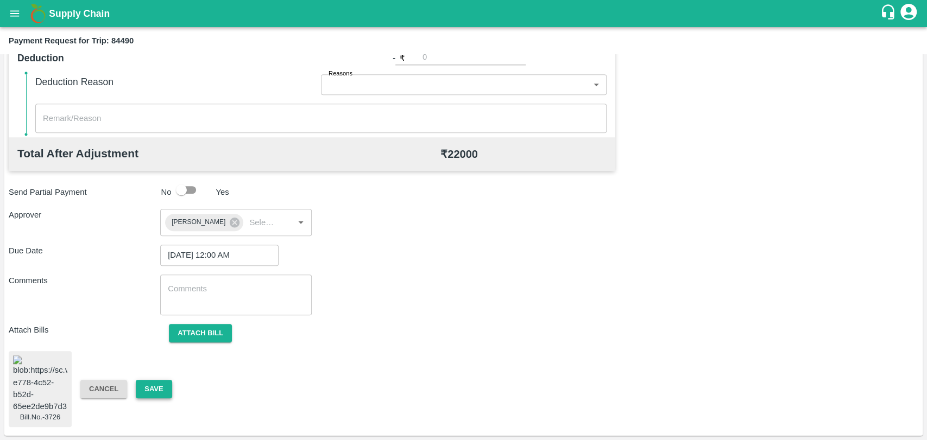
click at [157, 382] on button "Save" at bounding box center [154, 389] width 36 height 19
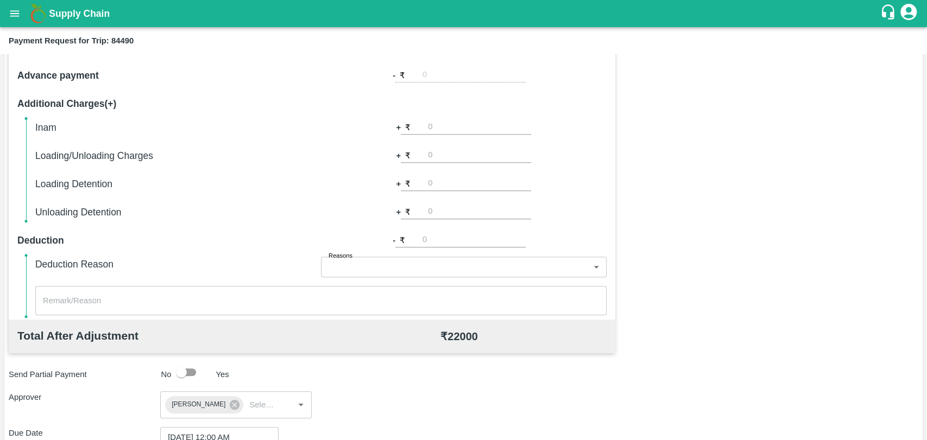
scroll to position [290, 0]
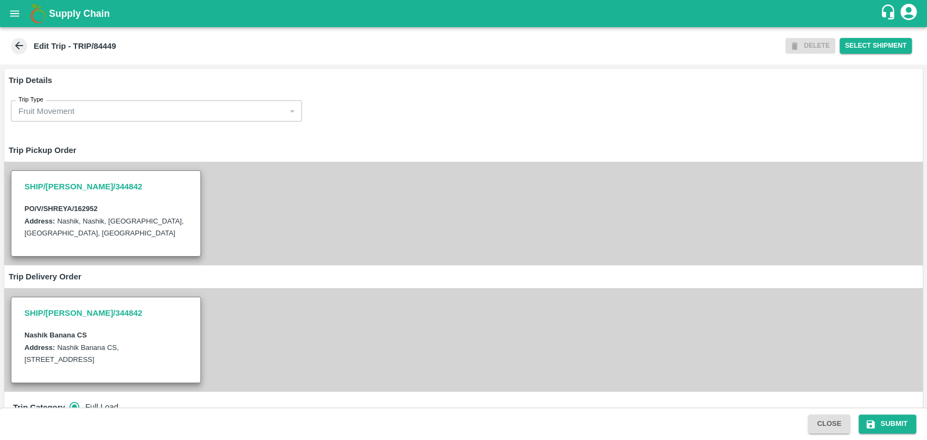
type input "Nitin Rasal ( Bhairavnath Transport )-Deulgaon, Pune-9860466997(Transporter)"
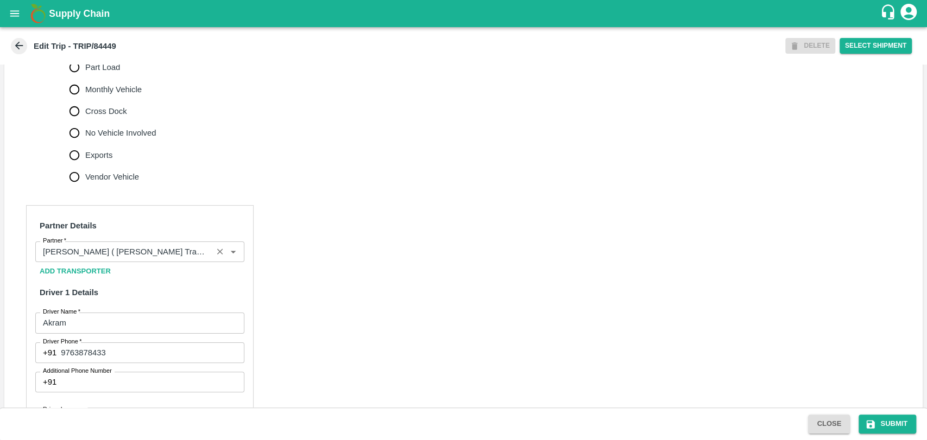
scroll to position [422, 0]
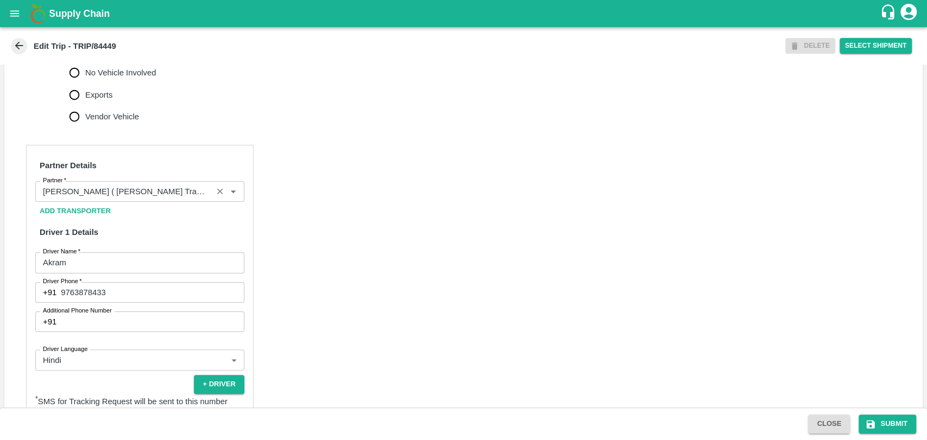
click at [146, 202] on div "Partner" at bounding box center [139, 191] width 209 height 21
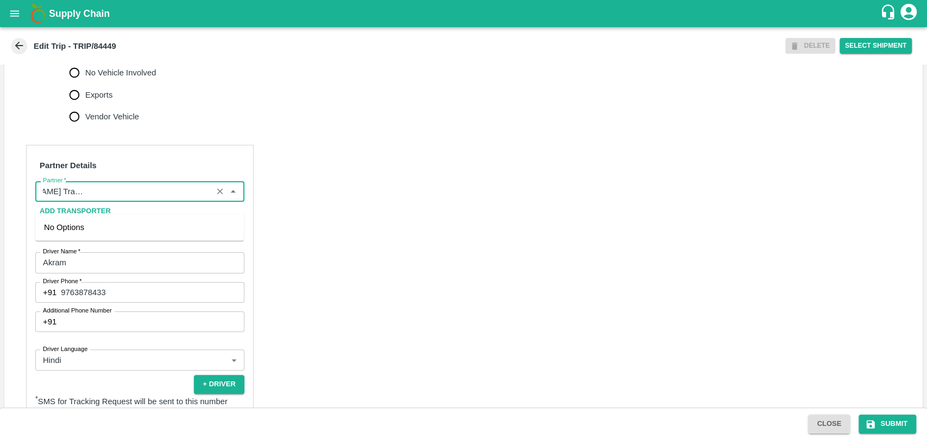
click at [432, 211] on div "Partner Details Partner   * Partner Add Transporter Driver 1 Details Driver Nam…" at bounding box center [463, 410] width 918 height 557
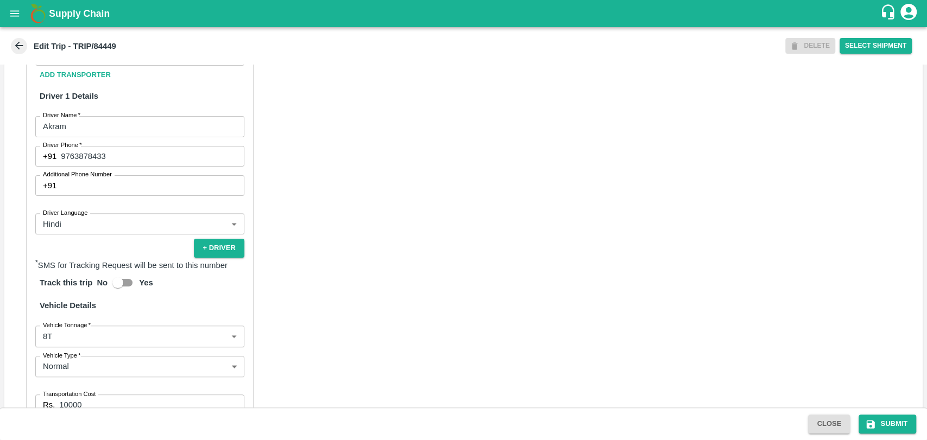
scroll to position [719, 0]
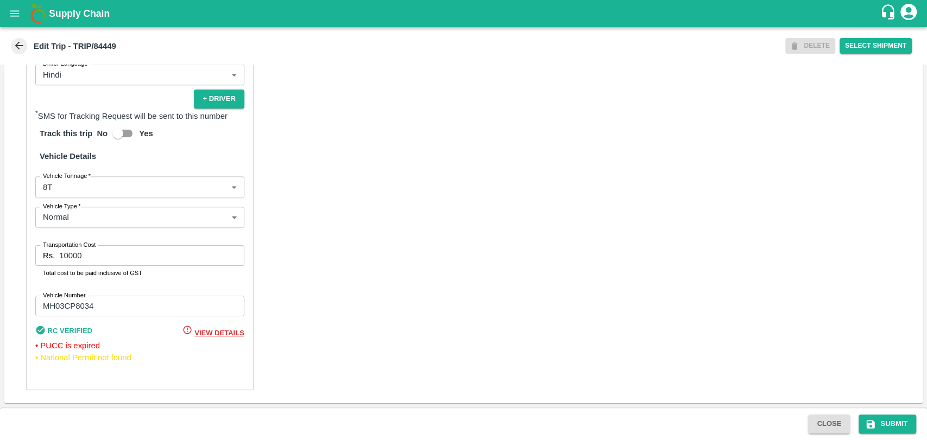
click at [53, 193] on body "Supply Chain Edit Trip - TRIP/84449 DELETE Select Shipment Trip Details Trip Ty…" at bounding box center [463, 220] width 927 height 440
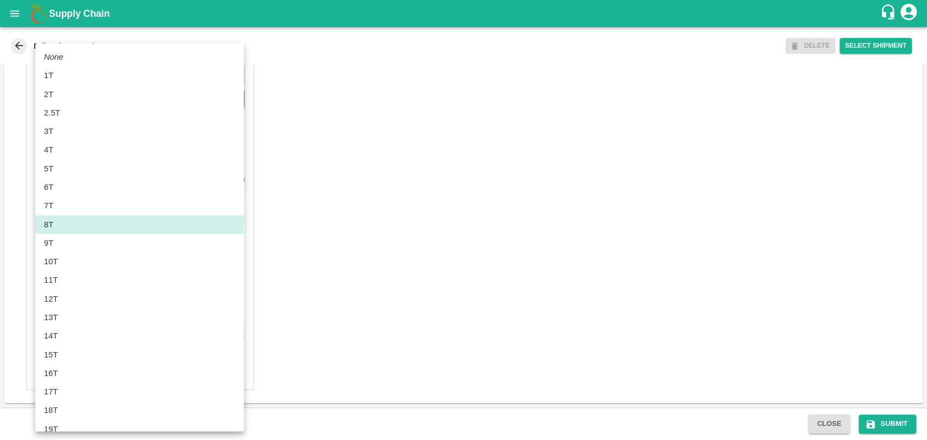
click at [61, 260] on div "10T" at bounding box center [54, 262] width 20 height 12
type input "10000"
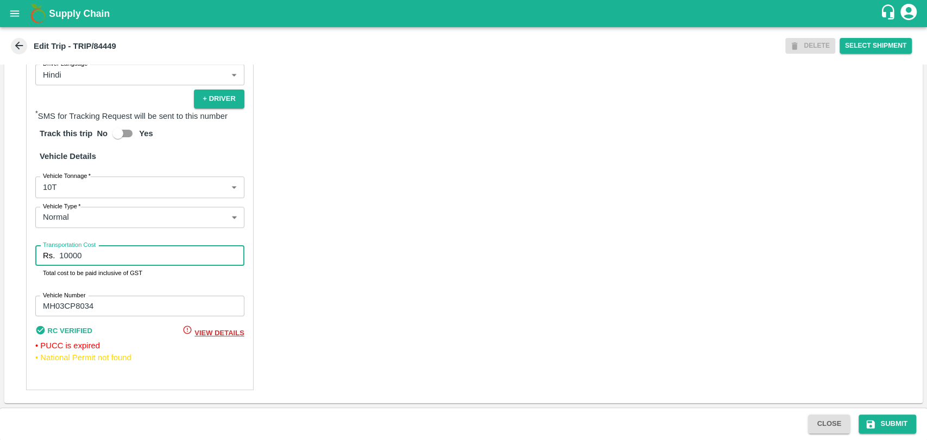
click at [68, 257] on input "10000" at bounding box center [151, 255] width 185 height 21
type input "21000"
click at [895, 431] on button "Submit" at bounding box center [887, 424] width 58 height 19
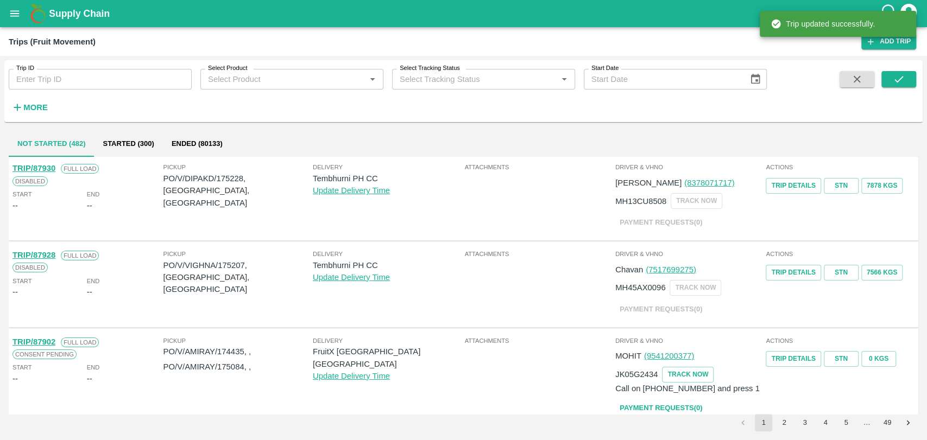
click at [31, 109] on strong "More" at bounding box center [35, 107] width 24 height 9
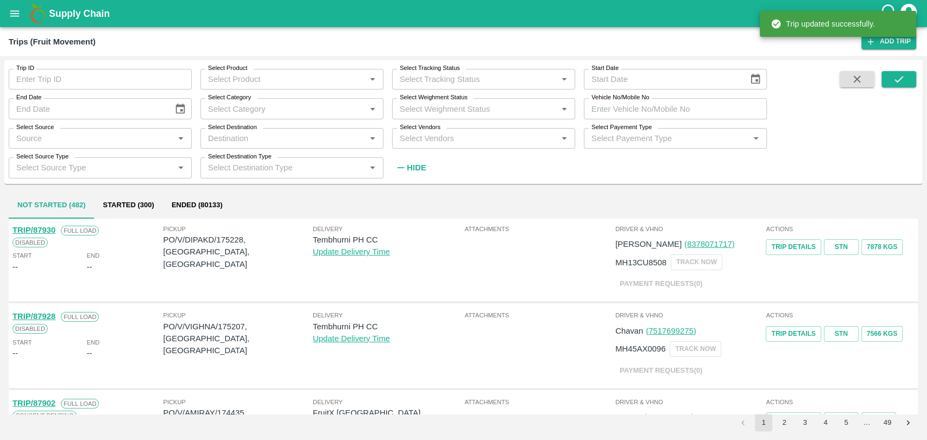
click at [614, 112] on input "Vehicle No/Mobile No" at bounding box center [675, 108] width 183 height 21
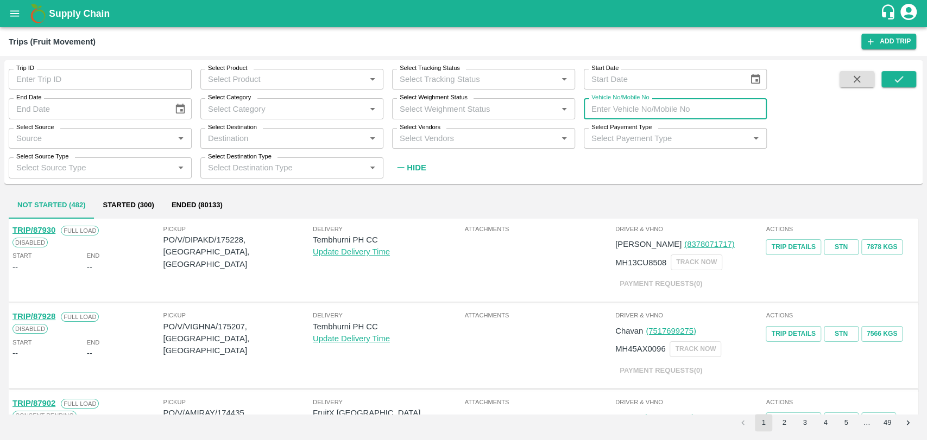
paste input "MH19CX4747"
type input "MH19CX4747"
click at [894, 82] on icon "submit" at bounding box center [899, 79] width 12 height 12
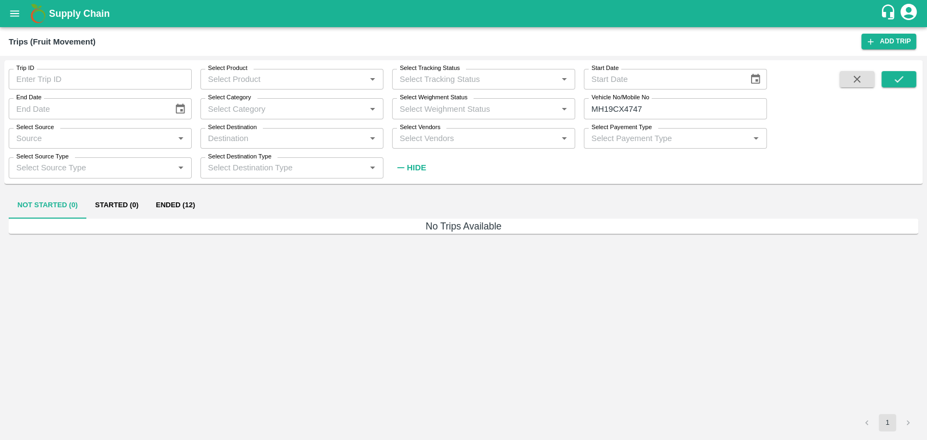
drag, startPoint x: 227, startPoint y: 206, endPoint x: 193, endPoint y: 204, distance: 33.7
click at [226, 205] on div "Not Started (0) Started (0) Ended (12)" at bounding box center [463, 206] width 909 height 26
click at [193, 204] on button "Ended (12)" at bounding box center [175, 206] width 56 height 26
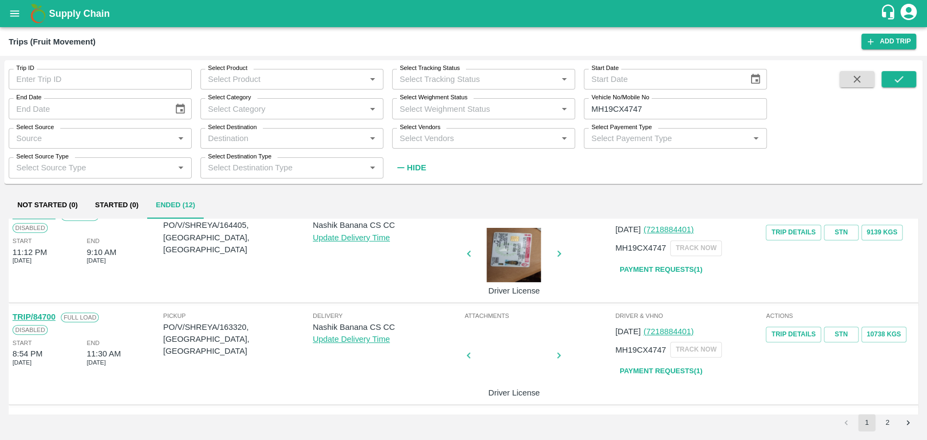
scroll to position [603, 0]
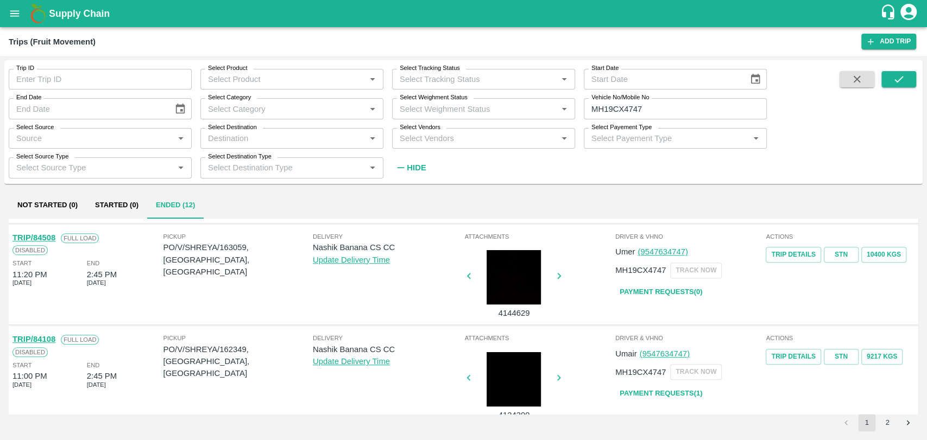
click at [50, 237] on link "TRIP/84508" at bounding box center [33, 237] width 43 height 9
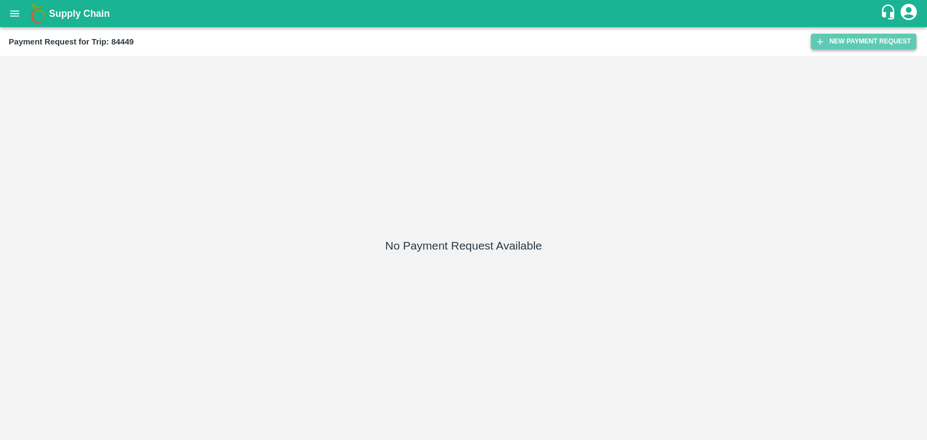
click at [857, 48] on button "New Payment Request" at bounding box center [863, 42] width 105 height 16
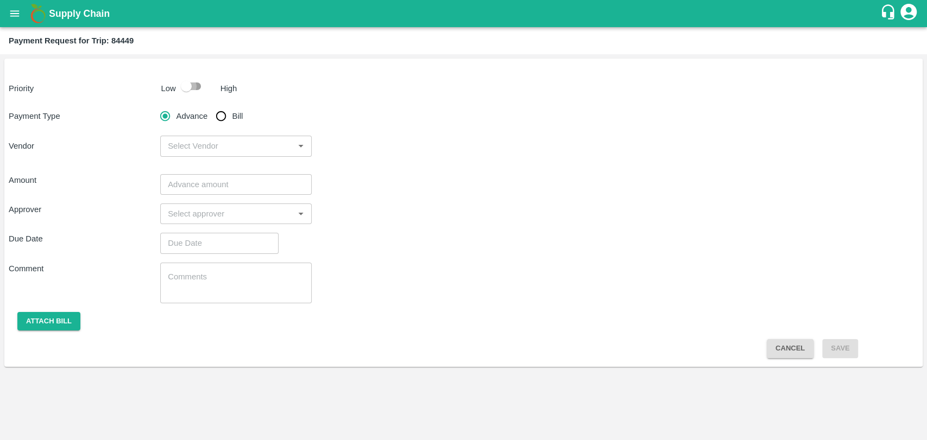
click at [194, 84] on input "checkbox" at bounding box center [186, 86] width 62 height 21
checkbox input "true"
click at [222, 118] on input "Bill" at bounding box center [221, 116] width 22 height 22
radio input "true"
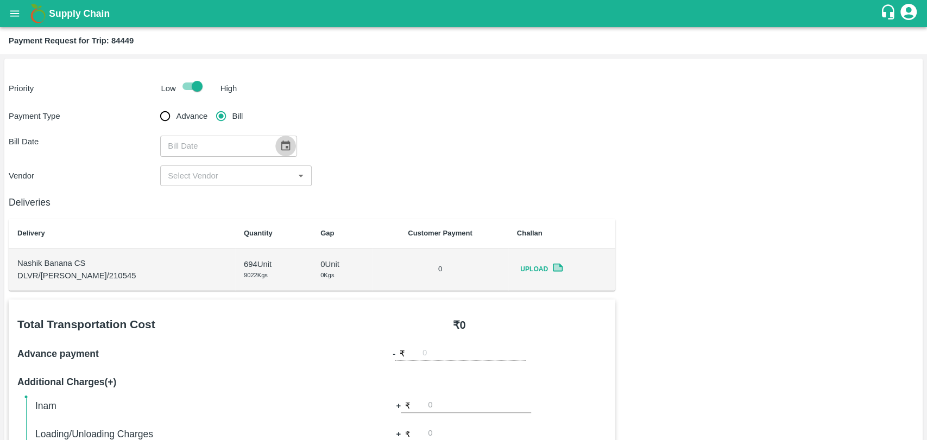
click at [275, 144] on button "Choose date" at bounding box center [285, 146] width 21 height 21
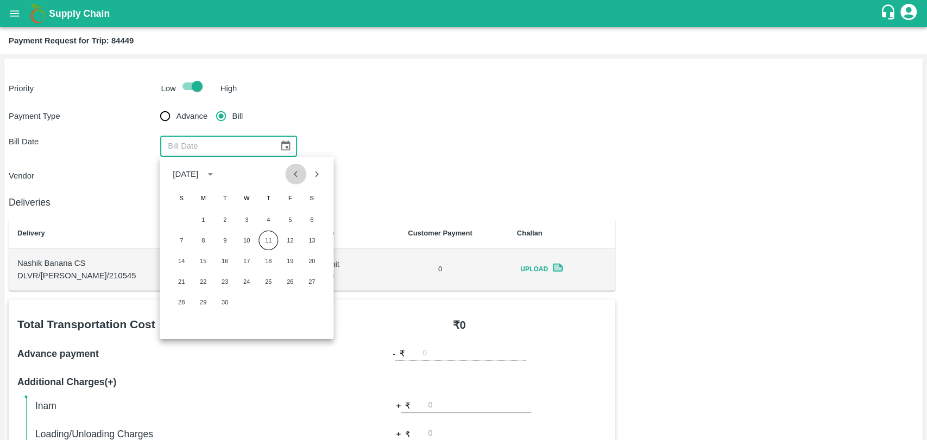
click at [295, 181] on button "Previous month" at bounding box center [296, 174] width 21 height 21
click at [251, 240] on button "9" at bounding box center [247, 241] width 20 height 20
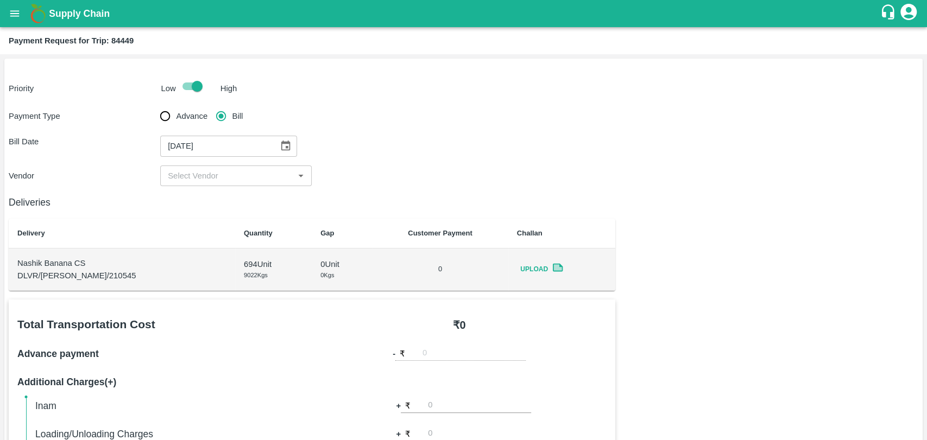
type input "09/07/2025"
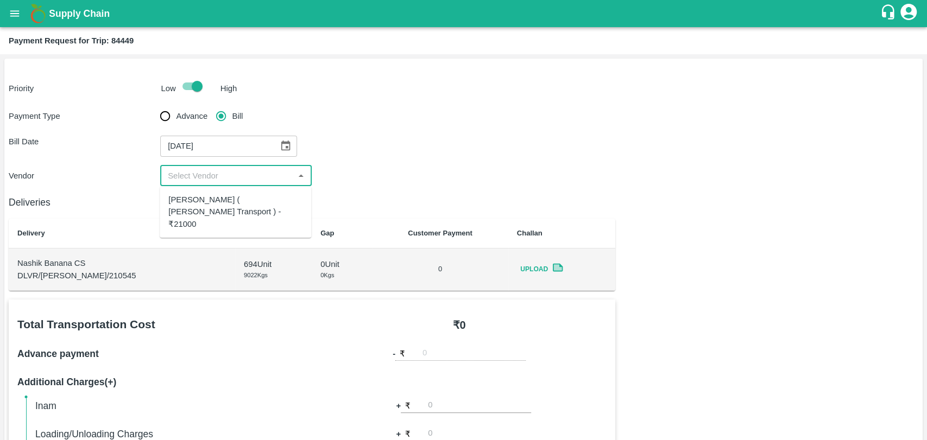
click at [209, 176] on input "input" at bounding box center [226, 176] width 127 height 14
click at [208, 192] on div "Nitin Rasal ( Bhairavnath Transport ) - ₹21000" at bounding box center [235, 212] width 151 height 43
type input "Nitin Rasal ( Bhairavnath Transport ) - ₹21000"
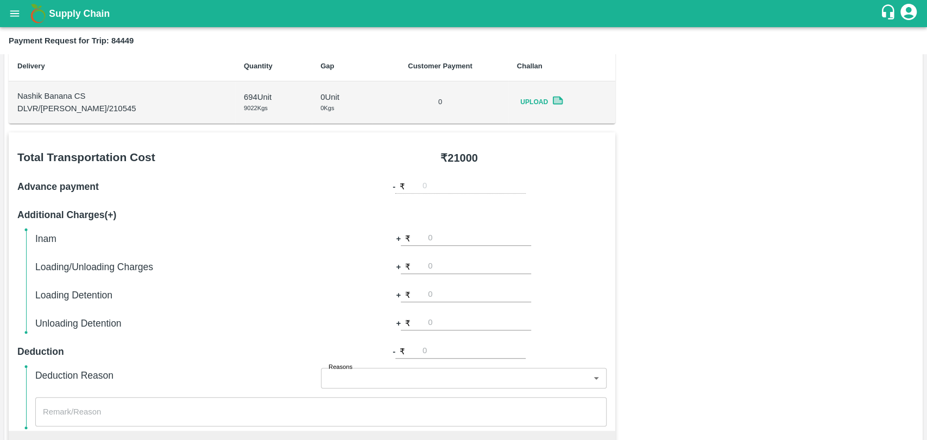
scroll to position [301, 0]
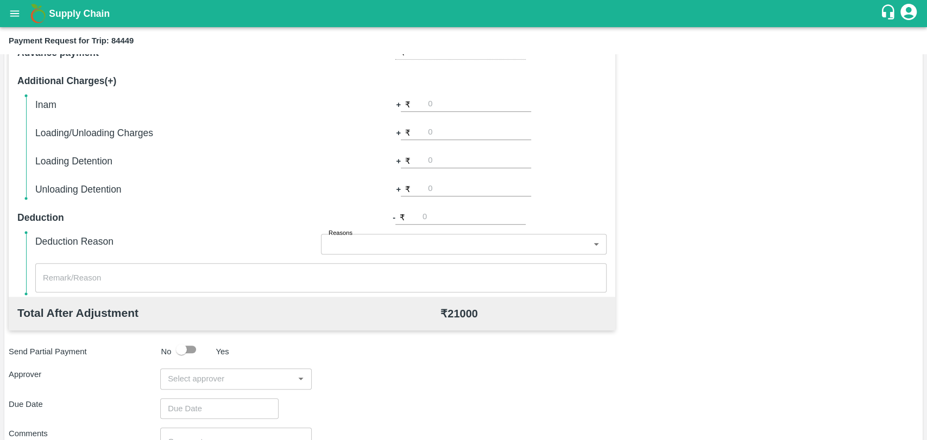
click at [205, 370] on div "​" at bounding box center [235, 379] width 151 height 21
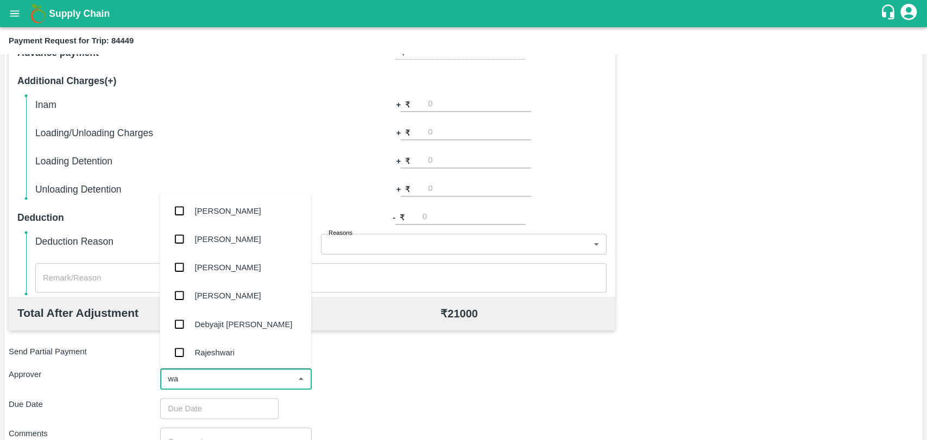
type input "wag"
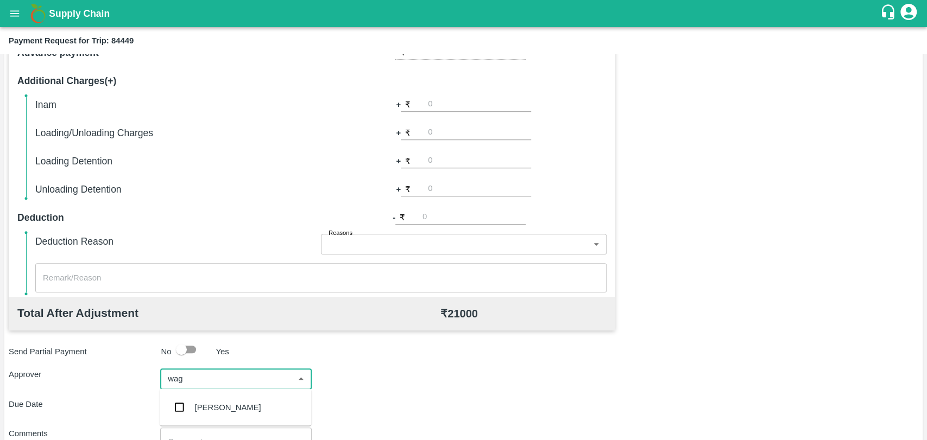
click at [212, 395] on div "Prasad Waghade" at bounding box center [235, 407] width 151 height 28
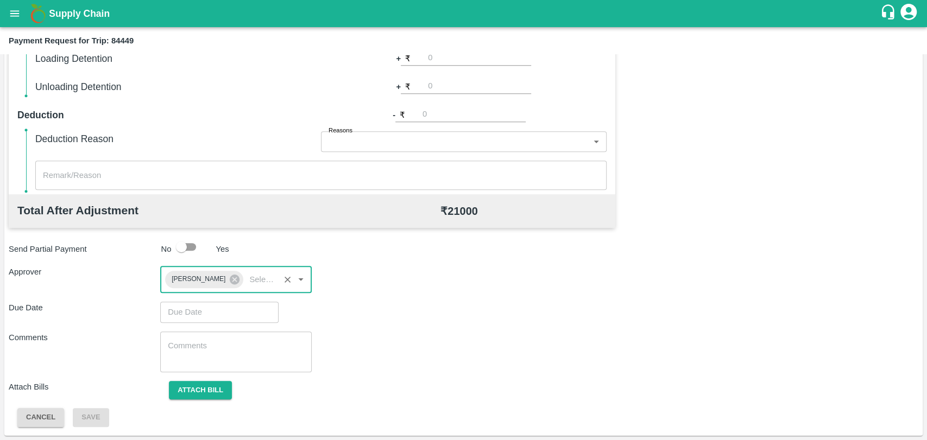
click at [209, 306] on input "Choose date" at bounding box center [215, 312] width 111 height 21
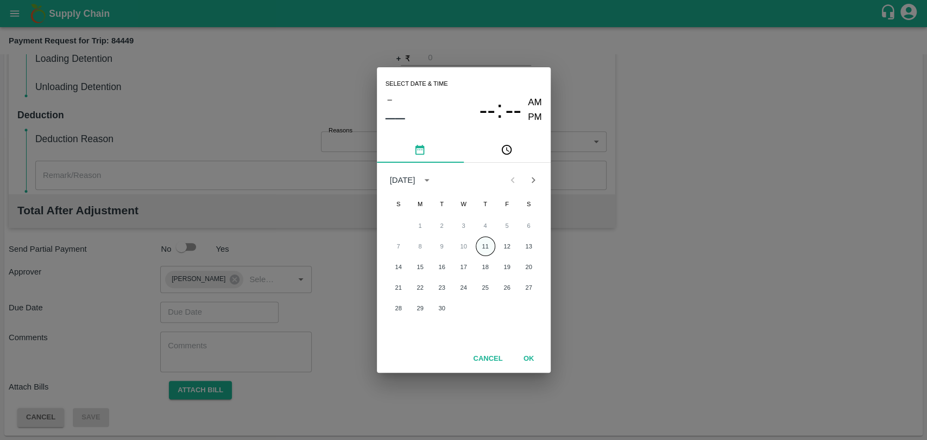
click at [491, 251] on button "11" at bounding box center [486, 247] width 20 height 20
type input "[DATE] 12:00 AM"
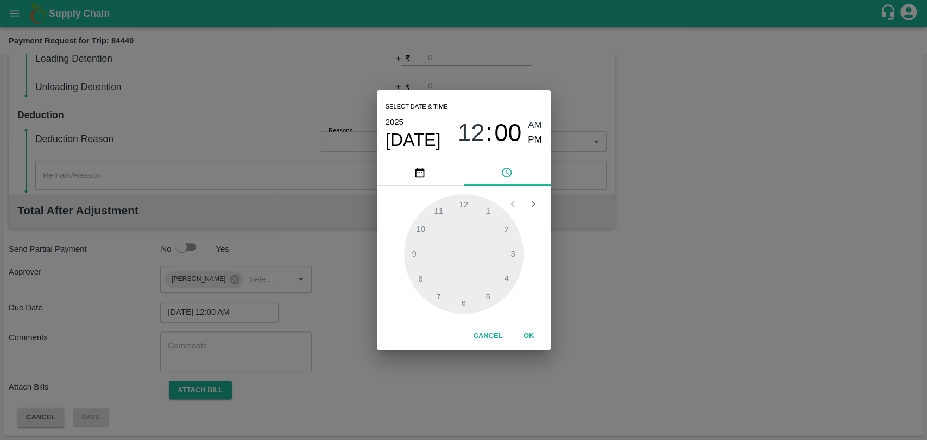
click at [526, 342] on button "OK" at bounding box center [528, 336] width 35 height 19
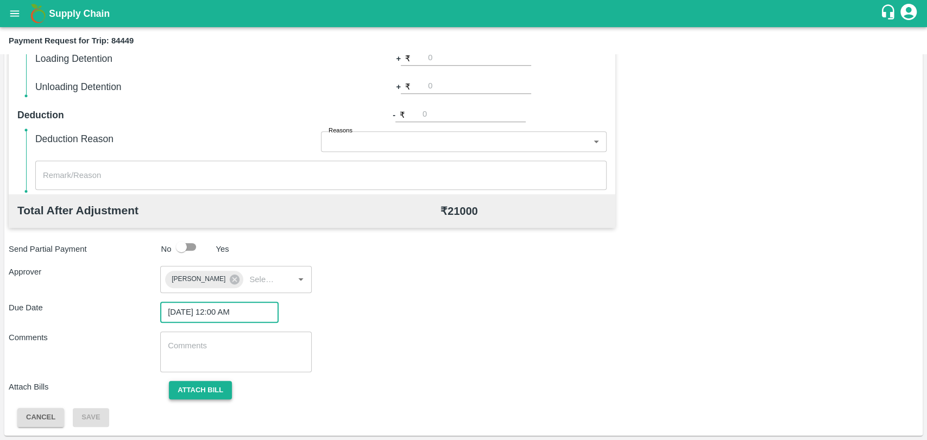
click at [199, 382] on button "Attach bill" at bounding box center [200, 390] width 63 height 19
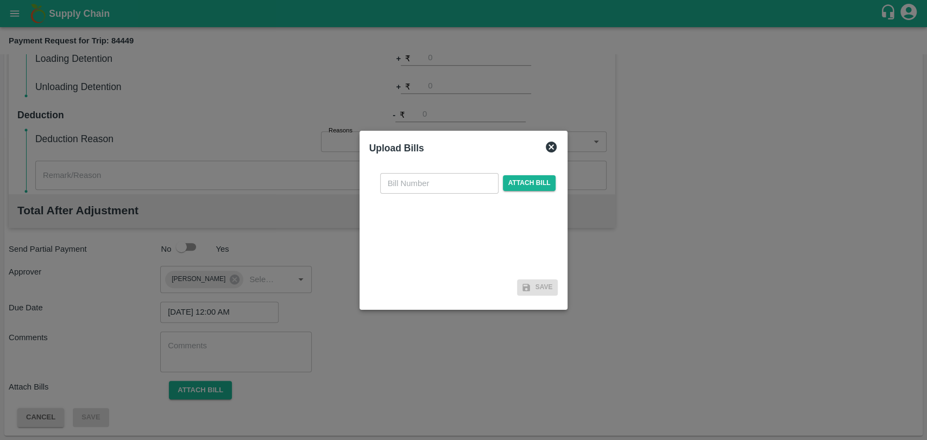
click at [402, 185] on input "text" at bounding box center [439, 183] width 118 height 21
type input "3719"
click at [509, 170] on div "3719 ​ Attach bill" at bounding box center [463, 220] width 189 height 111
click at [513, 182] on span "Attach bill" at bounding box center [529, 183] width 53 height 16
click at [0, 0] on input "Attach bill" at bounding box center [0, 0] width 0 height 0
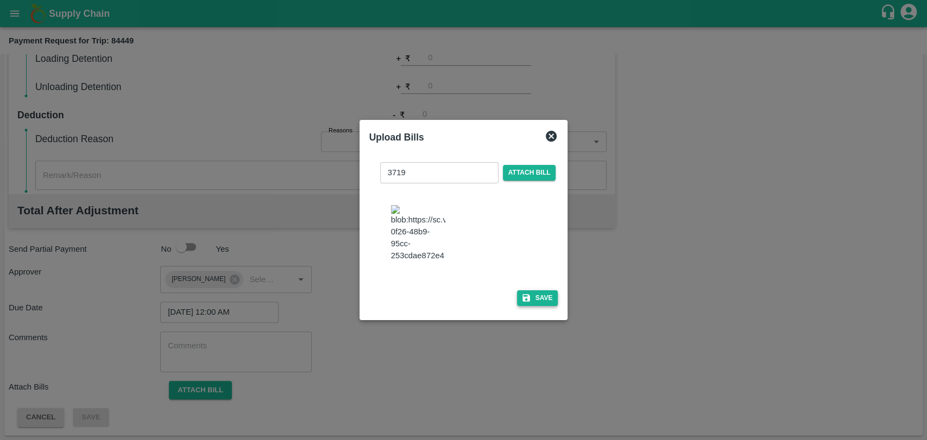
click at [521, 299] on icon "button" at bounding box center [526, 298] width 10 height 10
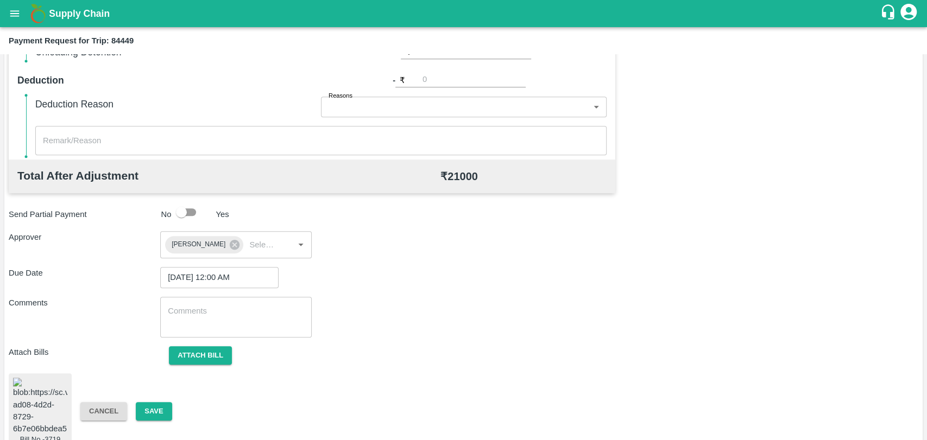
scroll to position [467, 0]
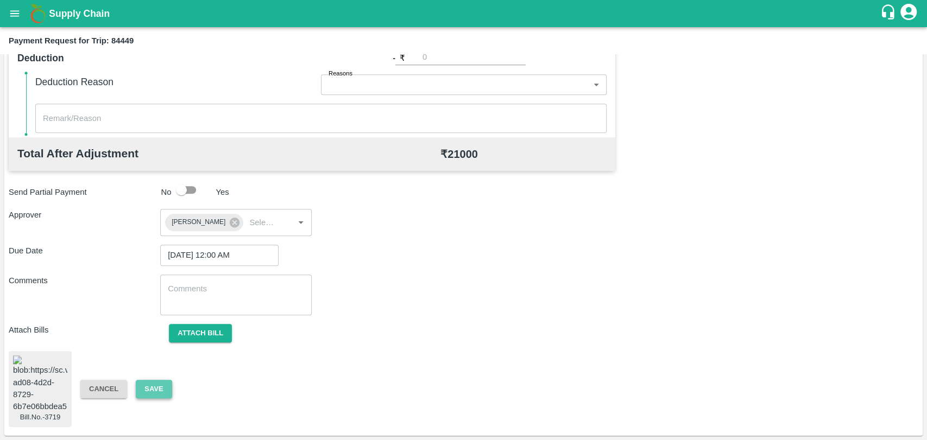
click at [151, 389] on button "Save" at bounding box center [154, 389] width 36 height 19
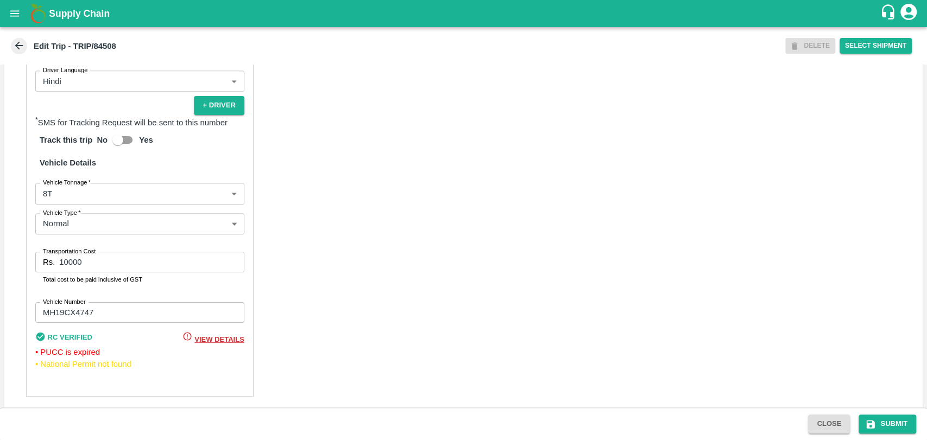
scroll to position [719, 0]
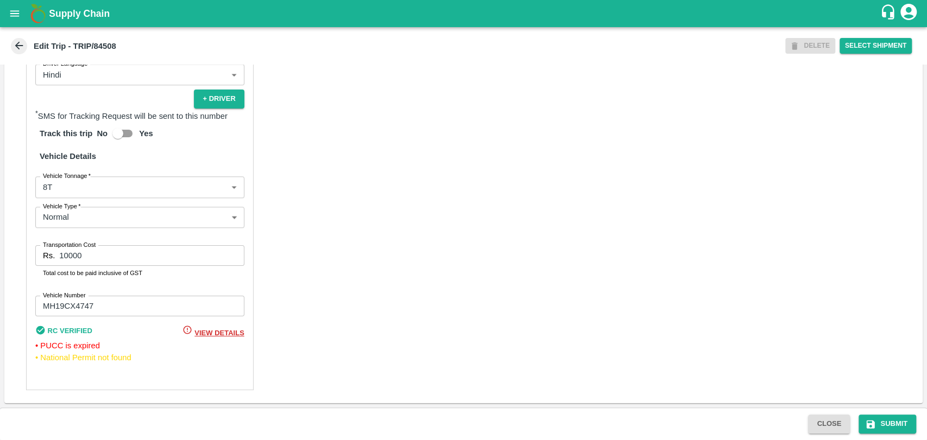
click at [62, 196] on body "Supply Chain Edit Trip - TRIP/84508 DELETE Select Shipment Trip Details Trip Ty…" at bounding box center [463, 220] width 927 height 440
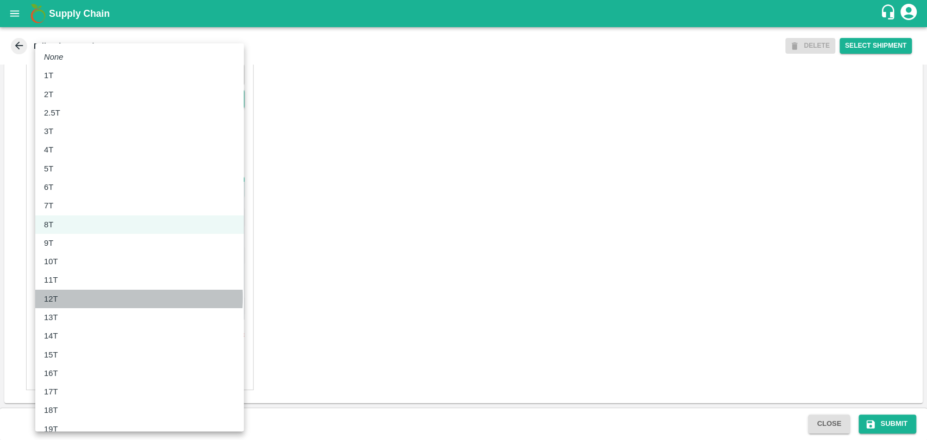
click at [66, 298] on div "12T" at bounding box center [139, 299] width 191 height 12
type input "12000"
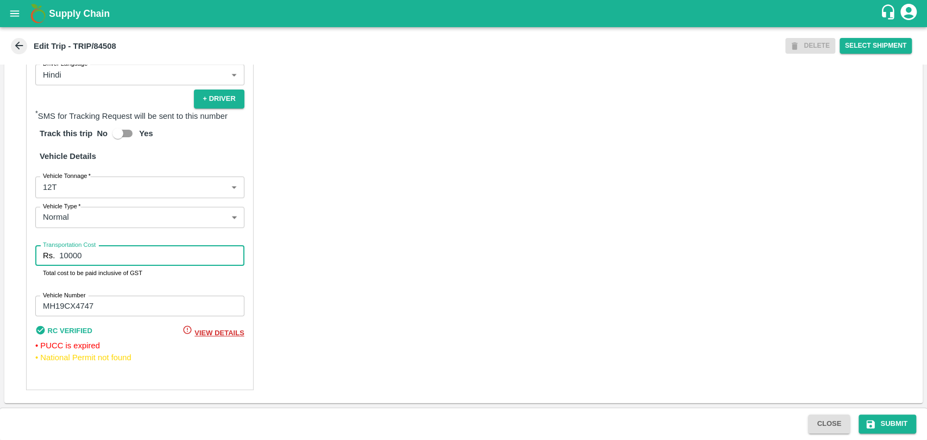
drag, startPoint x: 91, startPoint y: 264, endPoint x: 0, endPoint y: 259, distance: 91.4
click at [0, 259] on div "Trip Details Trip Type Fruit Movement 1 Trip Type Trip Pickup Order SHIP/[PERSO…" at bounding box center [463, 236] width 927 height 343
type input "25300"
click at [874, 422] on icon "submit" at bounding box center [870, 424] width 11 height 11
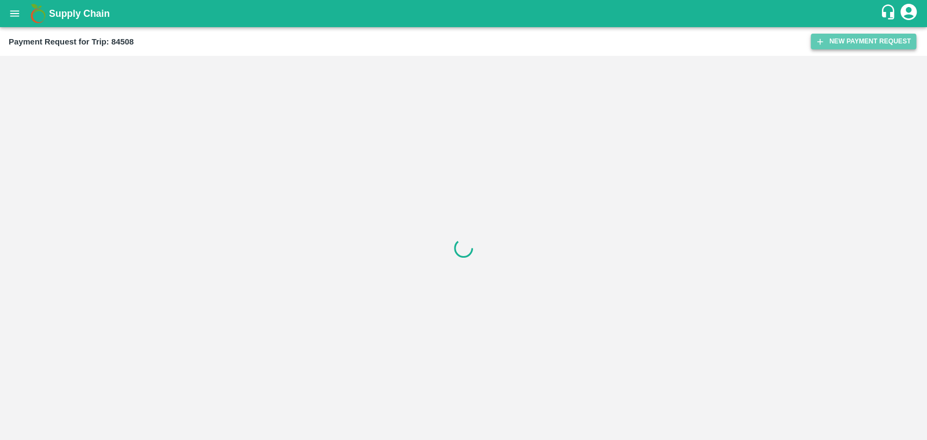
click at [854, 37] on button "New Payment Request" at bounding box center [863, 42] width 105 height 16
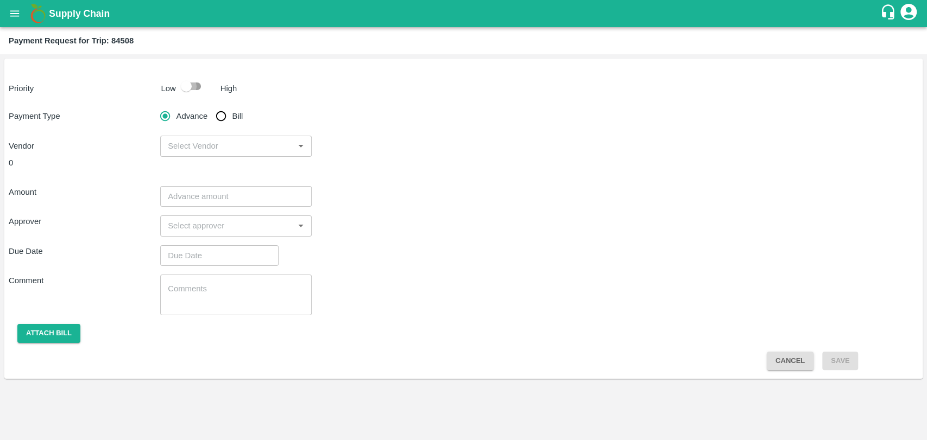
click at [179, 90] on input "checkbox" at bounding box center [186, 86] width 62 height 21
checkbox input "true"
click at [222, 113] on input "Bill" at bounding box center [221, 116] width 22 height 22
radio input "true"
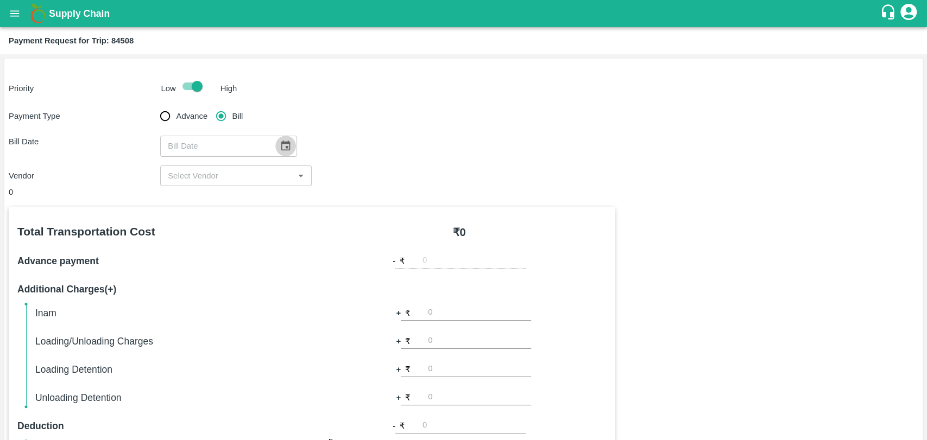
click at [277, 139] on button "Choose date" at bounding box center [285, 146] width 21 height 21
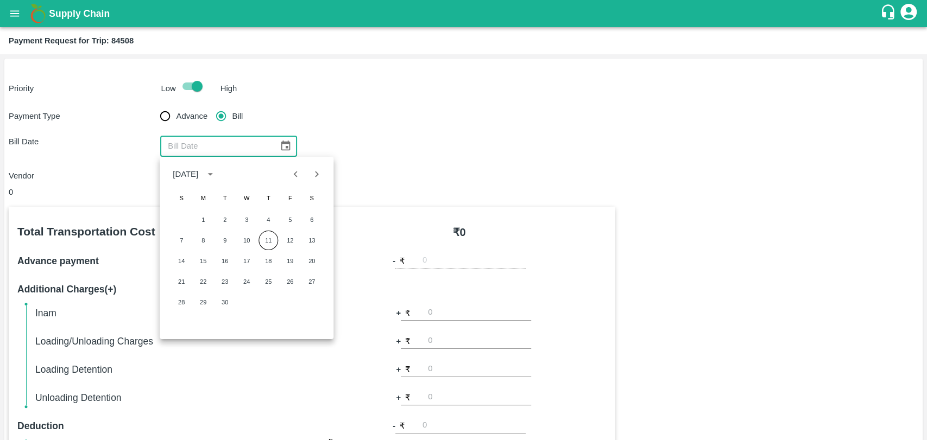
click at [291, 173] on icon "Previous month" at bounding box center [296, 174] width 12 height 12
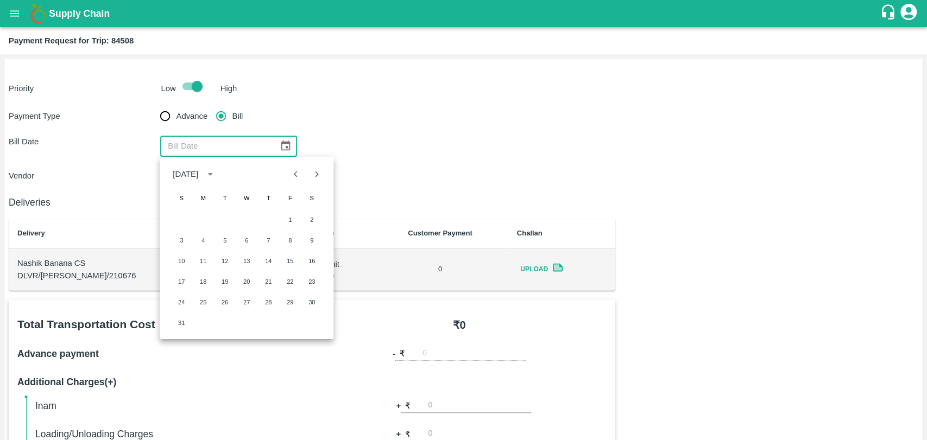
click at [296, 172] on icon "Previous month" at bounding box center [296, 174] width 4 height 6
click at [261, 239] on button "10" at bounding box center [268, 241] width 20 height 20
type input "10/07/2025"
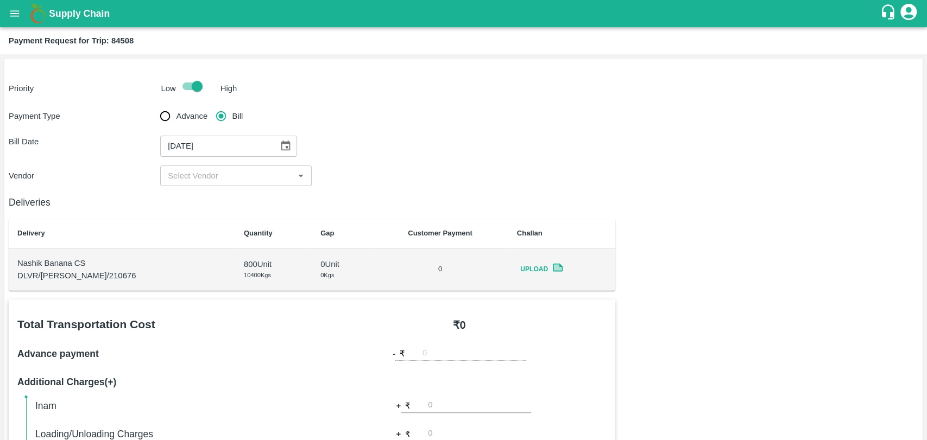
click at [200, 184] on div "​" at bounding box center [235, 176] width 151 height 21
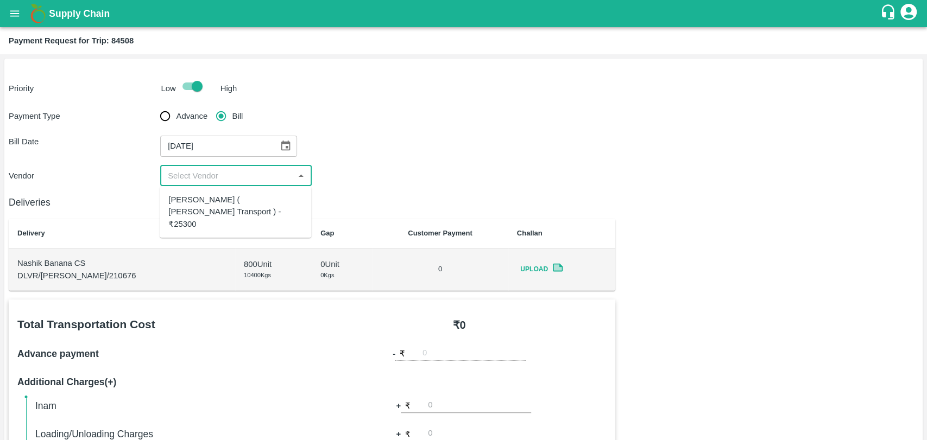
click at [198, 200] on ul "Nitin Rasal ( Bhairavnath Transport ) - ₹25300" at bounding box center [235, 212] width 151 height 52
click at [198, 200] on div "Nitin Rasal ( Bhairavnath Transport ) - ₹25300" at bounding box center [235, 212] width 134 height 36
type input "Nitin Rasal ( Bhairavnath Transport ) - ₹25300"
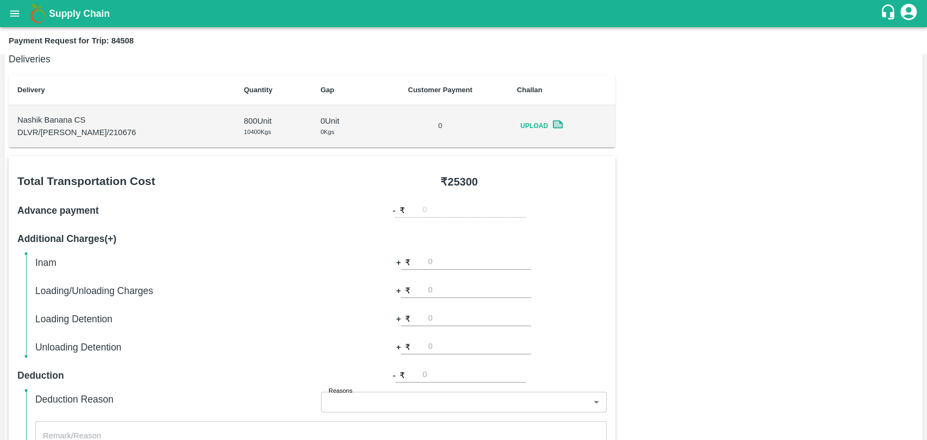
scroll to position [362, 0]
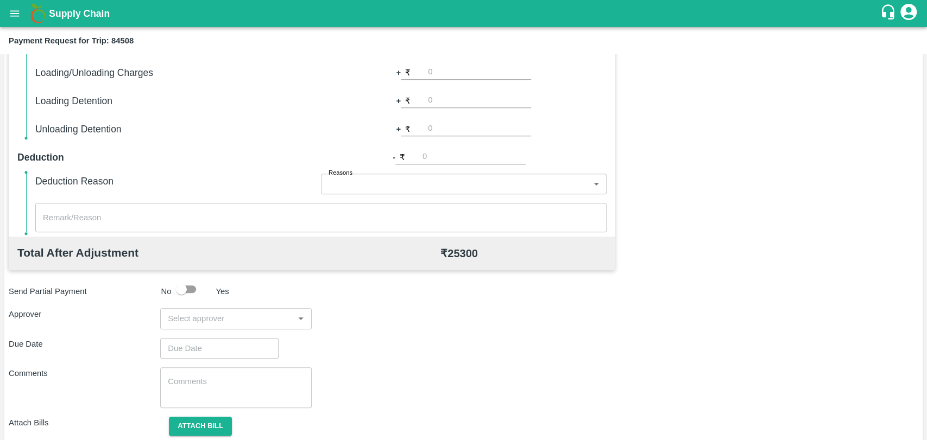
click at [207, 312] on input "input" at bounding box center [226, 319] width 127 height 14
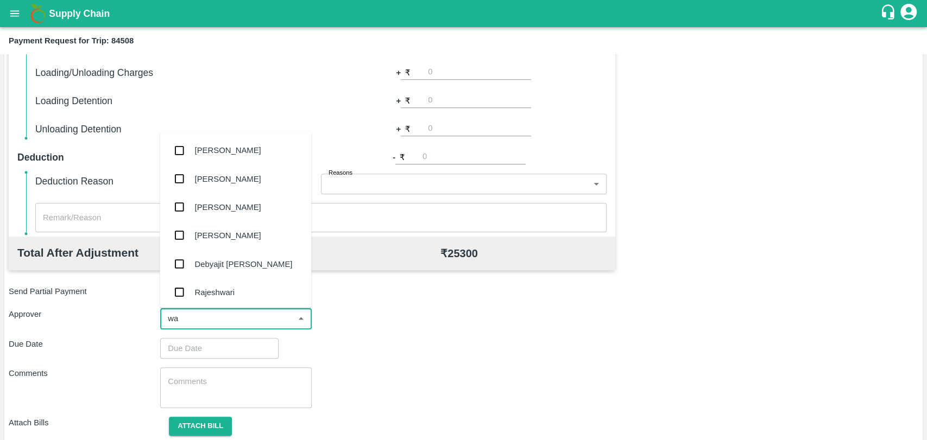
type input "wag"
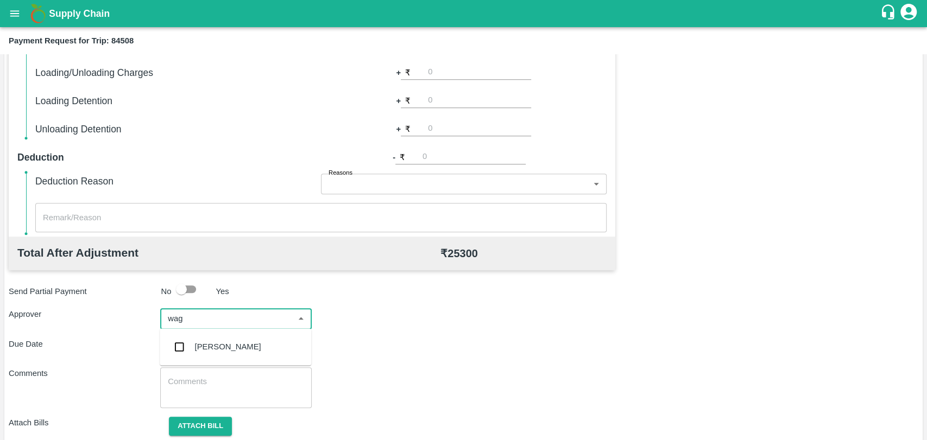
click at [207, 351] on div "[PERSON_NAME]" at bounding box center [228, 347] width 66 height 12
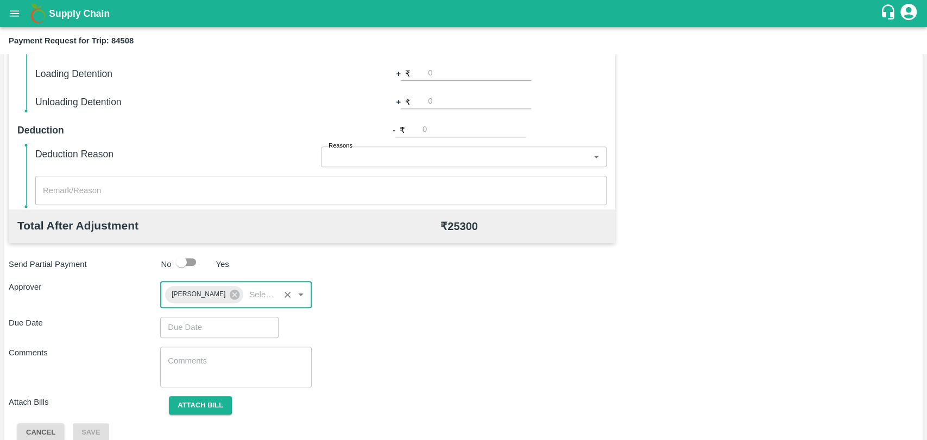
scroll to position [404, 0]
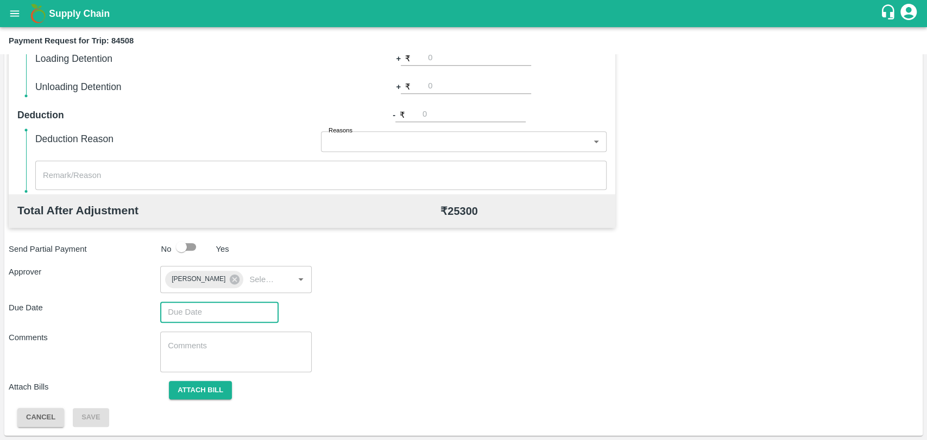
type input "DD/MM/YYYY hh:mm aa"
click at [209, 311] on input "DD/MM/YYYY hh:mm aa" at bounding box center [215, 312] width 111 height 21
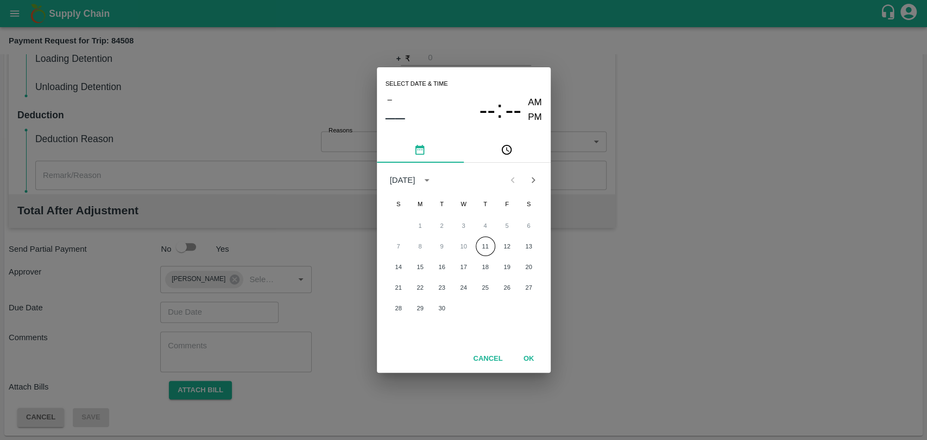
click at [470, 243] on div "7 8 9 10 11 12 13" at bounding box center [464, 247] width 174 height 20
click at [478, 243] on button "11" at bounding box center [486, 247] width 20 height 20
type input "11/09/2025 12:00 AM"
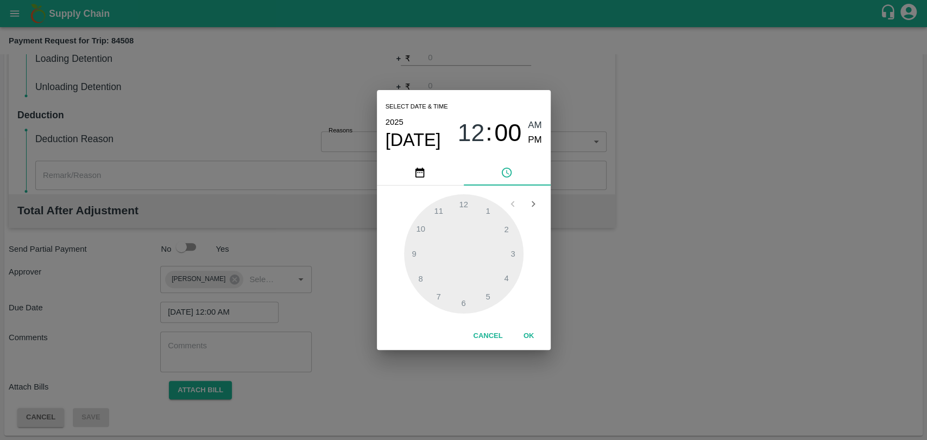
click at [526, 327] on button "OK" at bounding box center [528, 336] width 35 height 19
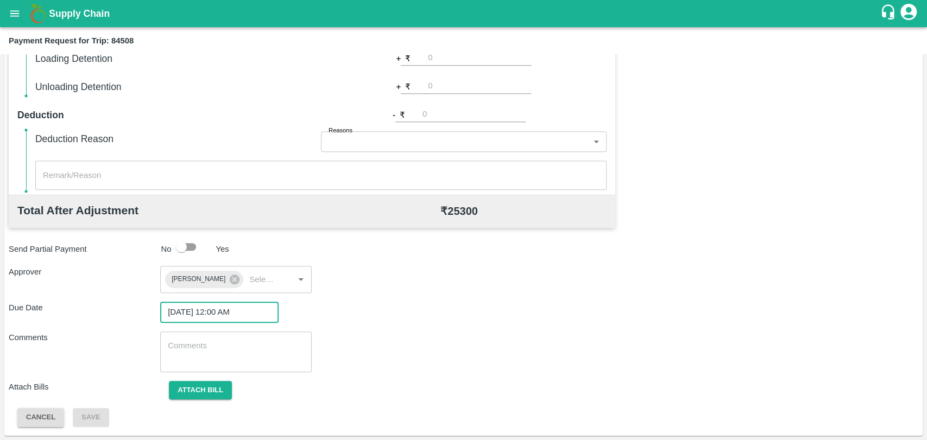
click at [213, 378] on div "Total Transportation Cost ₹ 25300 Advance payment - ₹ Additional Charges(+) Ina…" at bounding box center [463, 162] width 909 height 532
click at [213, 386] on button "Attach bill" at bounding box center [200, 390] width 63 height 19
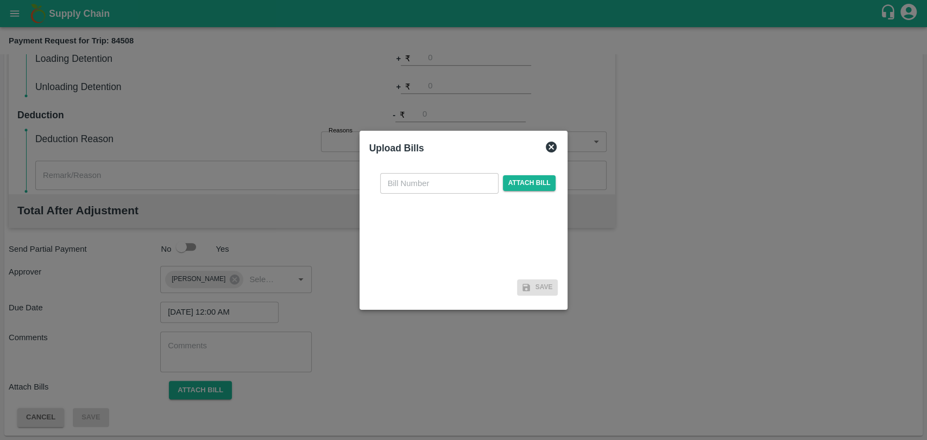
click at [434, 184] on input "text" at bounding box center [439, 183] width 118 height 21
type input "3724"
click at [536, 188] on span "Attach bill" at bounding box center [529, 183] width 53 height 16
click at [0, 0] on input "Attach bill" at bounding box center [0, 0] width 0 height 0
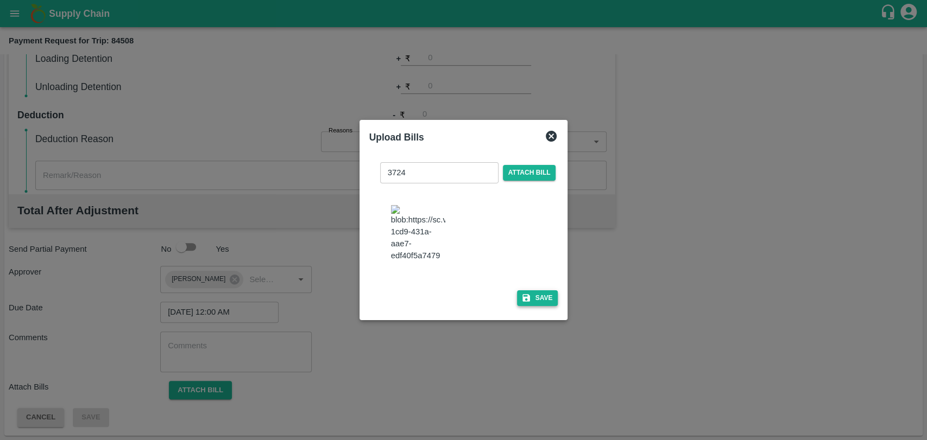
click at [525, 301] on icon "button" at bounding box center [526, 298] width 8 height 8
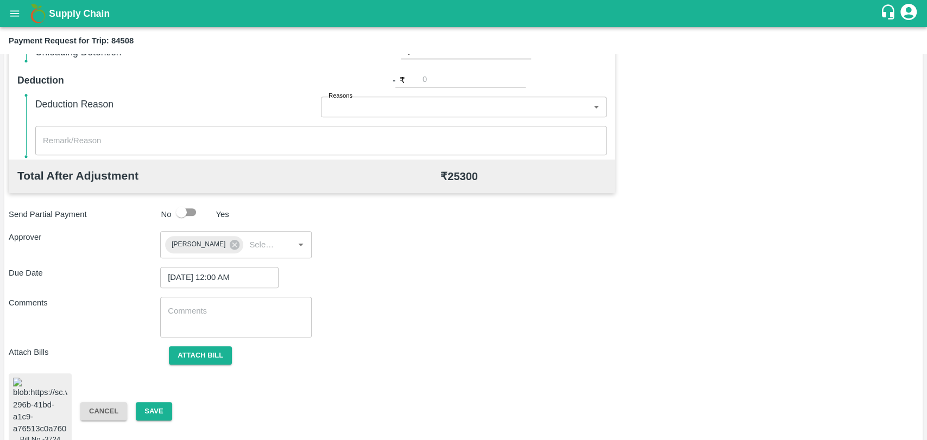
scroll to position [466, 0]
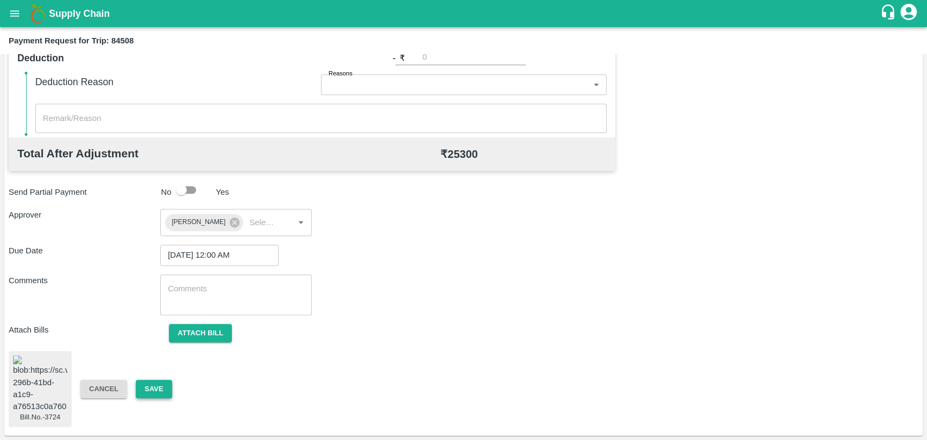
click at [161, 380] on button "Save" at bounding box center [154, 389] width 36 height 19
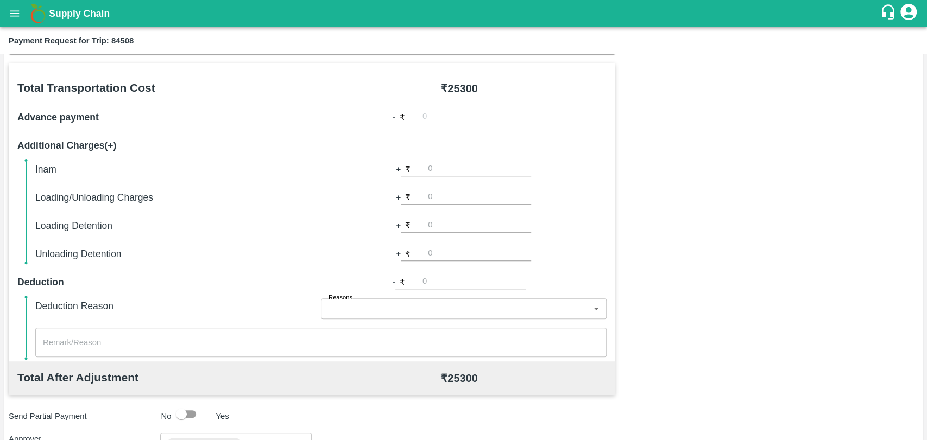
scroll to position [165, 0]
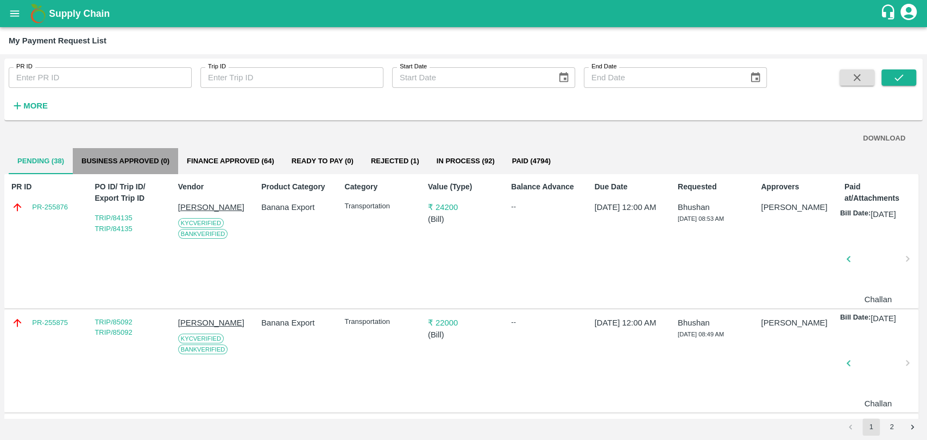
click at [138, 156] on button "Business Approved (0)" at bounding box center [125, 161] width 105 height 26
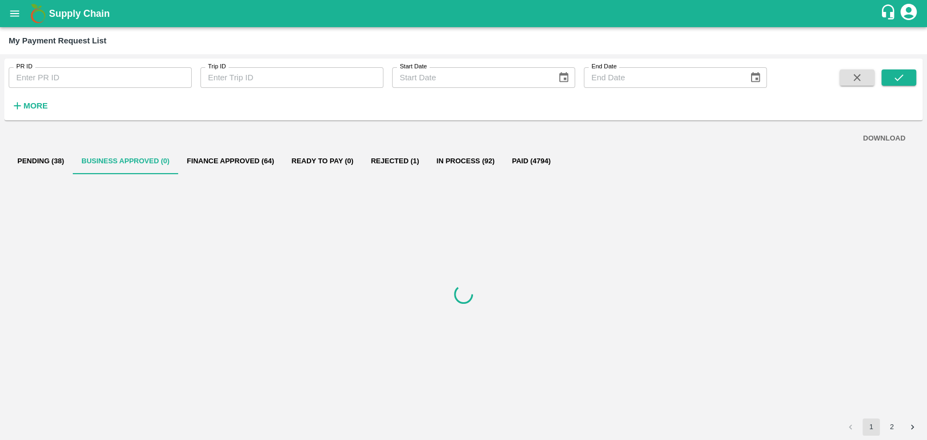
click at [45, 104] on strong "More" at bounding box center [35, 106] width 24 height 9
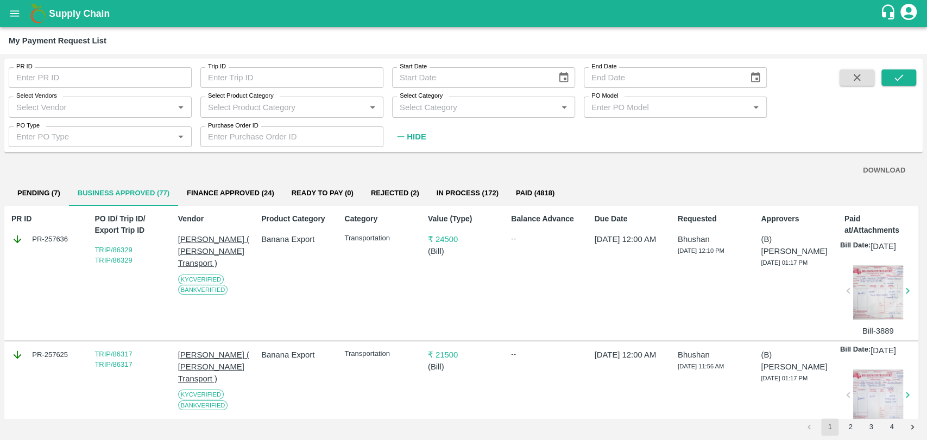
click at [55, 192] on button "Pending (7)" at bounding box center [39, 193] width 60 height 26
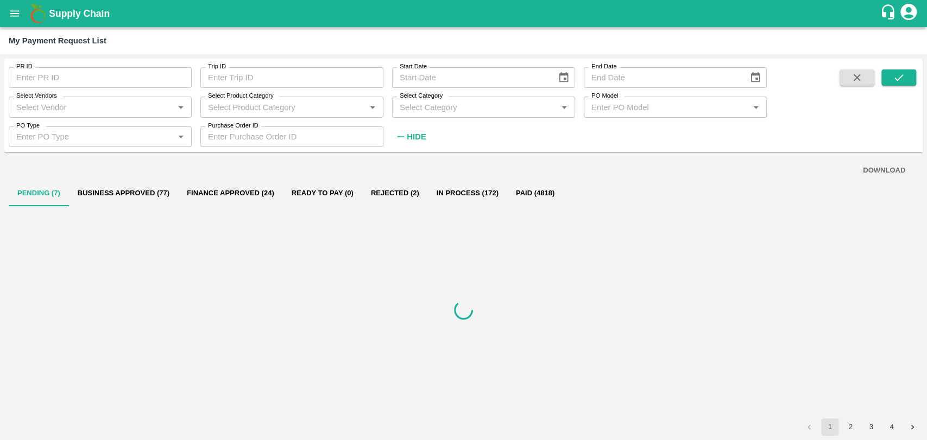
click at [262, 195] on button "Finance Approved (24)" at bounding box center [230, 193] width 105 height 26
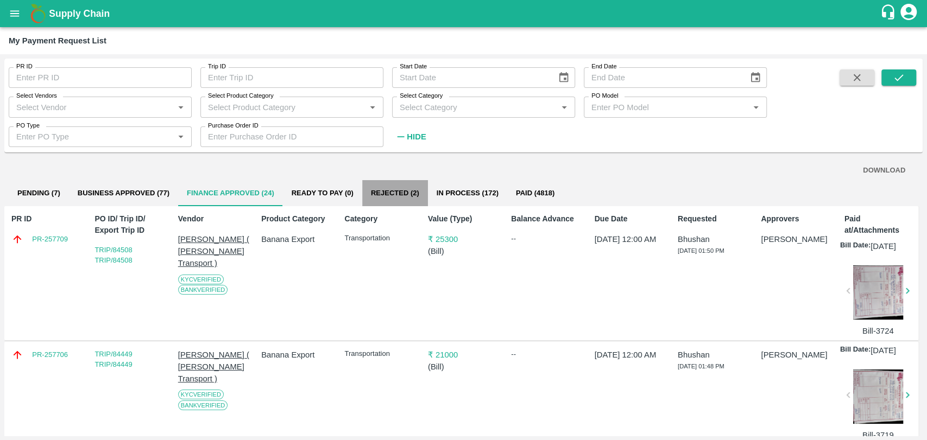
click at [387, 194] on button "Rejected (2)" at bounding box center [395, 193] width 66 height 26
